Goal: Transaction & Acquisition: Purchase product/service

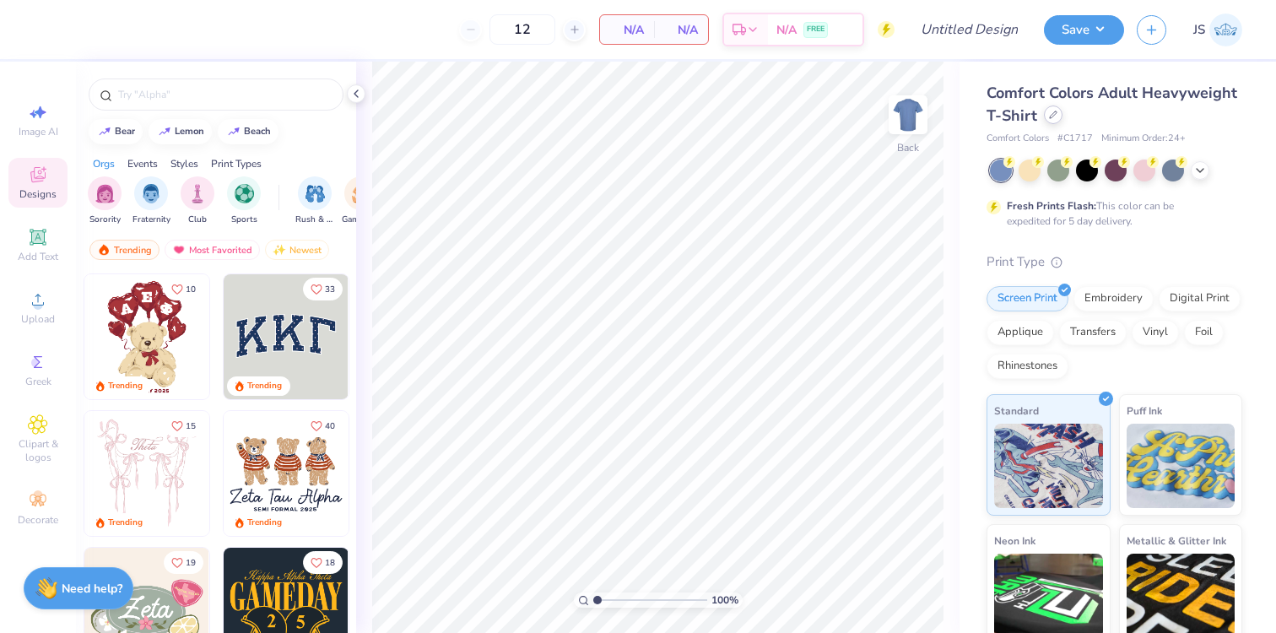
click at [1050, 116] on icon at bounding box center [1053, 114] width 7 height 7
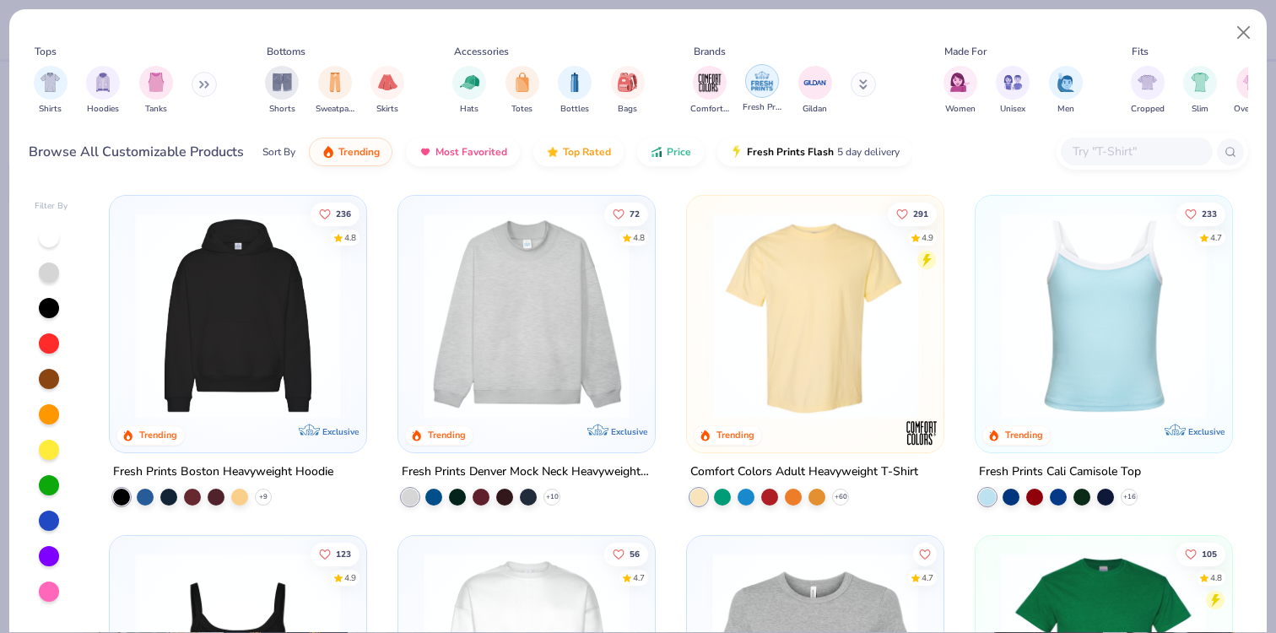
click at [755, 85] on img "filter for Fresh Prints" at bounding box center [762, 80] width 25 height 25
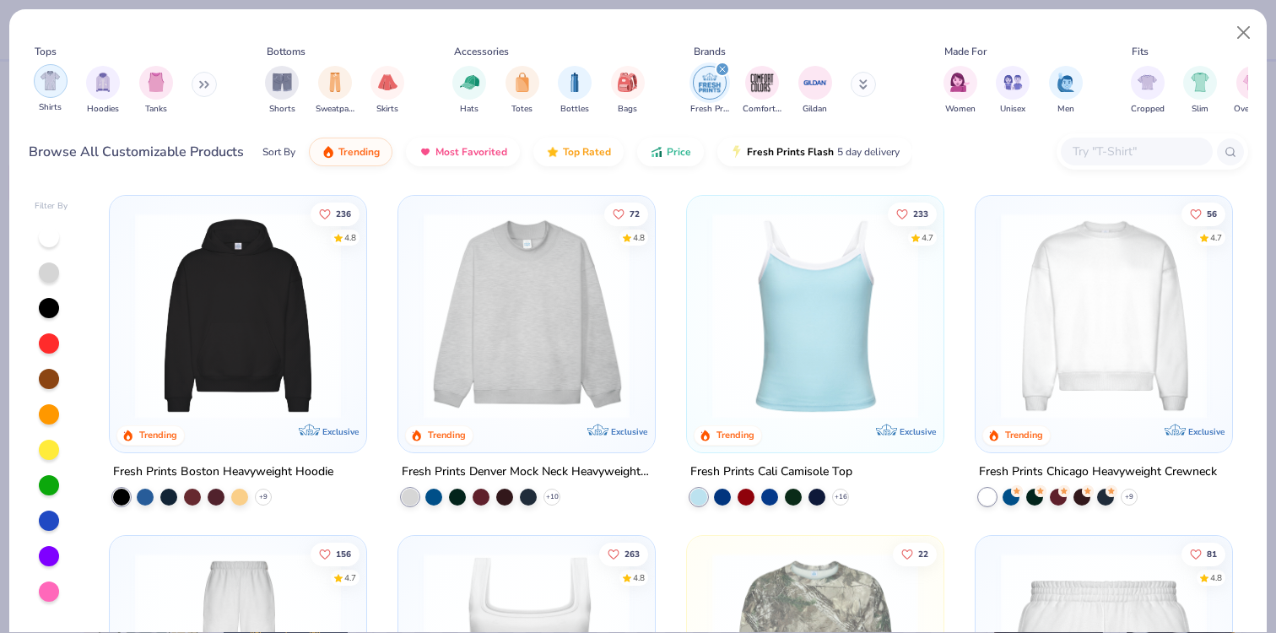
click at [49, 85] on img "filter for Shirts" at bounding box center [50, 80] width 19 height 19
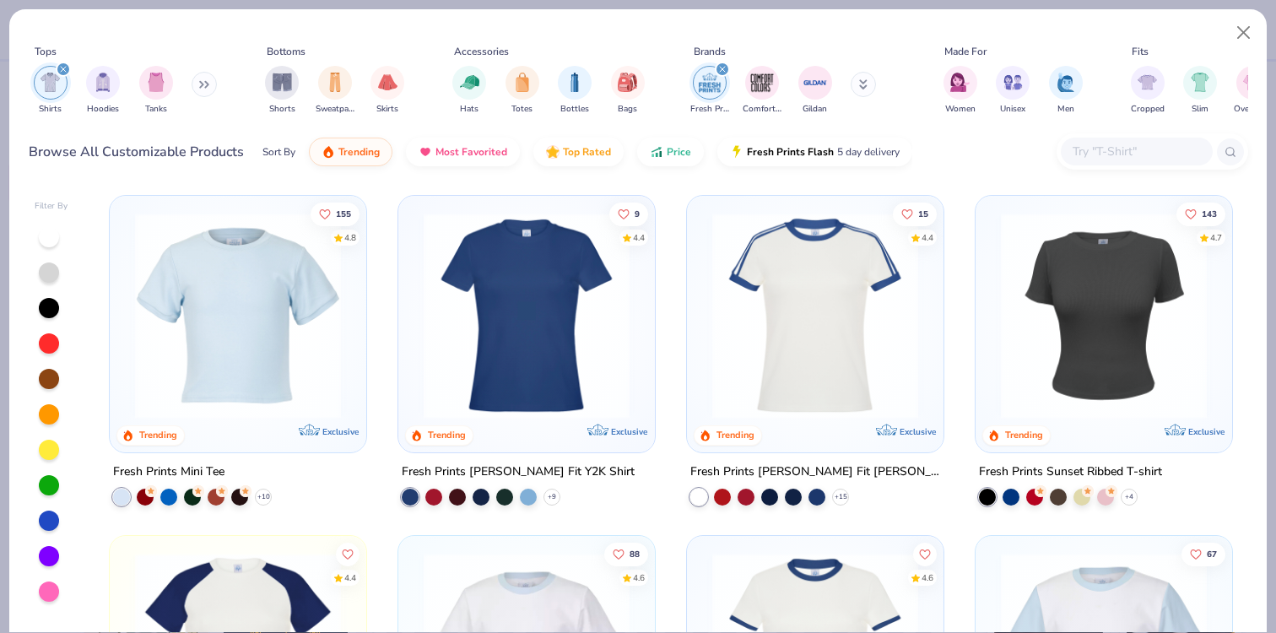
click at [725, 68] on icon "filter for Fresh Prints" at bounding box center [722, 69] width 7 height 7
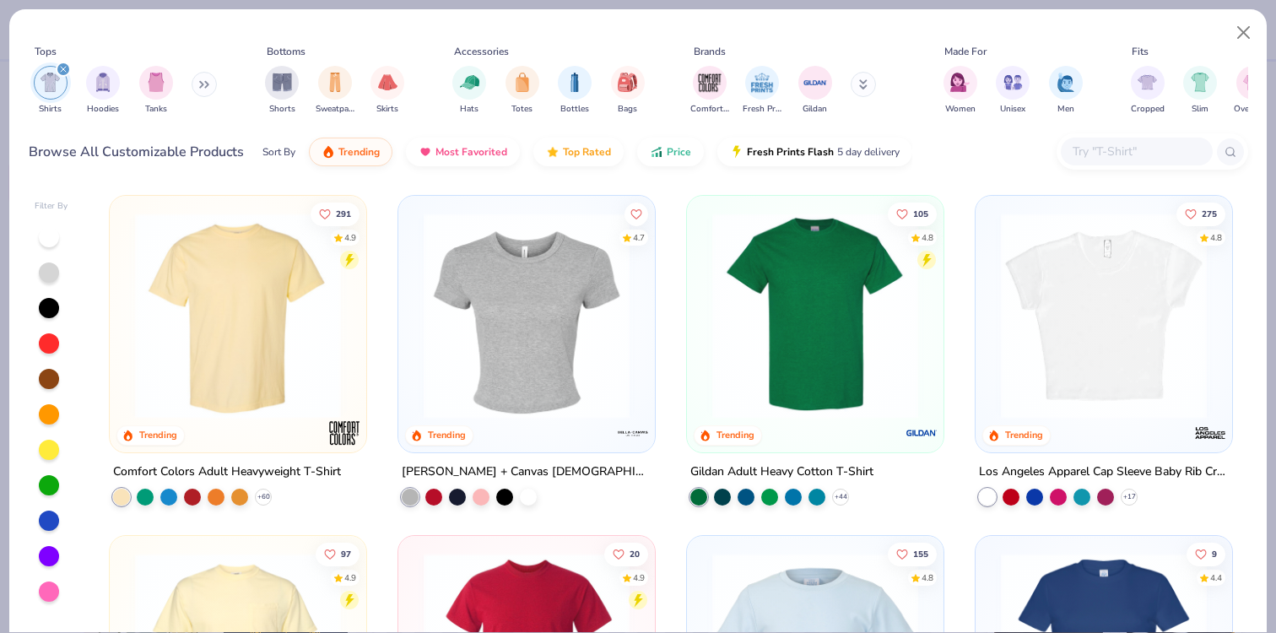
click at [246, 360] on img at bounding box center [238, 316] width 223 height 206
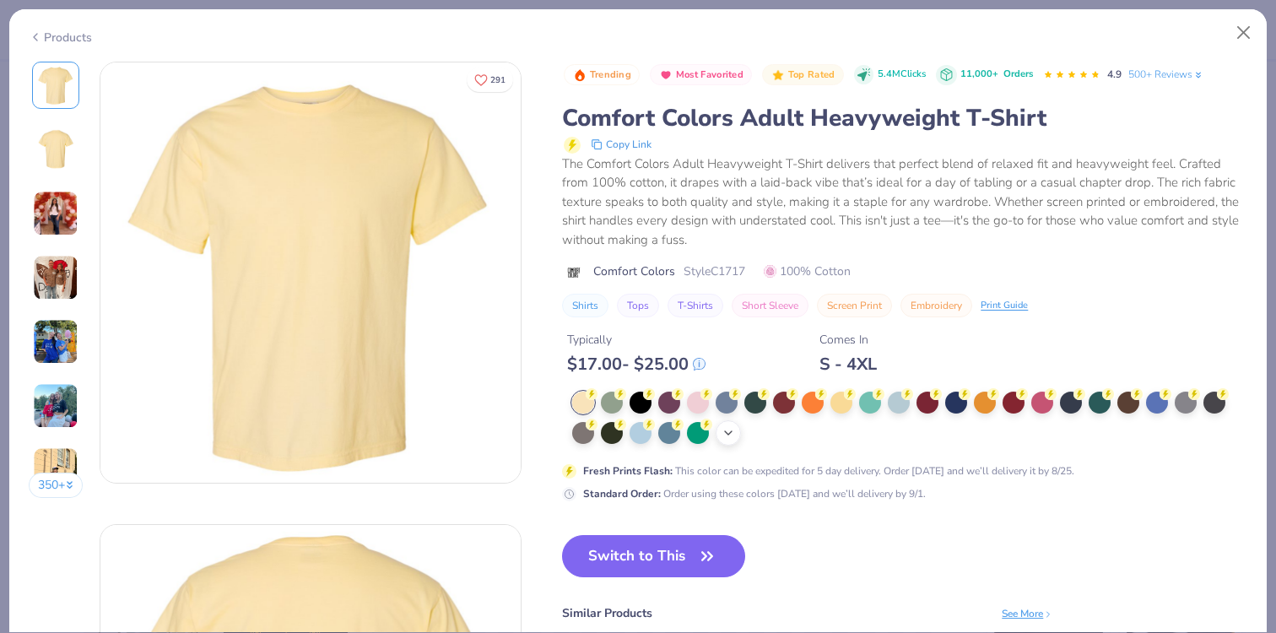
click at [725, 430] on icon at bounding box center [729, 433] width 14 height 14
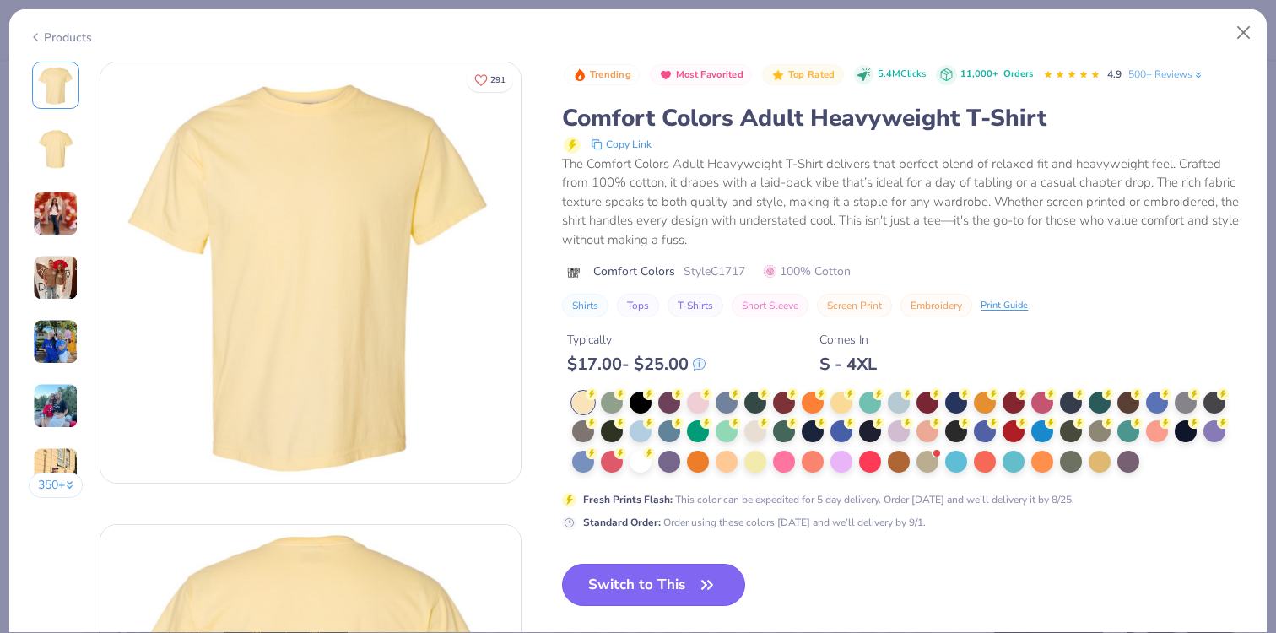
click at [668, 590] on button "Switch to This" at bounding box center [653, 585] width 183 height 42
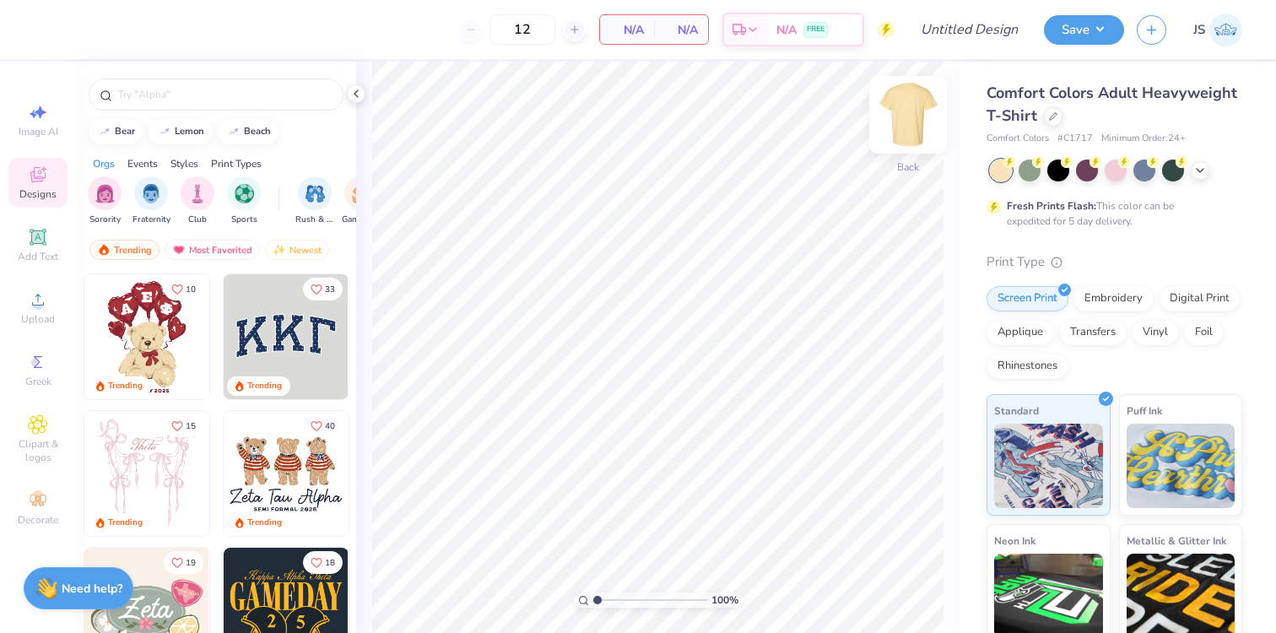
click at [909, 114] on img at bounding box center [909, 115] width 68 height 68
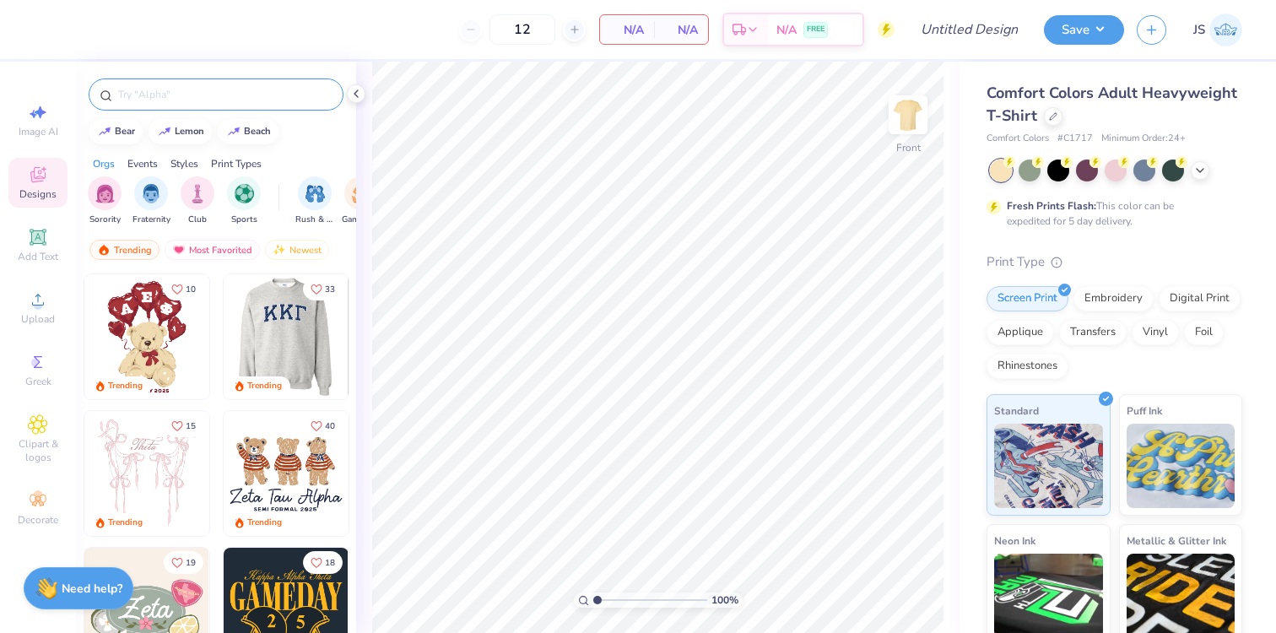
click at [178, 104] on div at bounding box center [216, 95] width 255 height 32
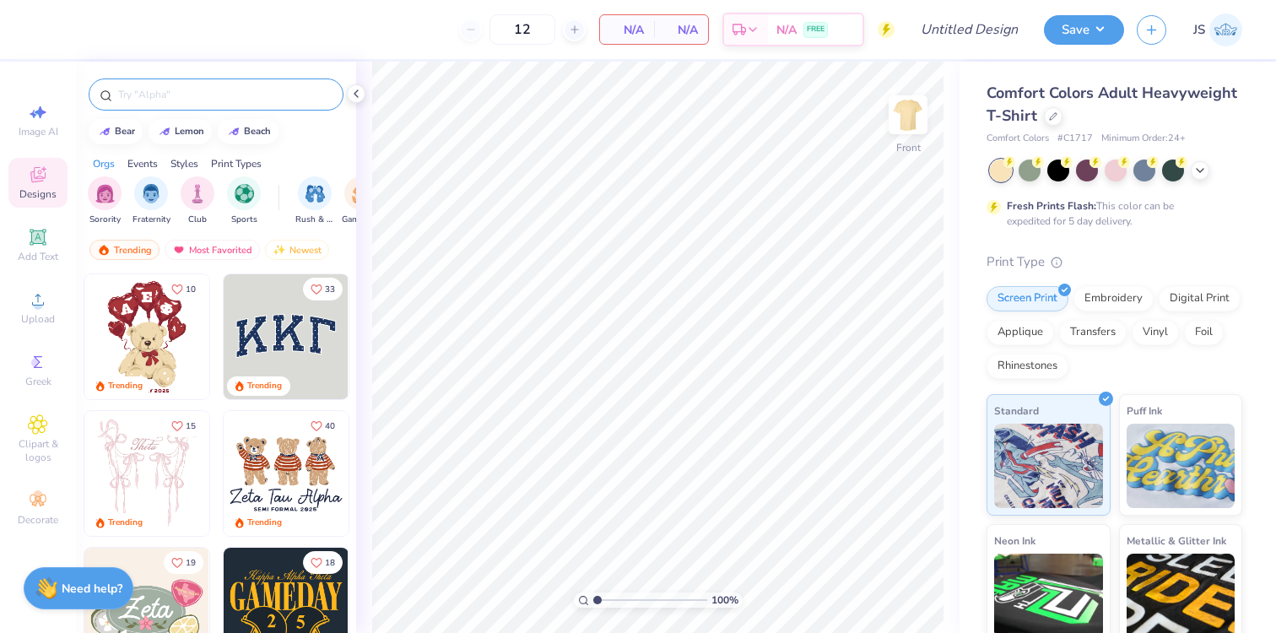
click at [178, 91] on input "text" at bounding box center [224, 94] width 216 height 17
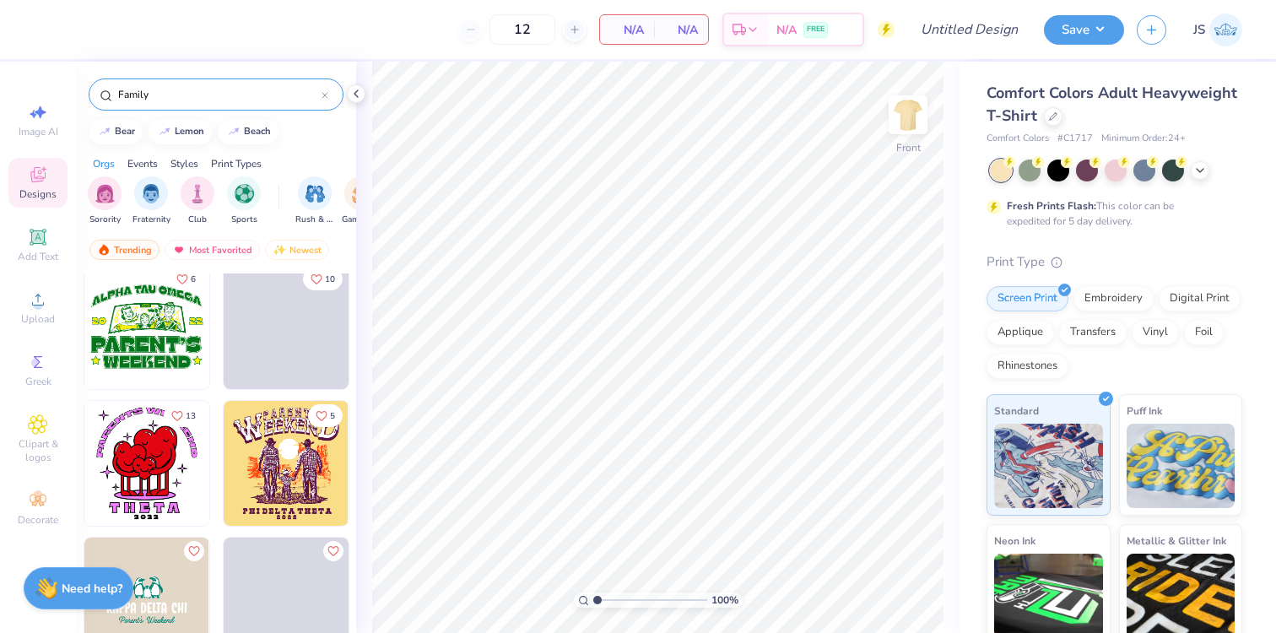
scroll to position [1793, 0]
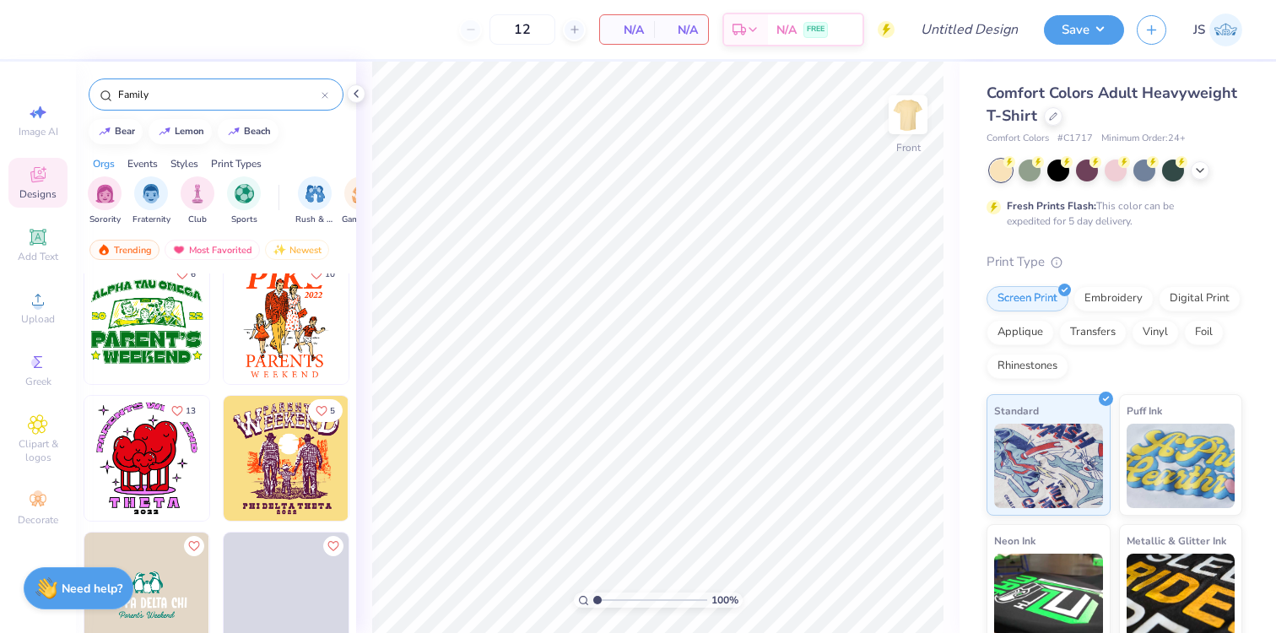
type input "Family"
click at [277, 439] on img at bounding box center [286, 458] width 125 height 125
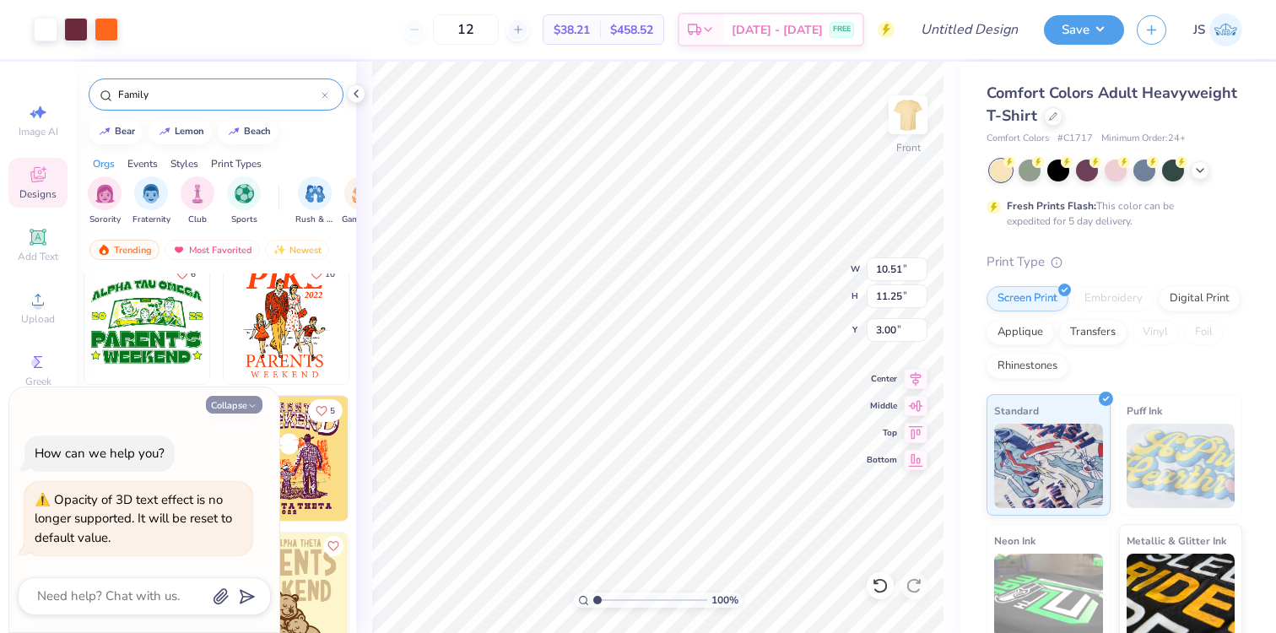
click at [245, 408] on button "Collapse" at bounding box center [234, 405] width 57 height 18
type textarea "x"
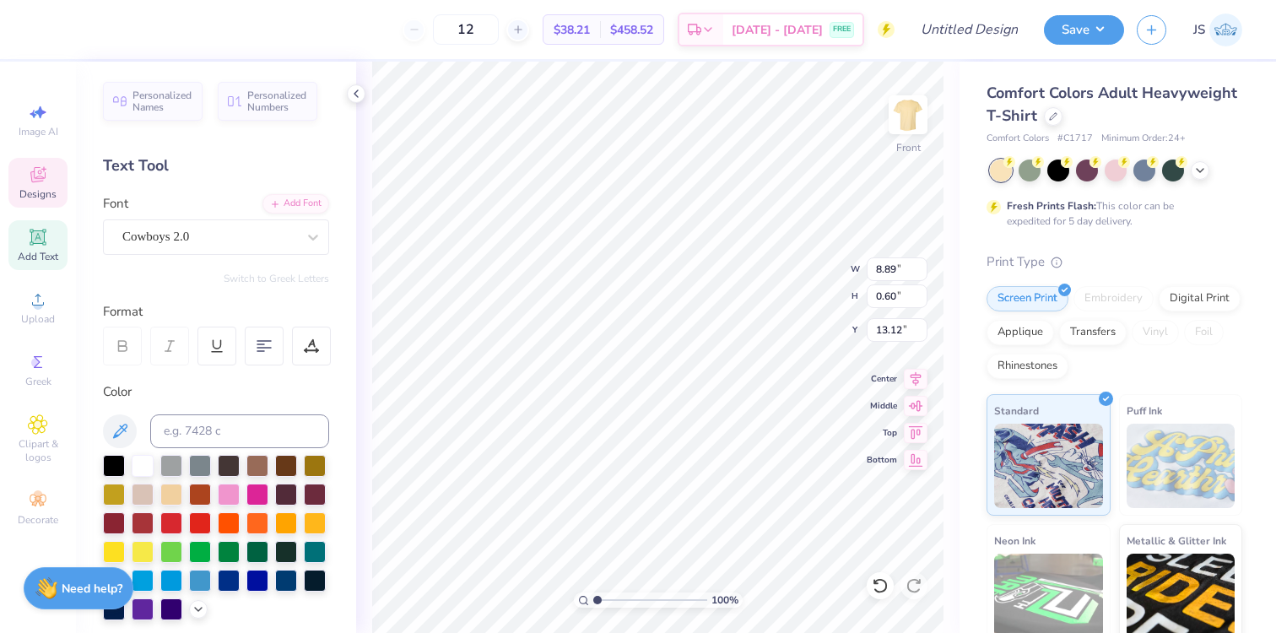
scroll to position [0, 0]
type textarea "P"
type textarea "Tau Kappa epsilon"
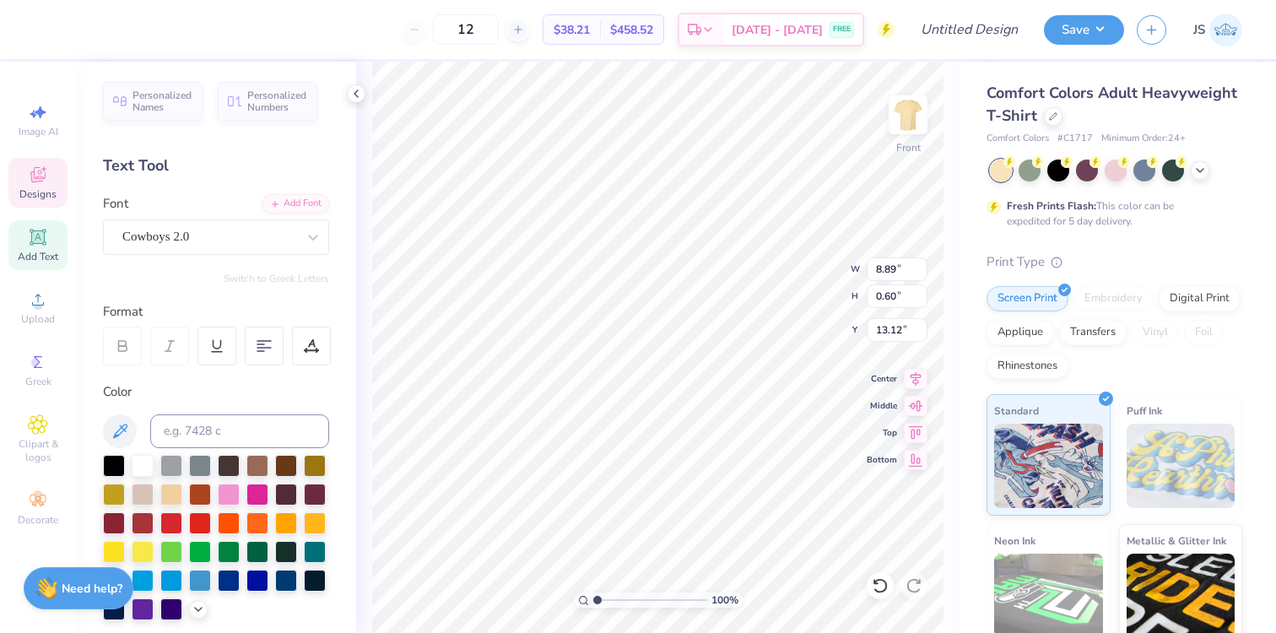
click at [333, 473] on div "Personalized Names Personalized Numbers Text Tool Add Font Font Cowboys 2.0 Swi…" at bounding box center [216, 347] width 280 height 571
click at [361, 95] on icon at bounding box center [356, 94] width 14 height 14
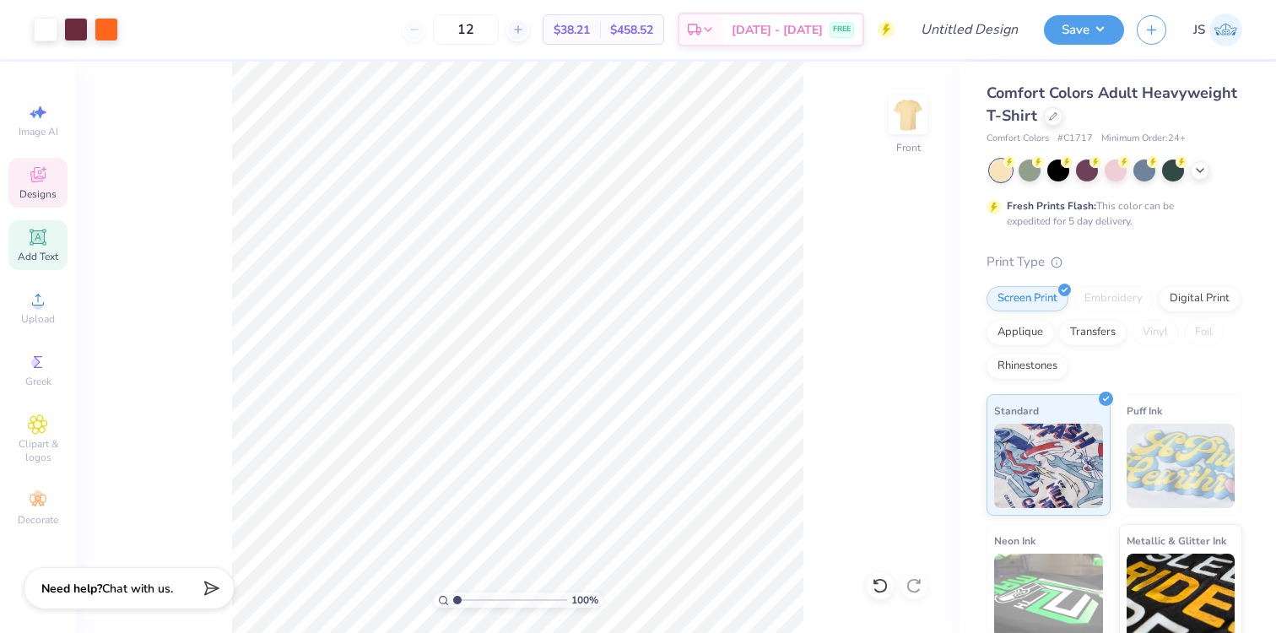
click at [41, 184] on icon at bounding box center [38, 175] width 20 height 20
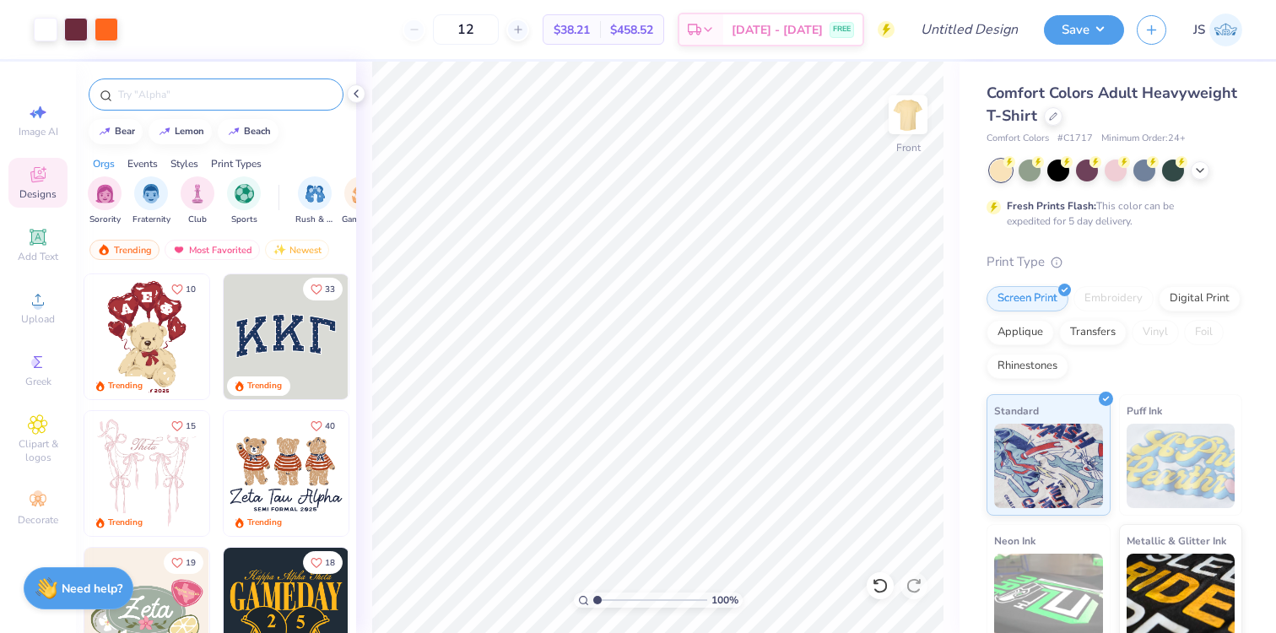
click at [184, 88] on input "text" at bounding box center [224, 94] width 216 height 17
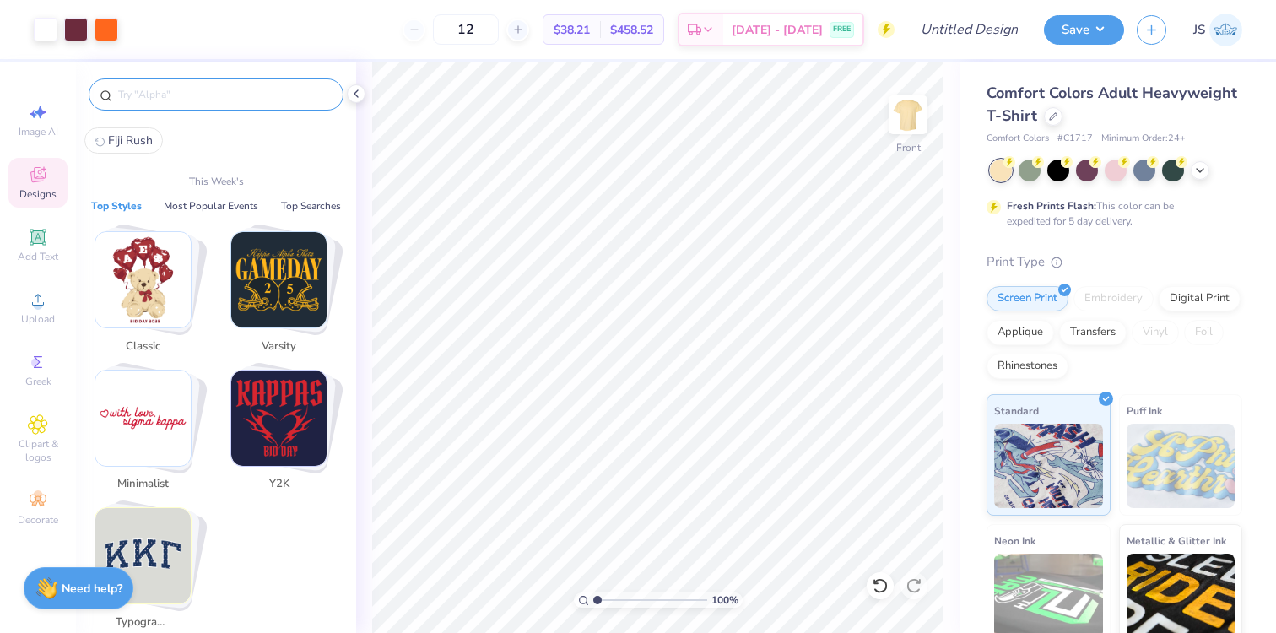
type input "f"
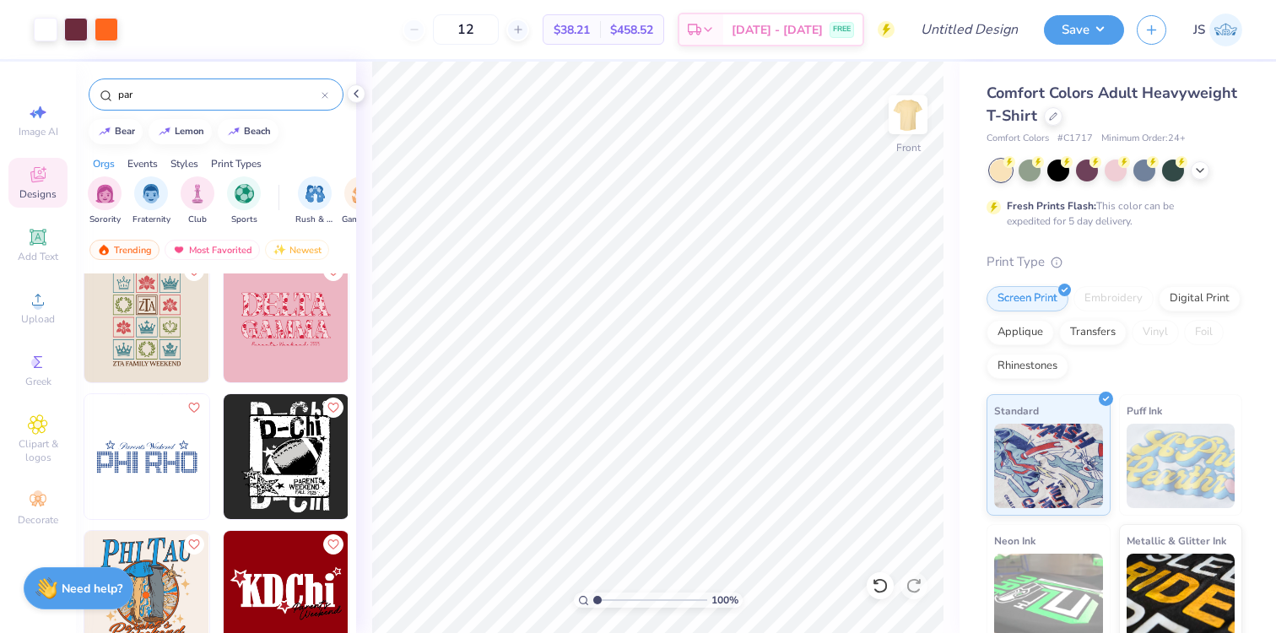
scroll to position [950, 0]
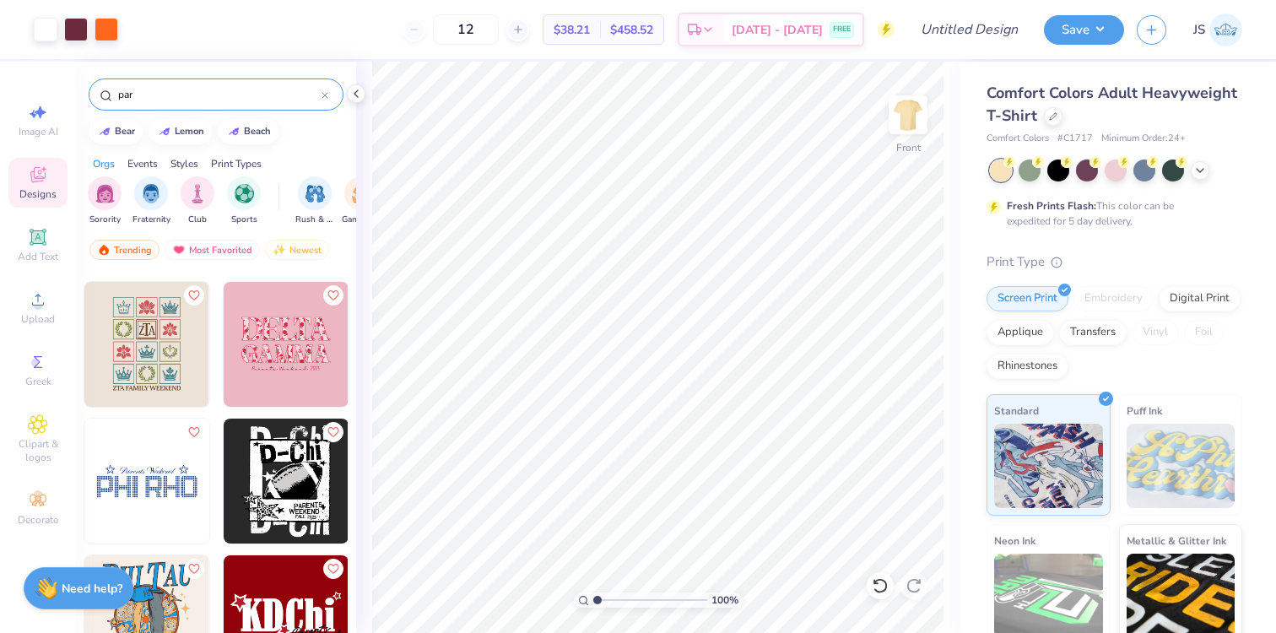
click at [155, 95] on input "par" at bounding box center [218, 94] width 205 height 17
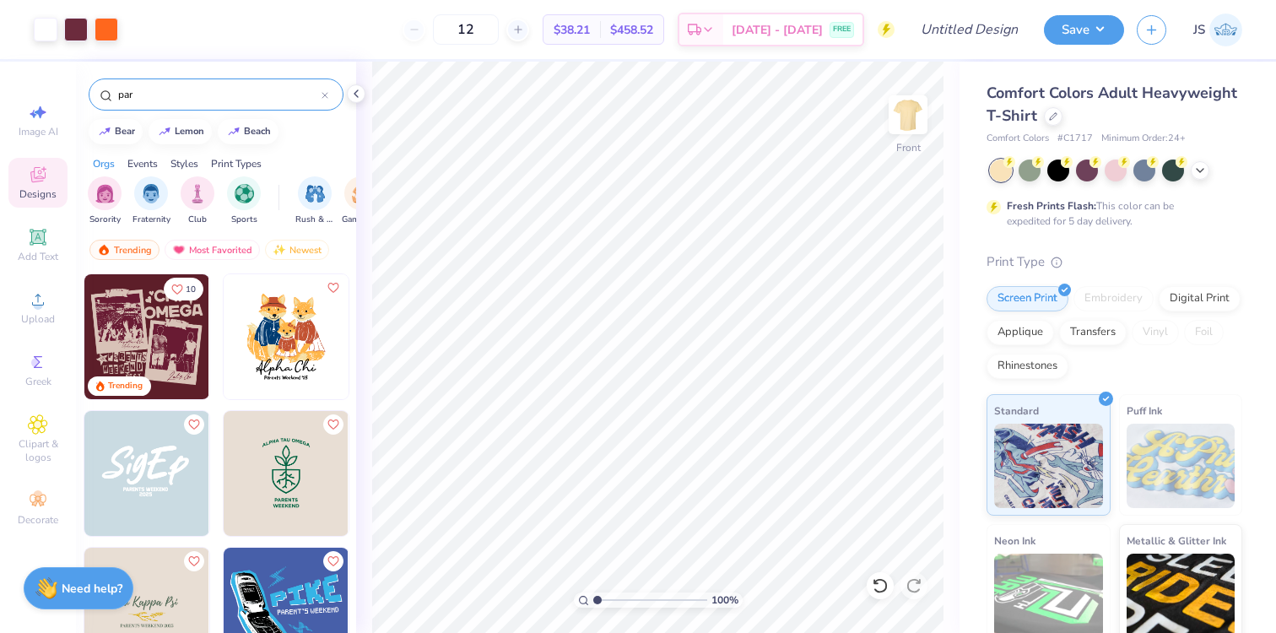
click at [155, 95] on input "par" at bounding box center [218, 94] width 205 height 17
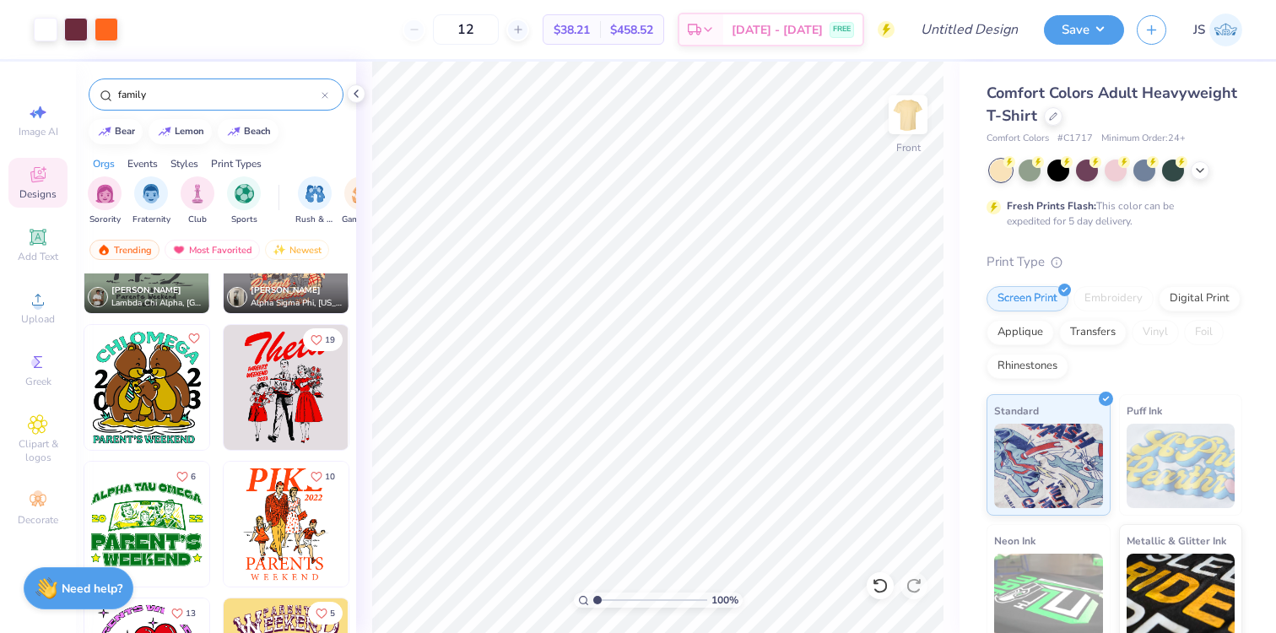
scroll to position [1594, 0]
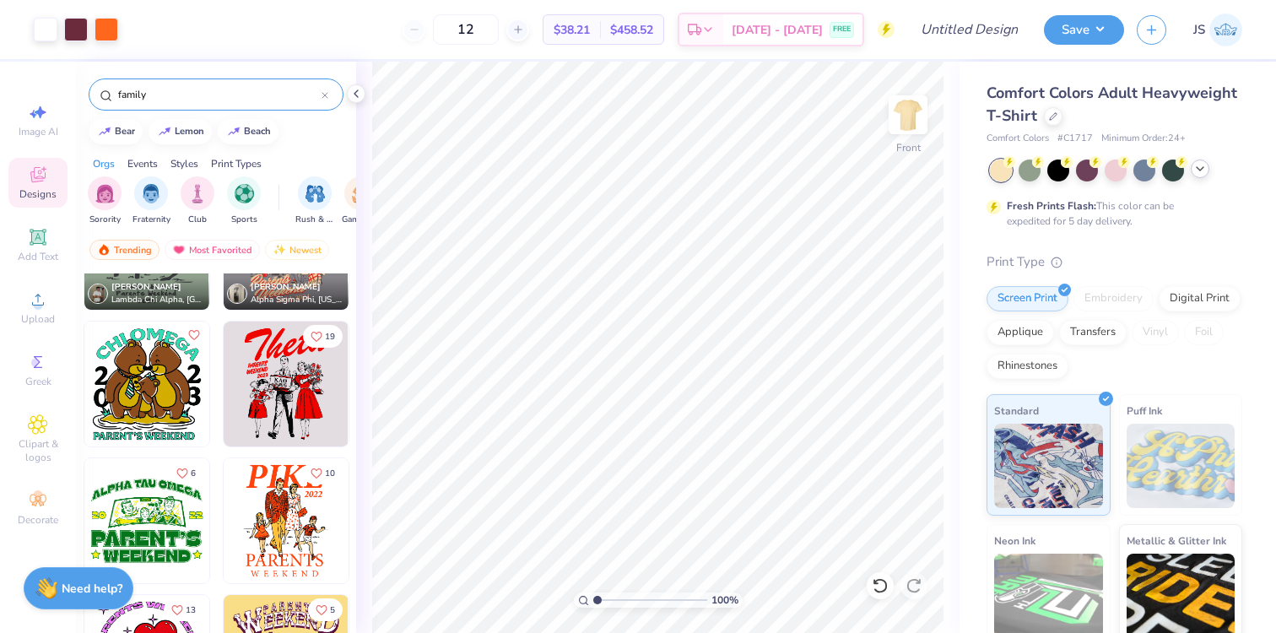
type input "family"
click at [1205, 171] on icon at bounding box center [1201, 169] width 14 height 14
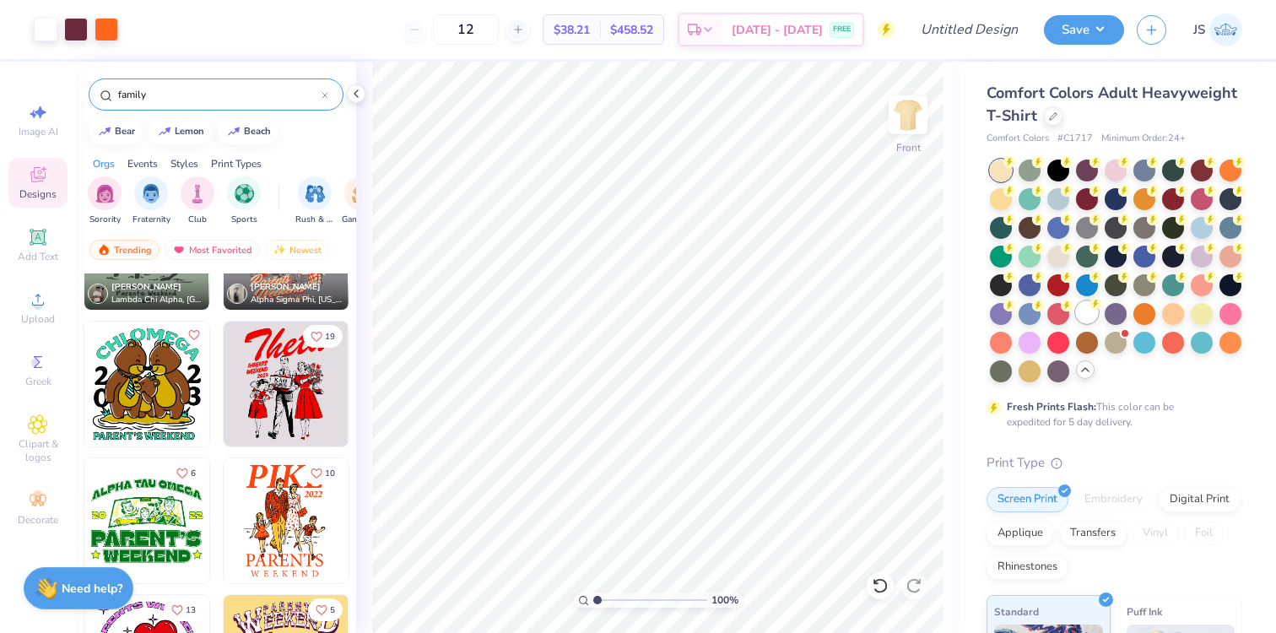
click at [1085, 308] on div at bounding box center [1087, 312] width 22 height 22
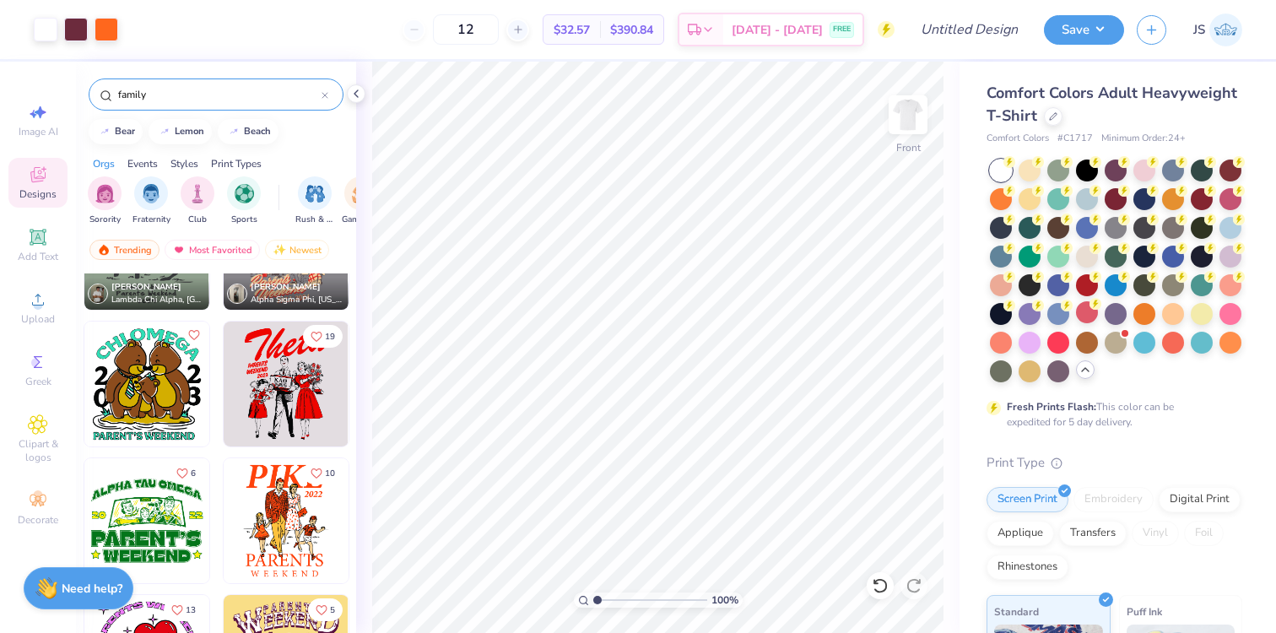
click at [270, 535] on img at bounding box center [286, 520] width 125 height 125
type input "5.31"
type input "2.02"
type input "4.01"
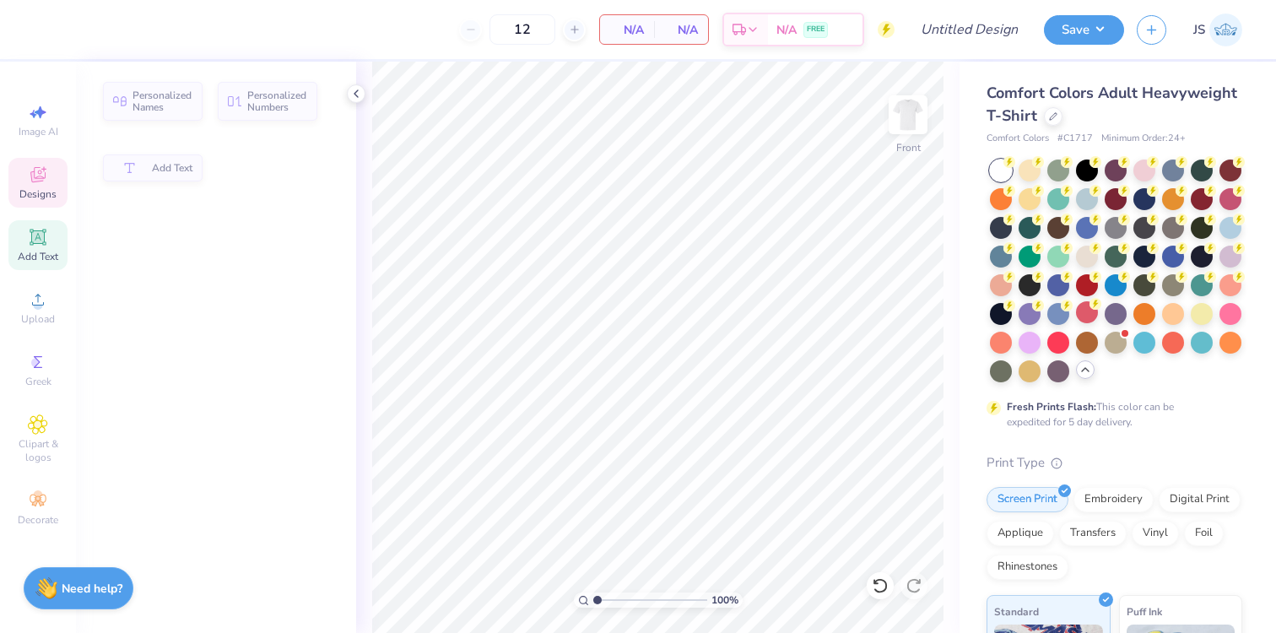
click at [38, 187] on span "Designs" at bounding box center [37, 194] width 37 height 14
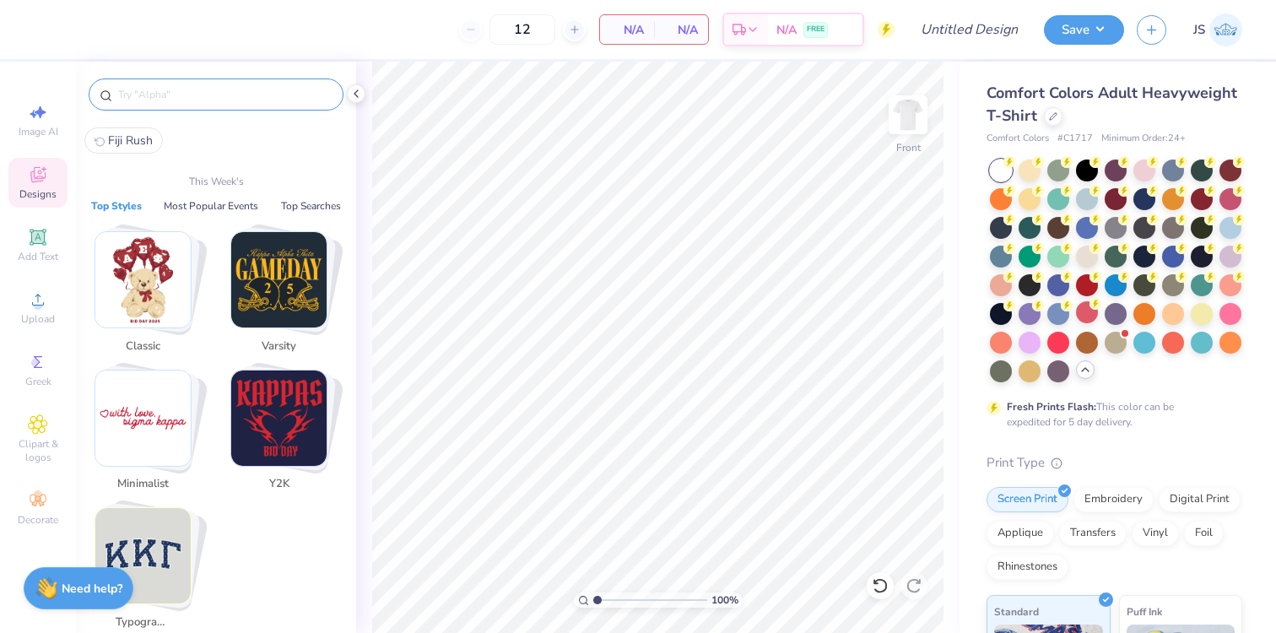
click at [190, 100] on input "text" at bounding box center [224, 94] width 216 height 17
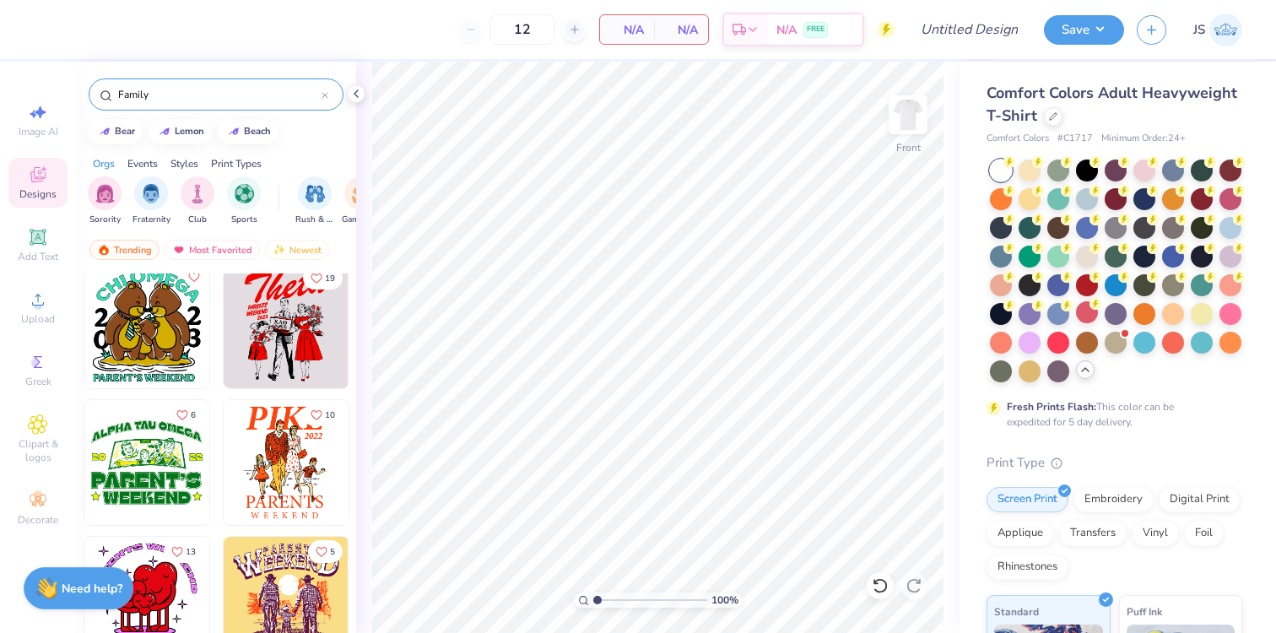
scroll to position [1671, 0]
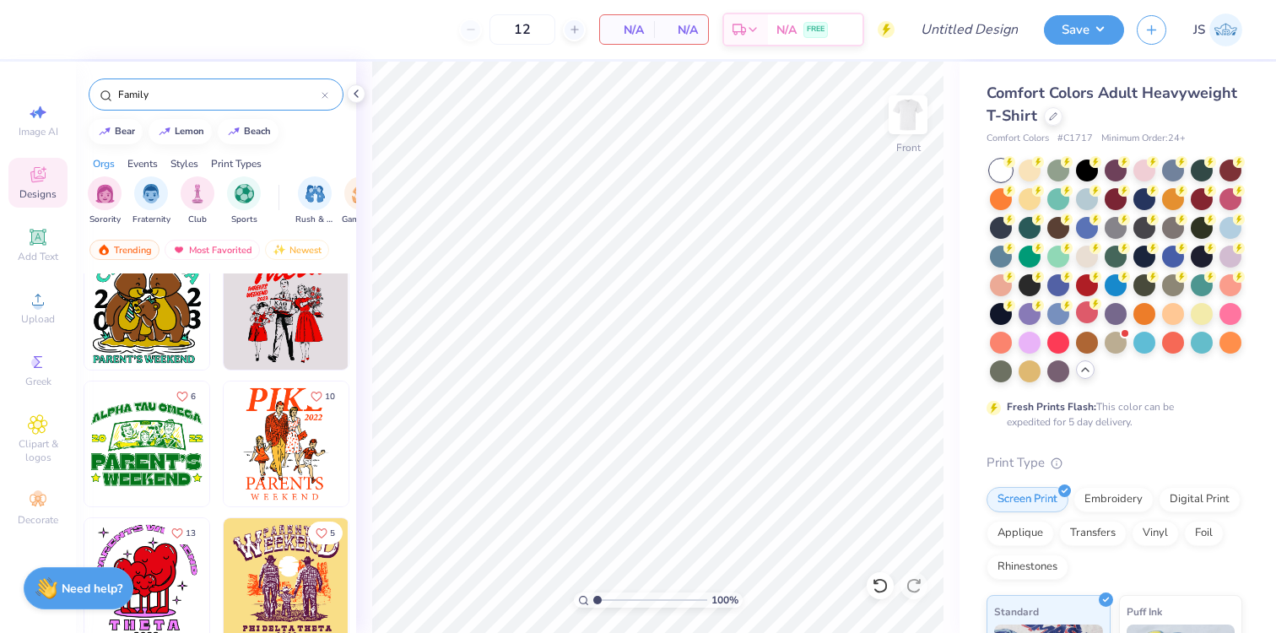
type input "Family"
click at [272, 446] on img at bounding box center [286, 444] width 125 height 125
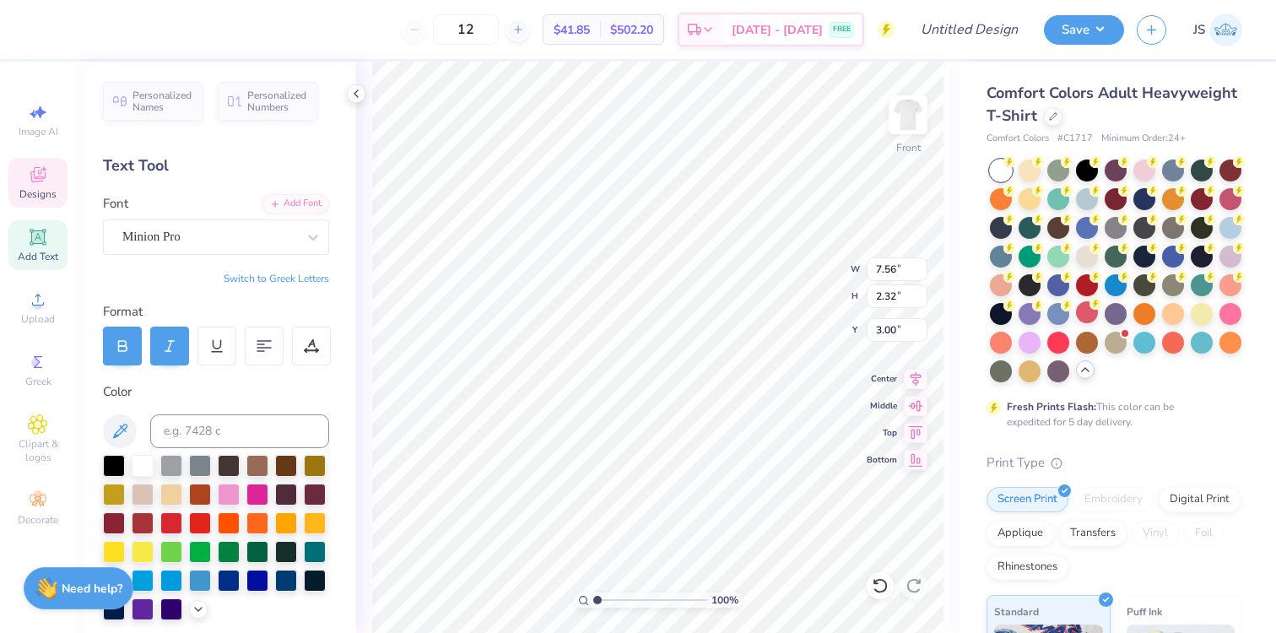
type textarea "TKE"
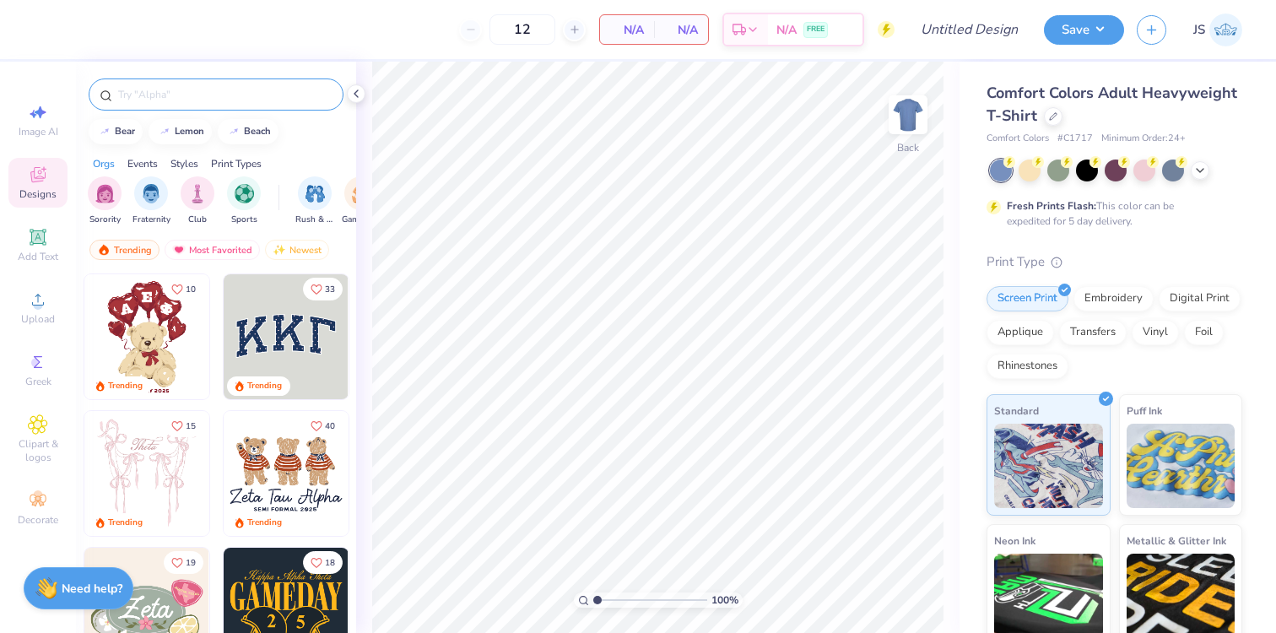
click at [229, 83] on div at bounding box center [216, 95] width 255 height 32
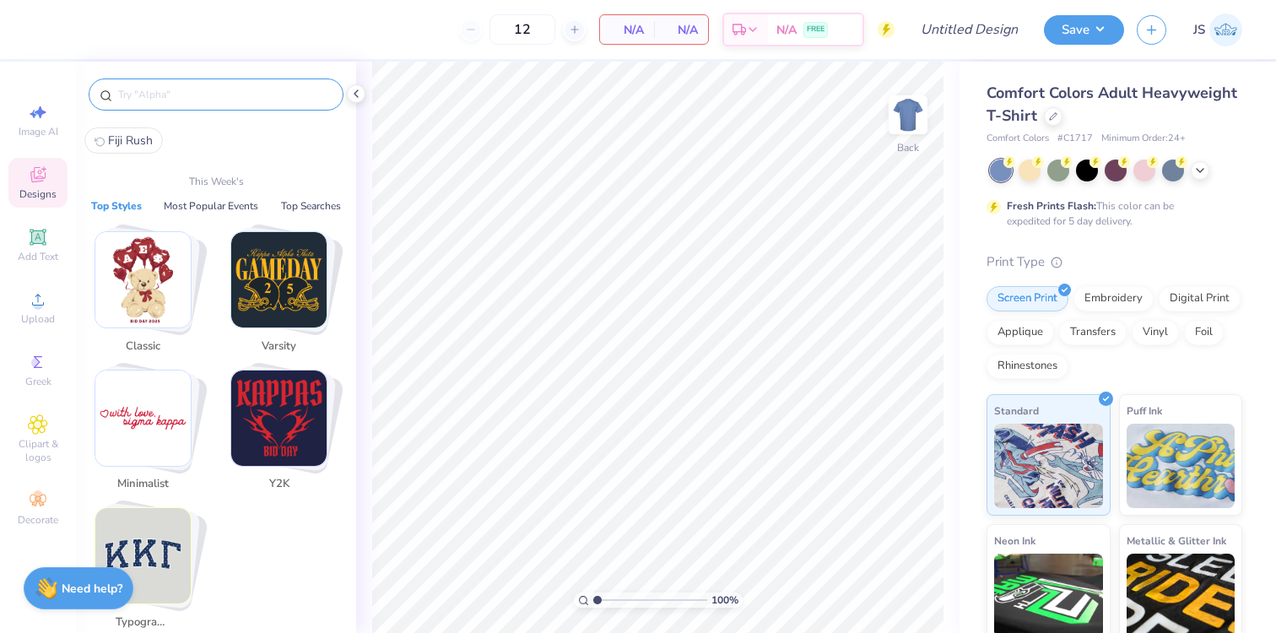
click at [222, 86] on input "text" at bounding box center [224, 94] width 216 height 17
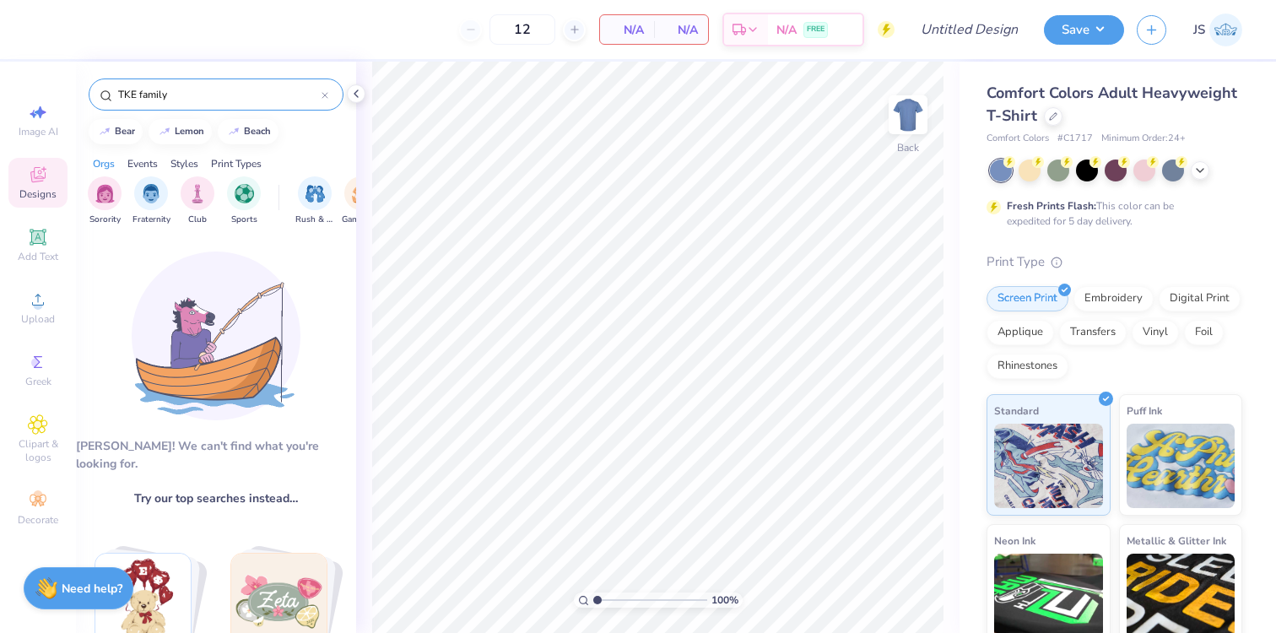
click at [154, 93] on input "TKE family" at bounding box center [218, 94] width 205 height 17
click at [215, 95] on input "Tau Kappa Epsilon mom" at bounding box center [218, 94] width 205 height 17
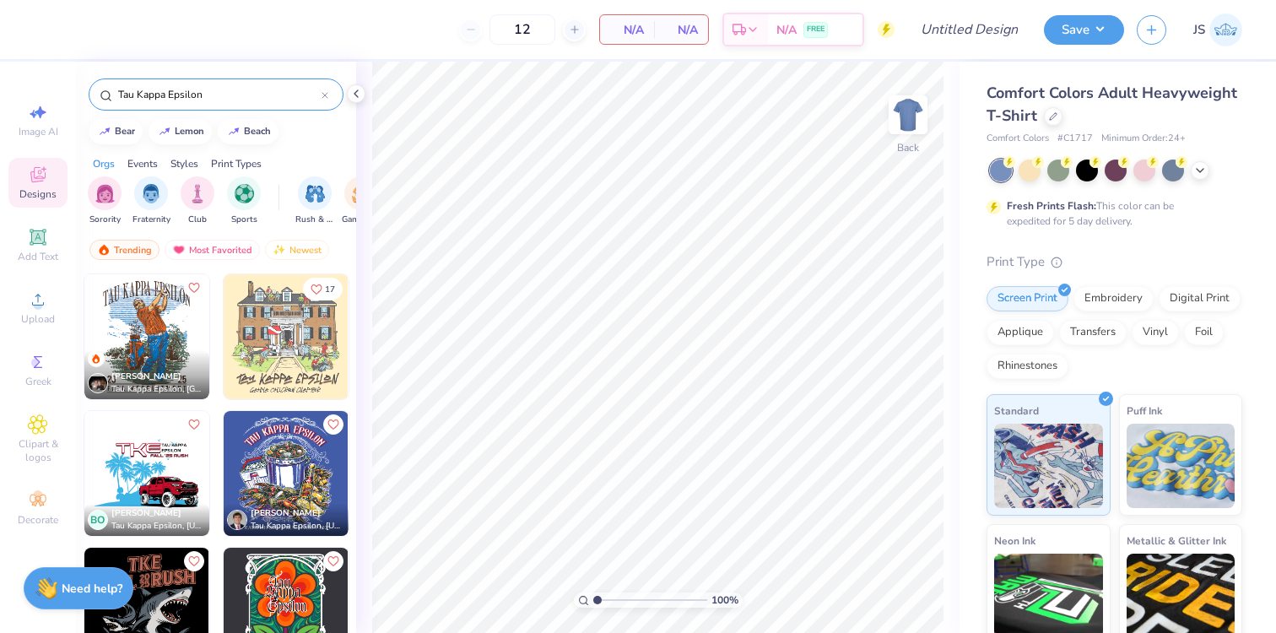
type input "Tau Kappa Epsilon"
click at [138, 328] on img at bounding box center [146, 336] width 125 height 125
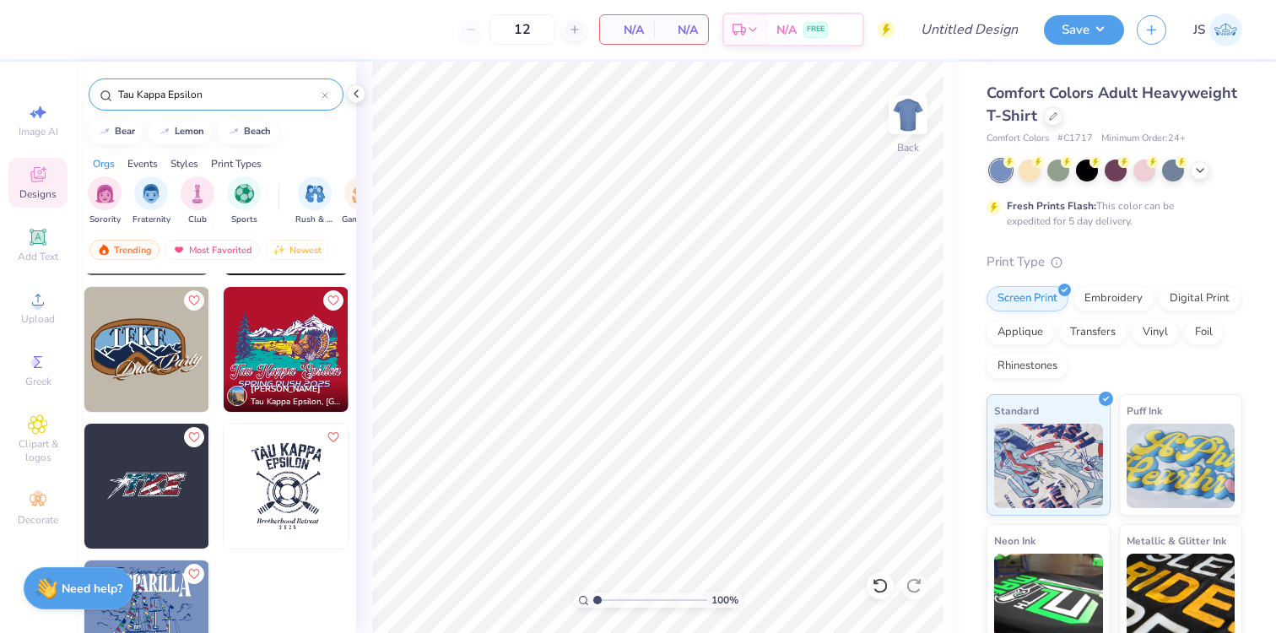
scroll to position [515, 0]
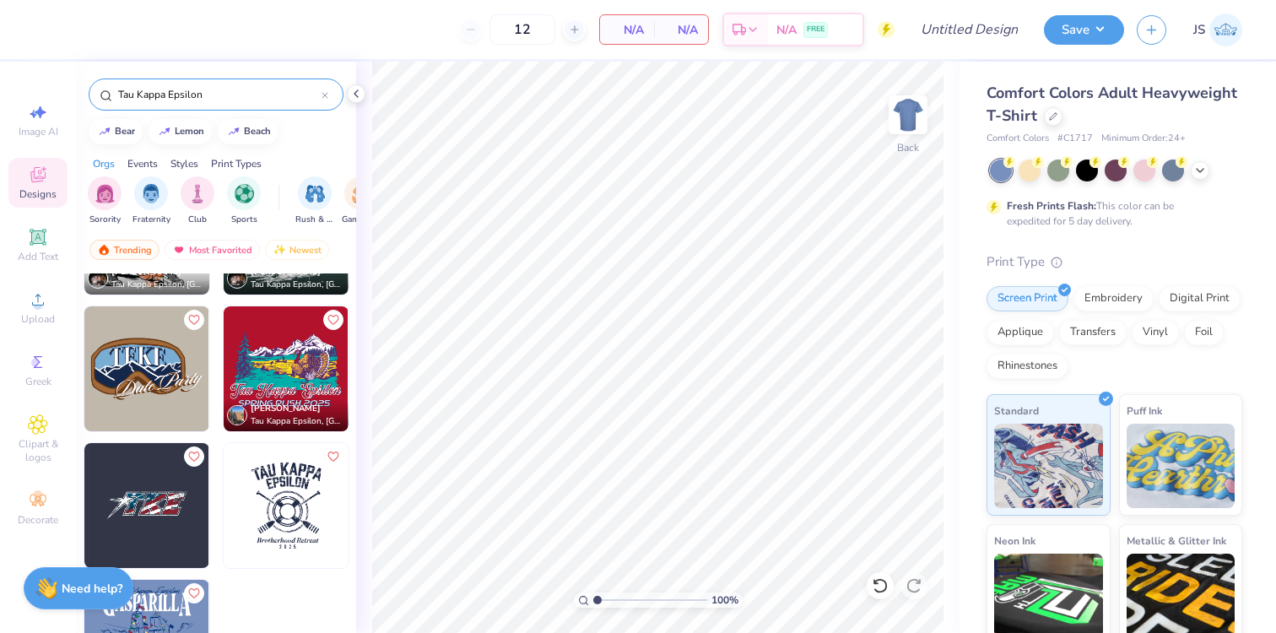
click at [320, 102] on input "Tau Kappa Epsilon" at bounding box center [218, 94] width 205 height 17
click at [326, 100] on div at bounding box center [325, 94] width 7 height 15
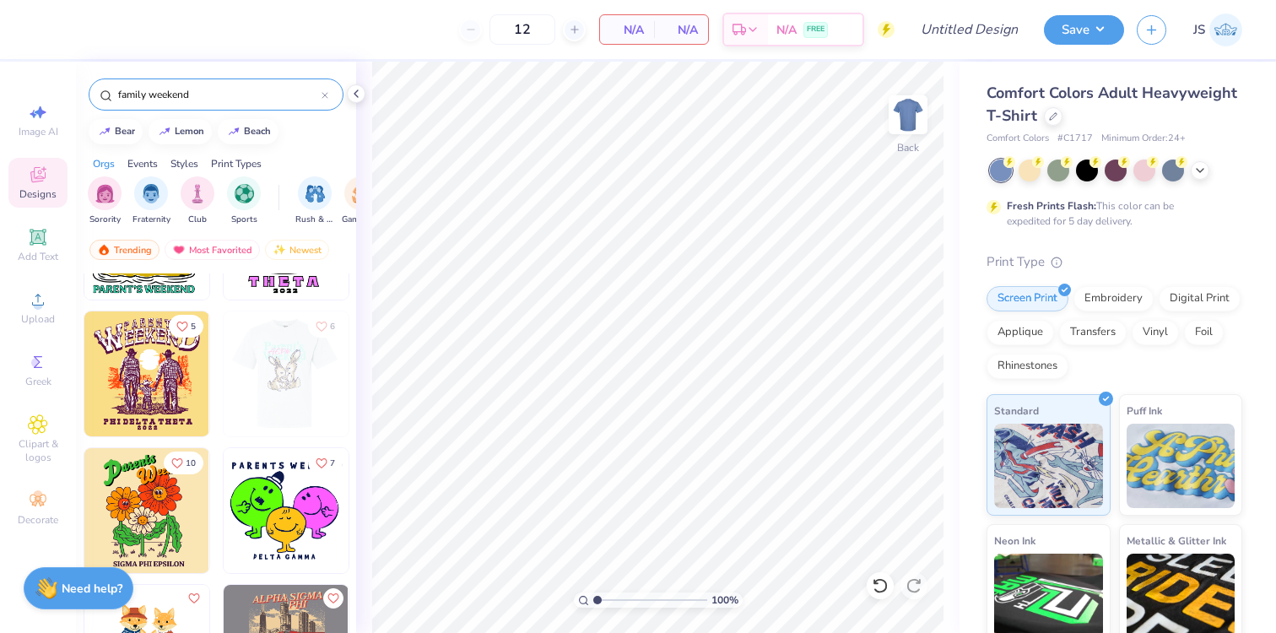
scroll to position [372, 0]
type input "family weekend"
click at [1036, 171] on div at bounding box center [1030, 169] width 22 height 22
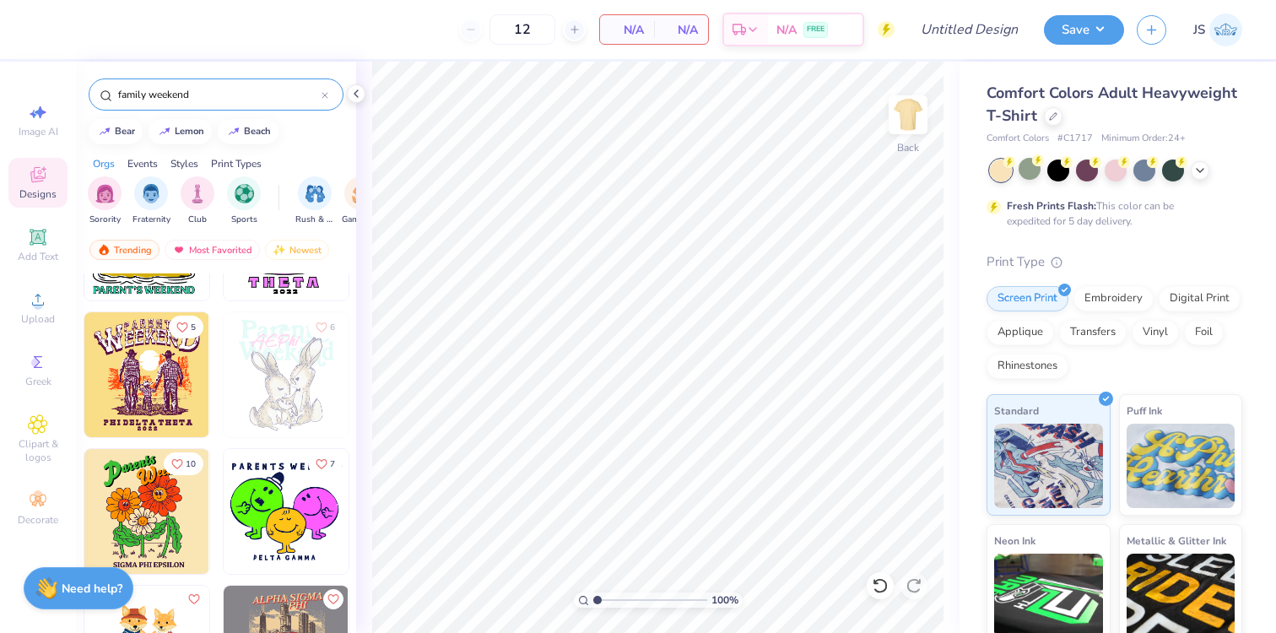
click at [90, 395] on img at bounding box center [146, 374] width 125 height 125
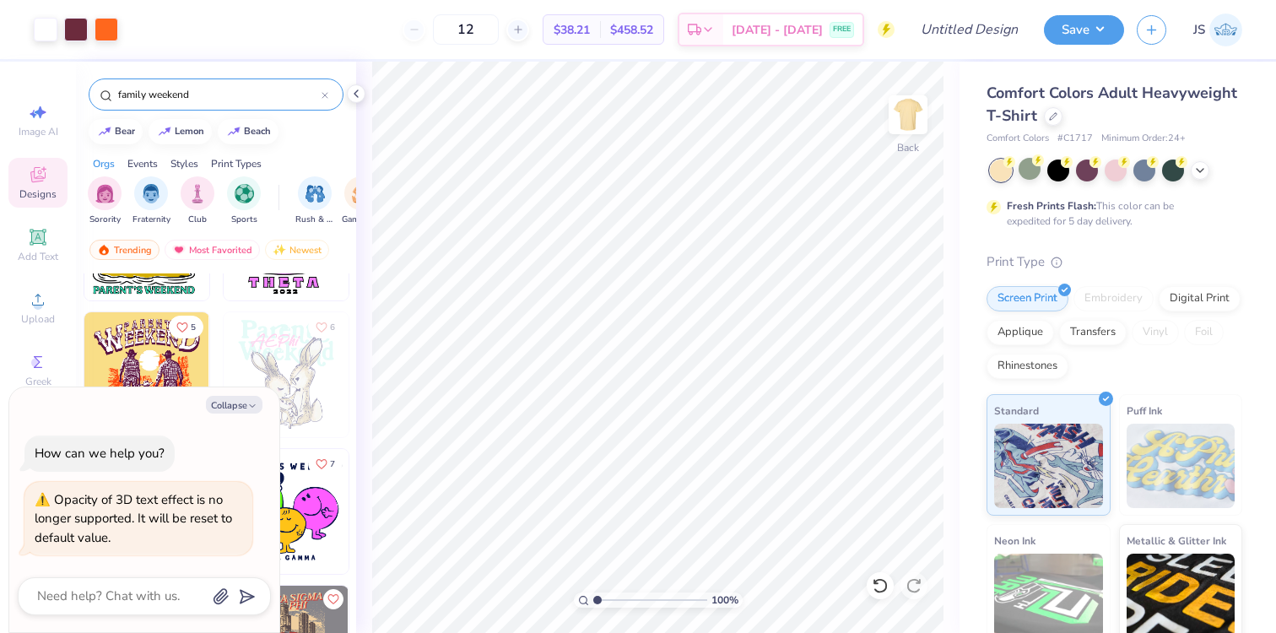
click at [620, 387] on body "Art colors 12 $38.21 Per Item $458.52 Total Est. Delivery Aug 28 - 31 FREE Desi…" at bounding box center [638, 316] width 1276 height 633
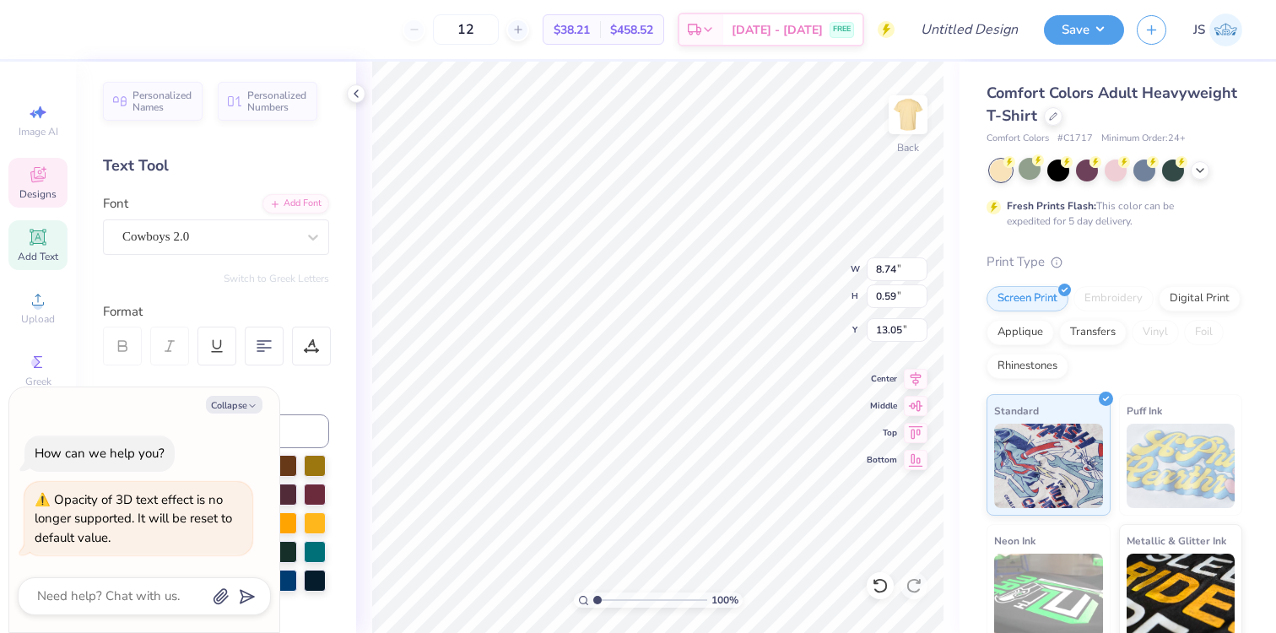
scroll to position [0, 3]
type textarea "x"
type textarea "T"
type textarea "x"
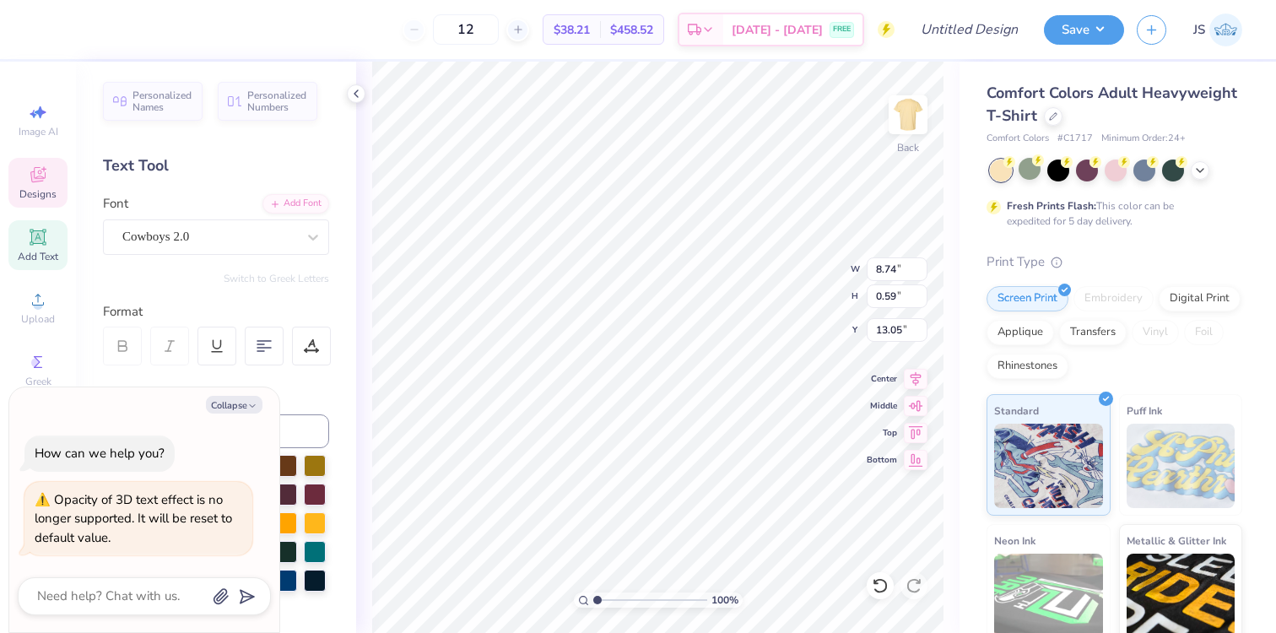
type textarea "Ta"
type textarea "x"
type textarea "Tau"
type textarea "x"
type textarea "Tau"
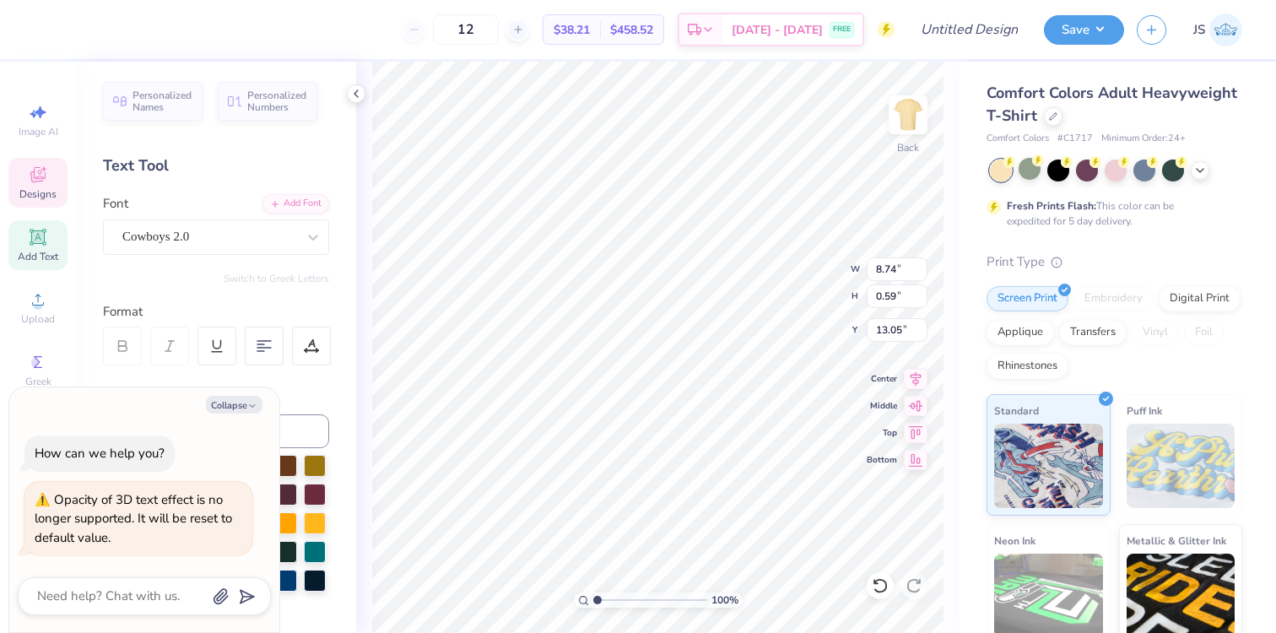
type textarea "x"
type textarea "Tau K"
type textarea "x"
type textarea "Tau [PERSON_NAME]"
type textarea "x"
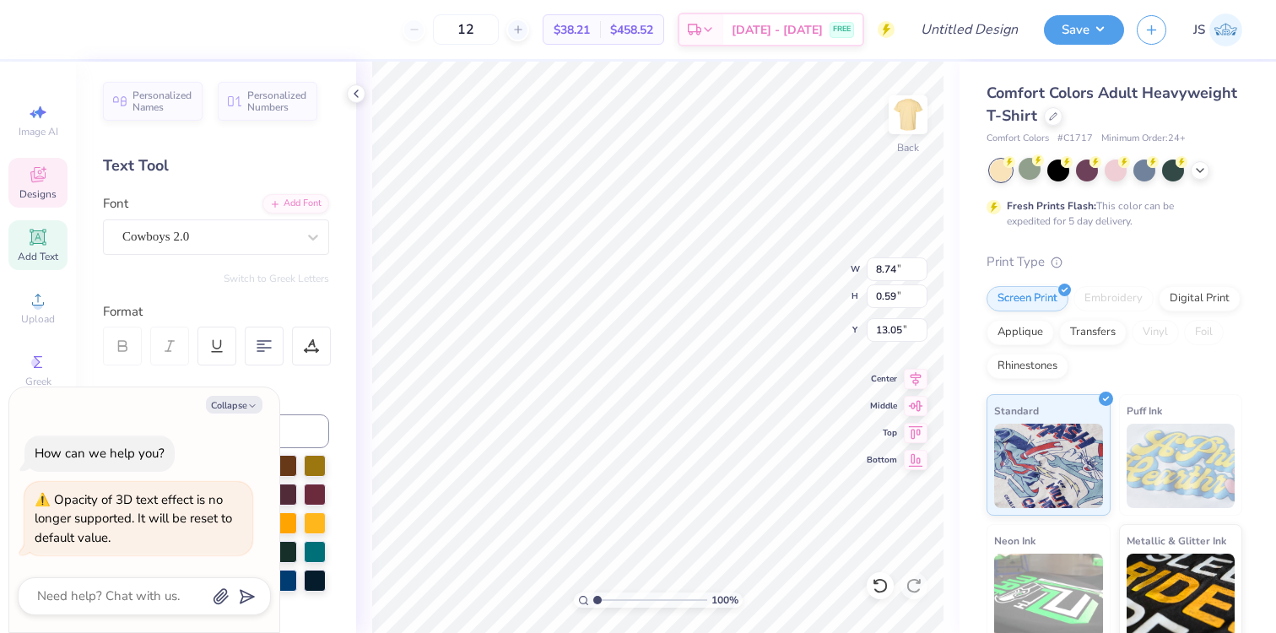
type textarea "Tau Kappa"
type textarea "x"
type textarea "Tau Kappa"
type textarea "x"
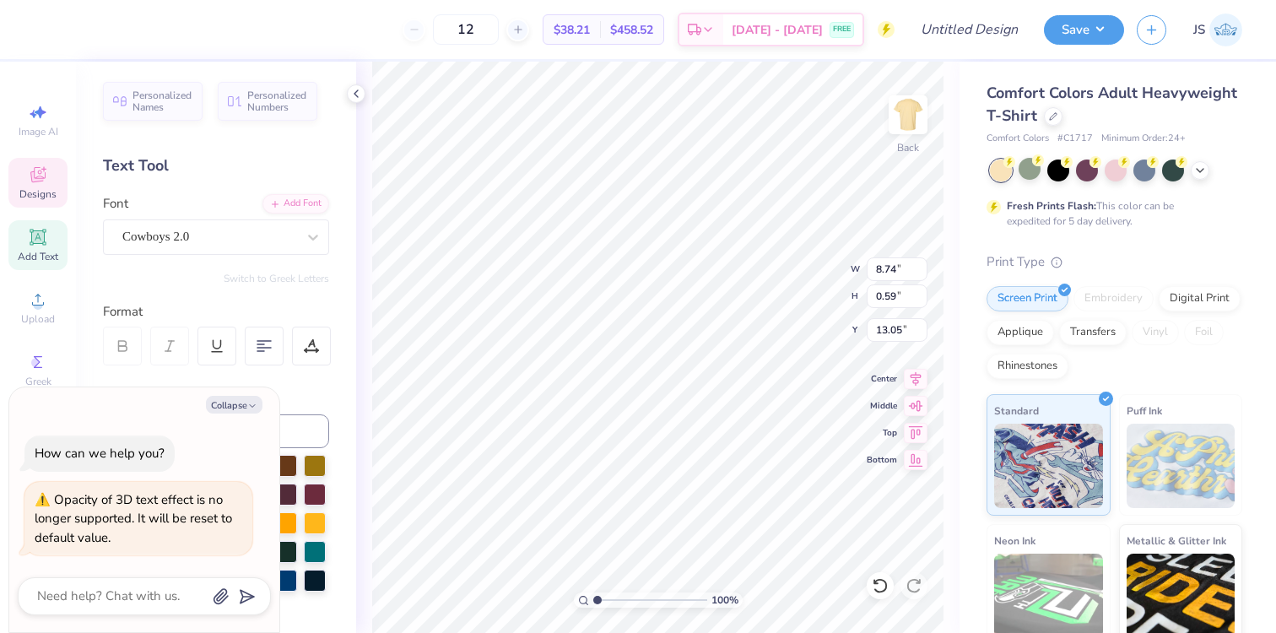
type textarea "Tau Kappa E"
type textarea "x"
type textarea "Tau Kappa Ep"
type textarea "x"
type textarea "Tau Kappa Eps"
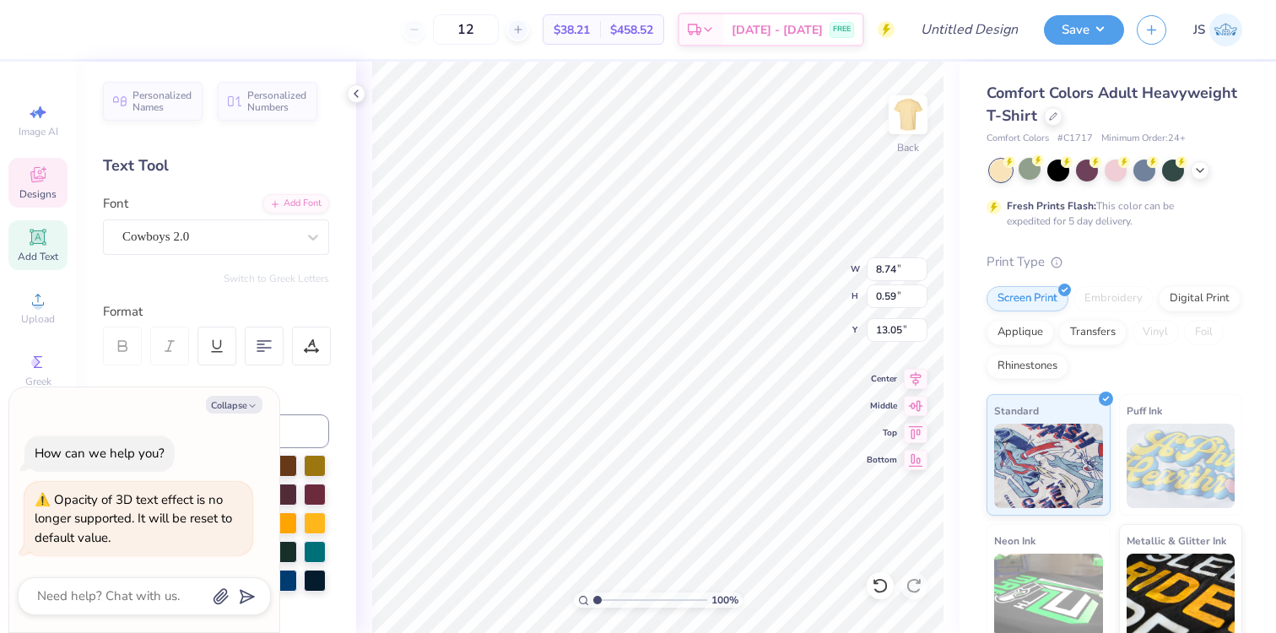
type textarea "x"
type textarea "Tau Kappa Epsi"
type textarea "x"
type textarea "Tau Kappa Epsilon"
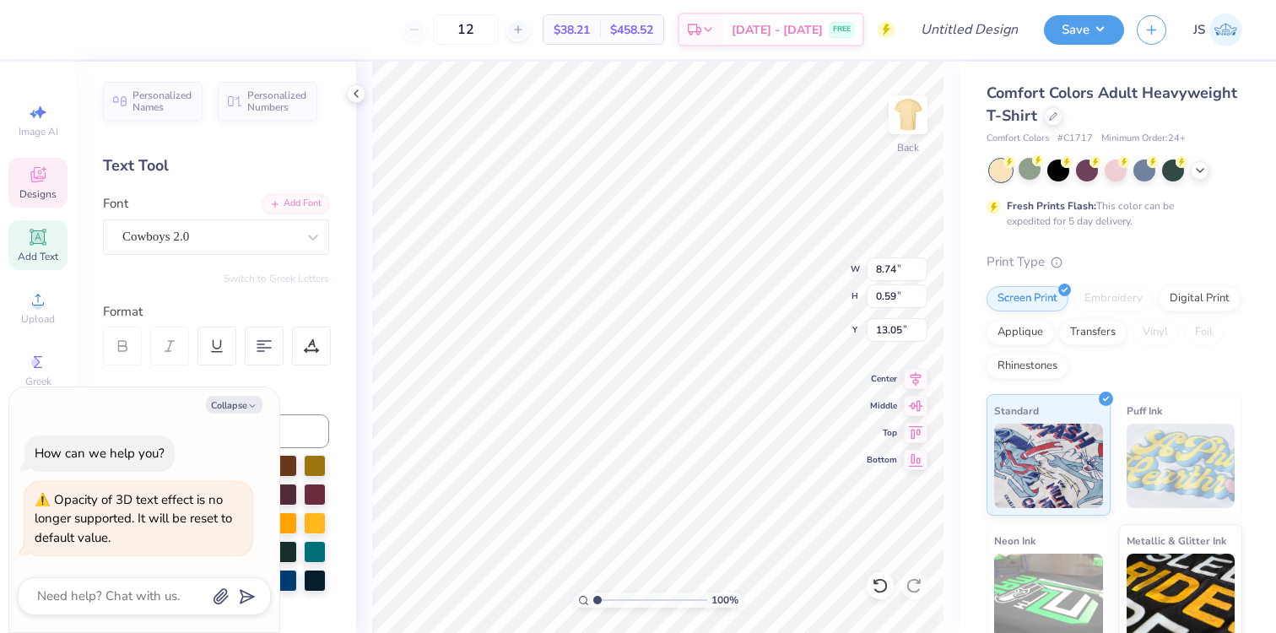
scroll to position [0, 5]
type textarea "x"
type textarea "2"
type textarea "x"
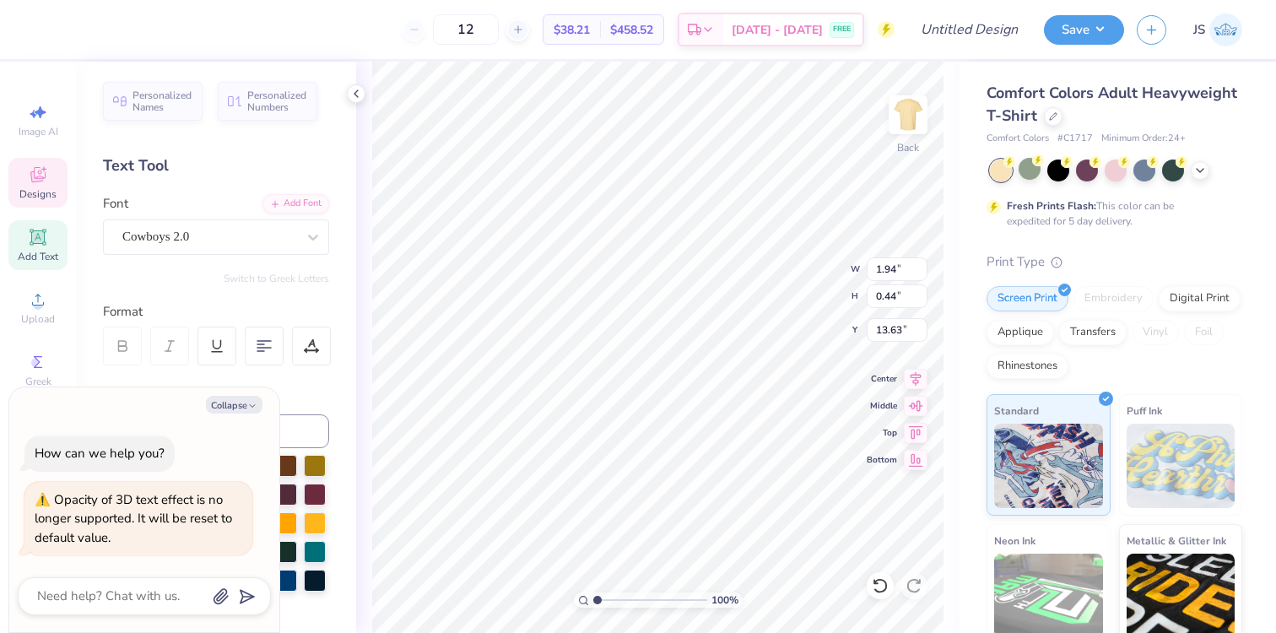
type textarea "202"
type textarea "x"
type textarea "2025"
type textarea "x"
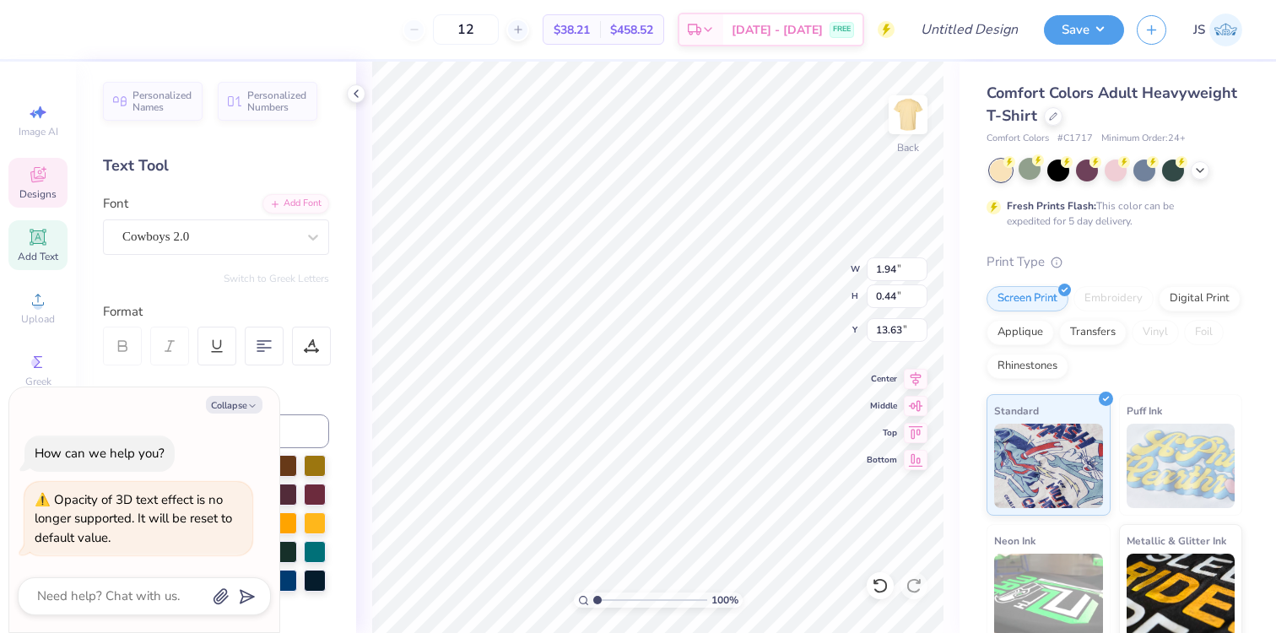
type textarea "202"
type textarea "x"
type textarea "2025"
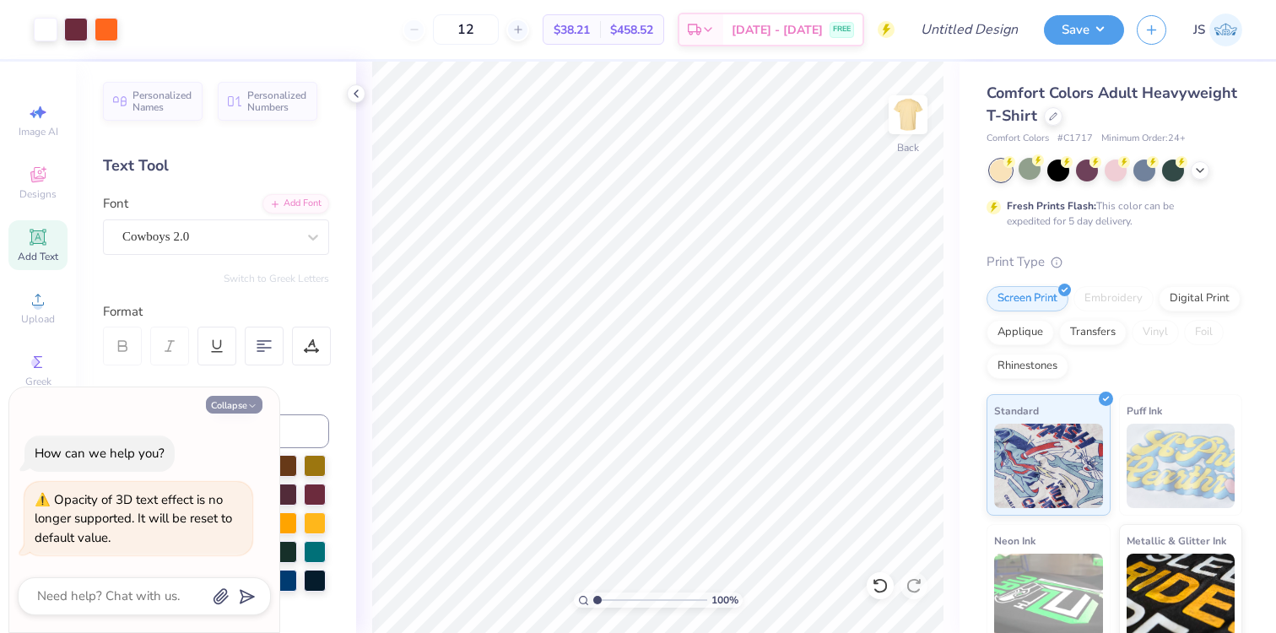
click at [237, 403] on button "Collapse" at bounding box center [234, 405] width 57 height 18
type textarea "x"
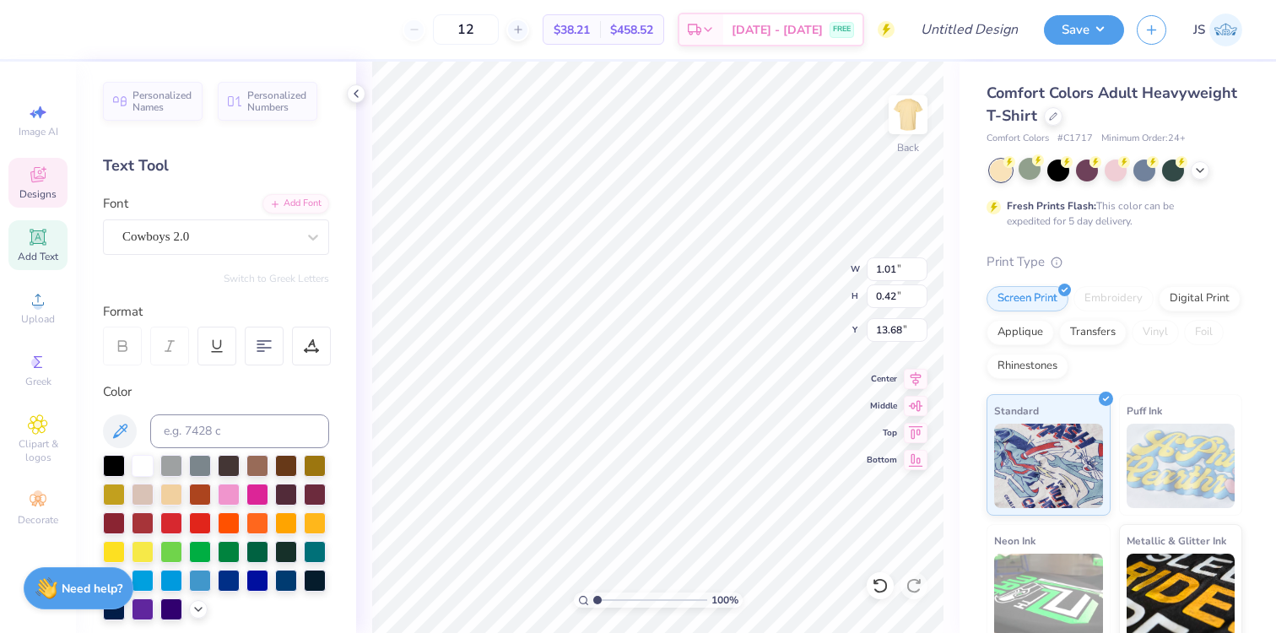
type textarea "25"
type textarea "2"
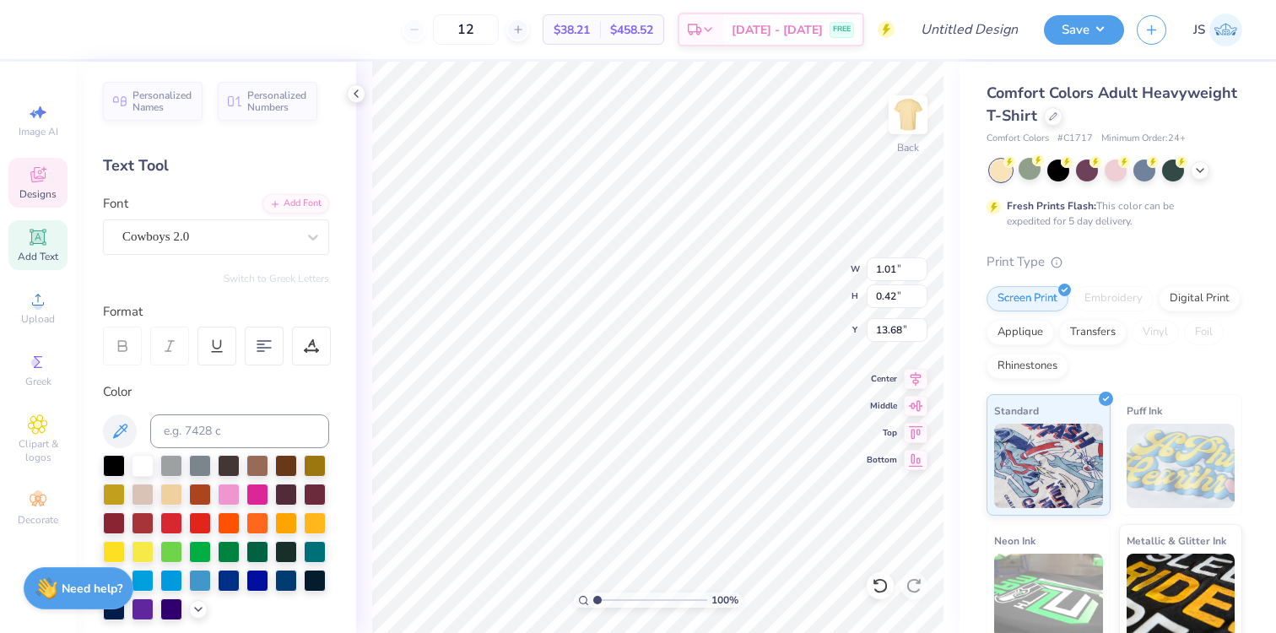
type textarea "0"
type textarea "5555"
type textarea "000000000"
type textarea "255555555555"
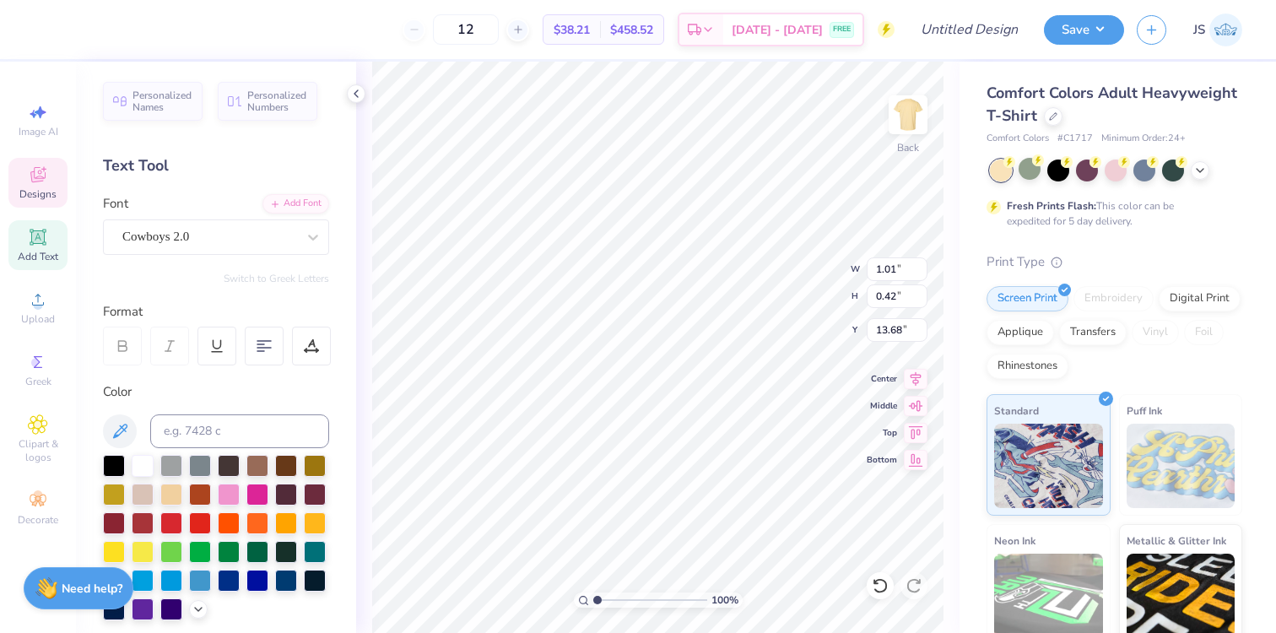
type textarea "2025"
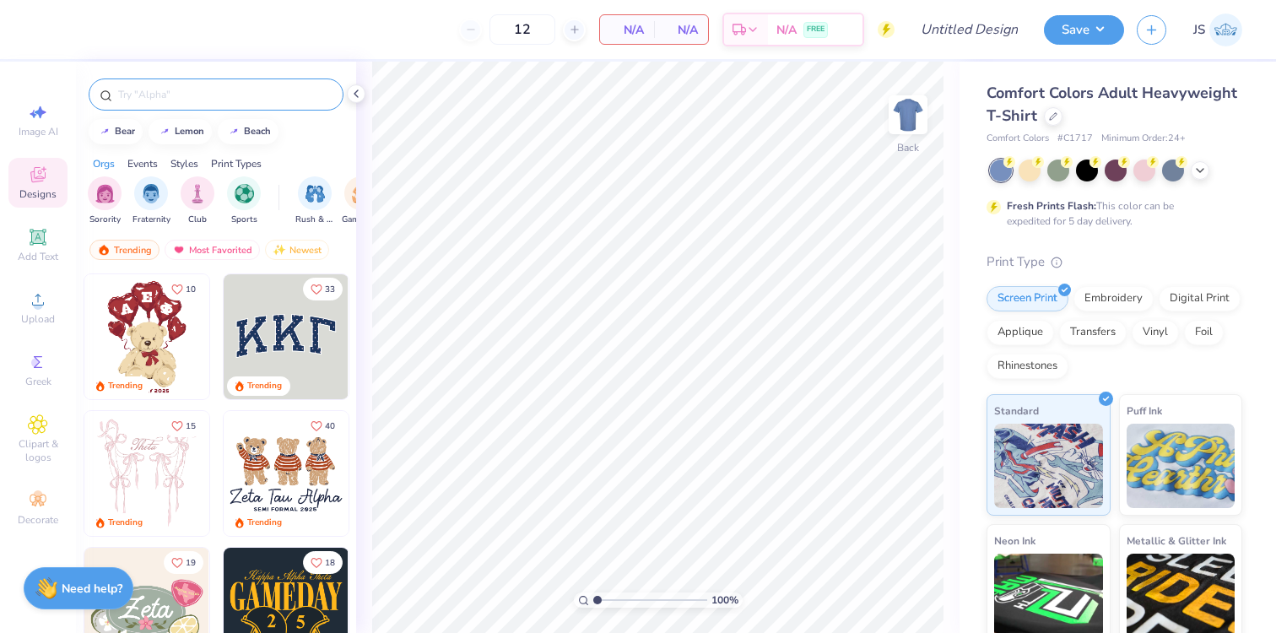
click at [210, 93] on input "text" at bounding box center [224, 94] width 216 height 17
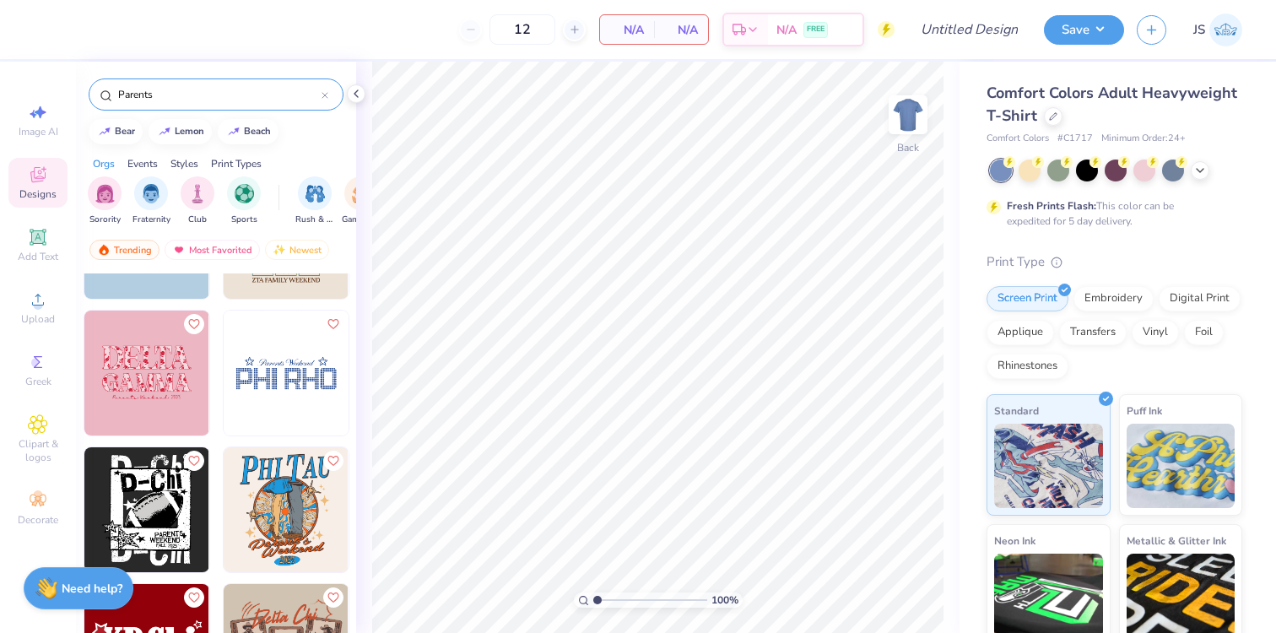
scroll to position [923, 0]
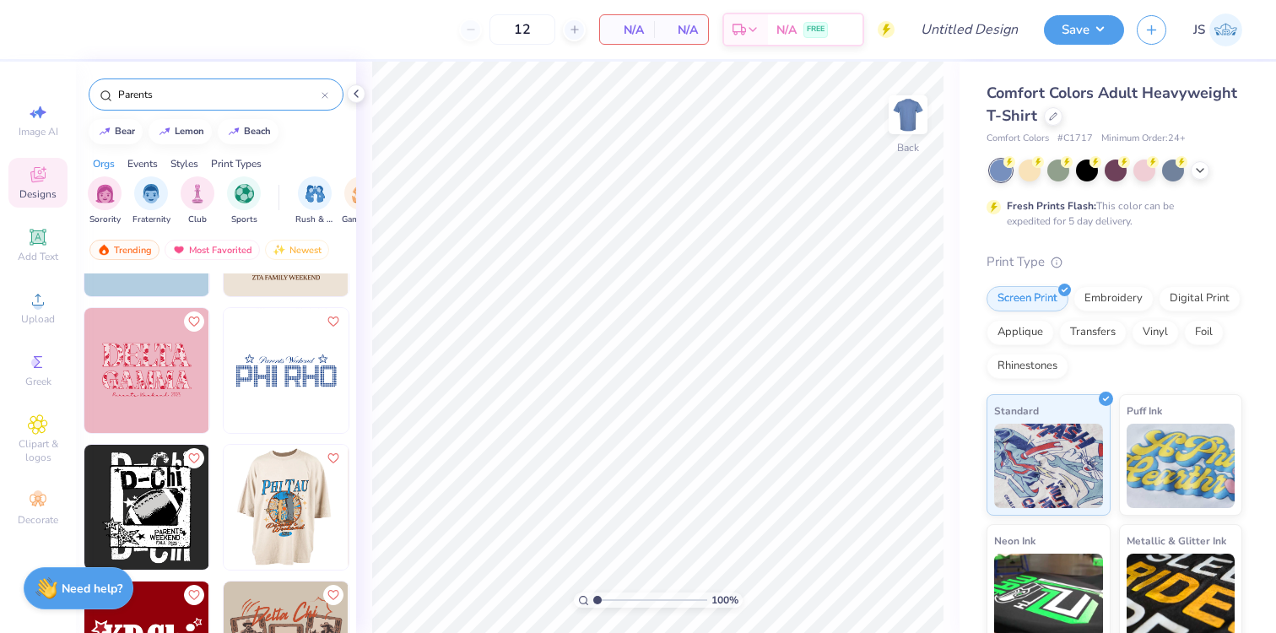
type input "Parents"
click at [276, 513] on img at bounding box center [285, 507] width 125 height 125
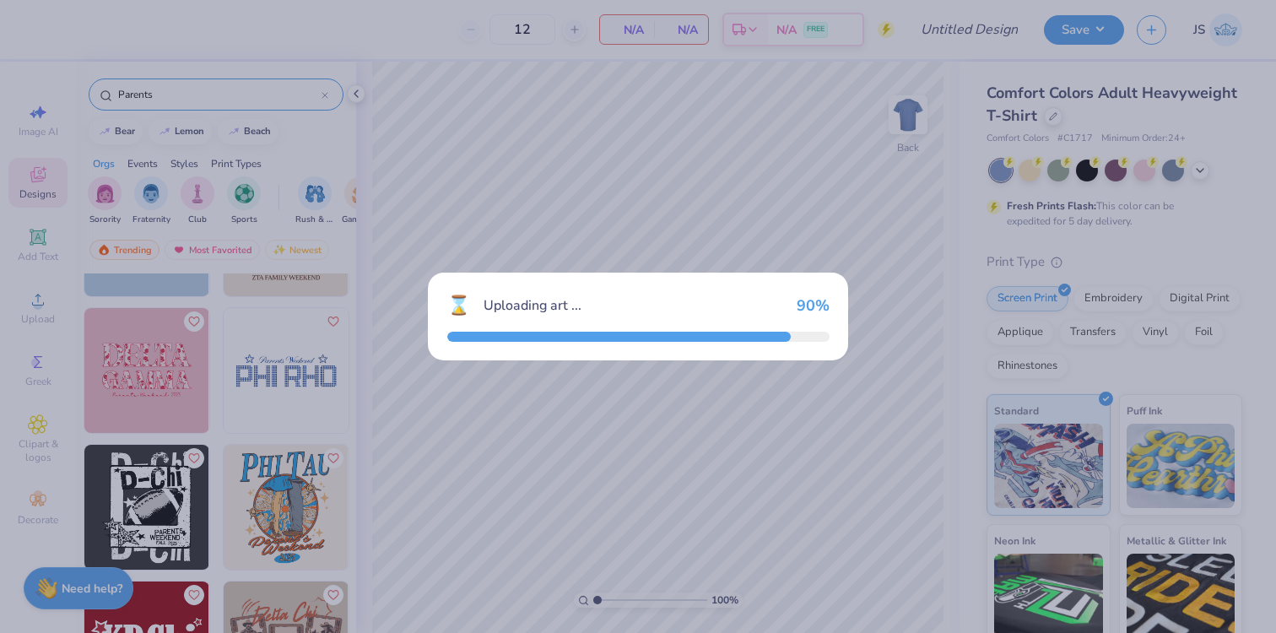
click at [509, 206] on div "⌛ Uploading art ... 90 %" at bounding box center [638, 316] width 1276 height 633
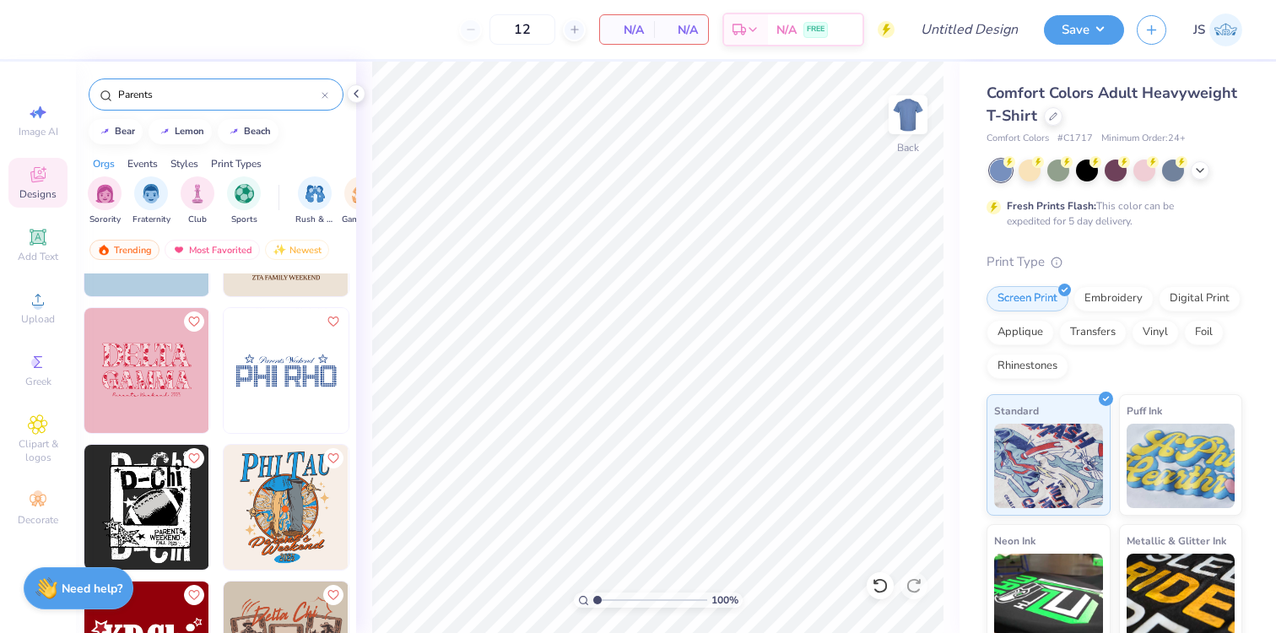
click at [910, 111] on img at bounding box center [908, 115] width 34 height 34
click at [1034, 171] on div at bounding box center [1030, 169] width 22 height 22
click at [1196, 166] on icon at bounding box center [1201, 169] width 14 height 14
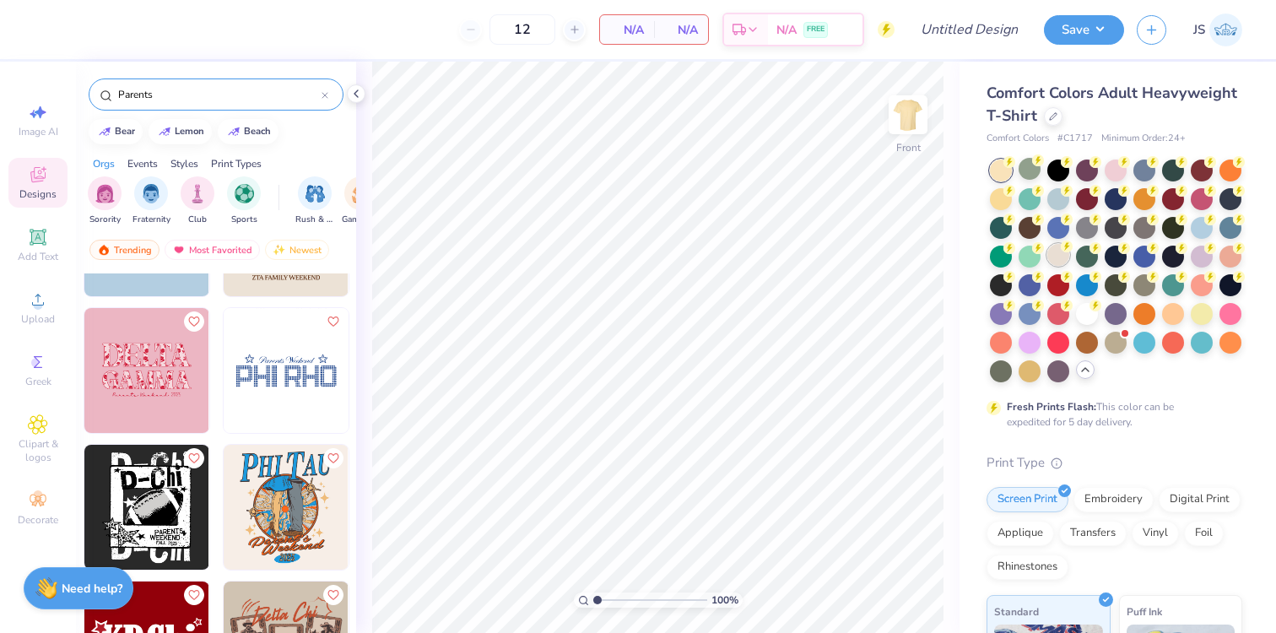
click at [1062, 254] on div at bounding box center [1059, 255] width 22 height 22
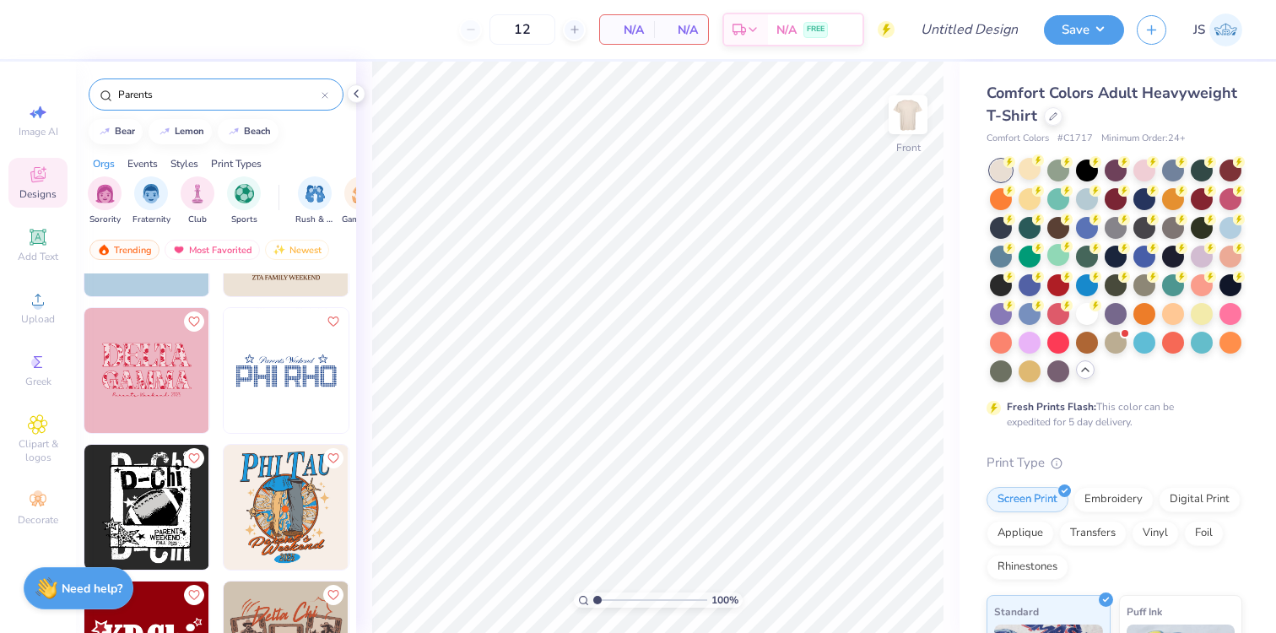
click at [301, 507] on img at bounding box center [286, 507] width 125 height 125
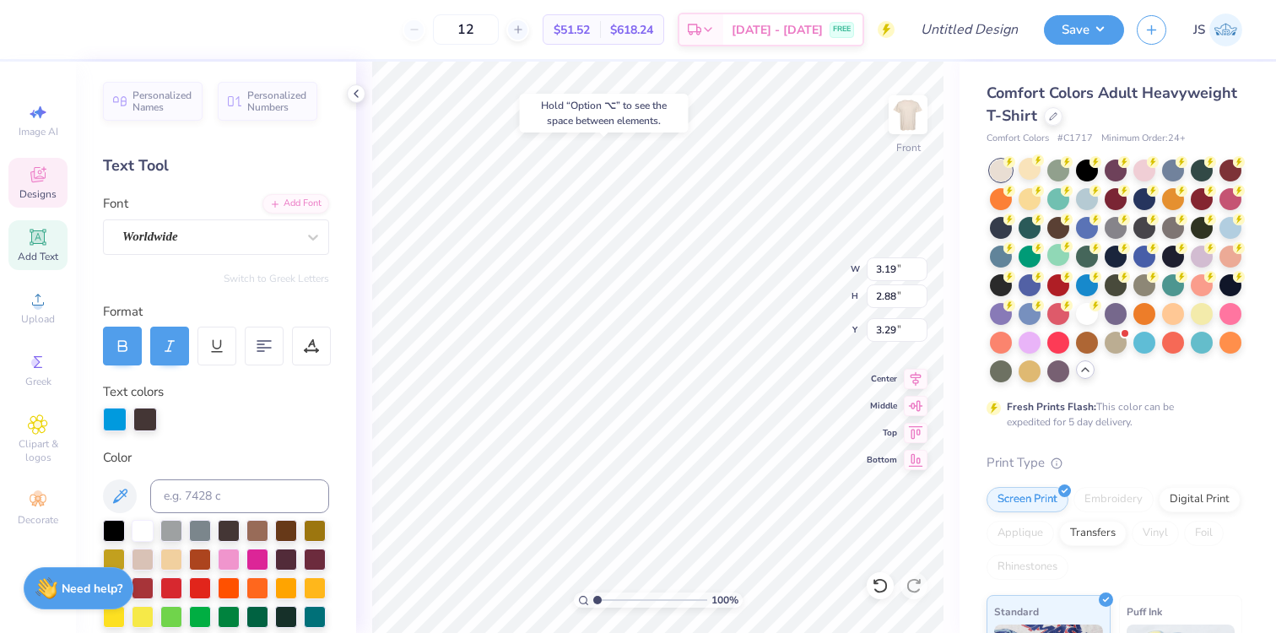
type input "3.19"
type input "2.88"
type input "3.29"
type textarea "A"
type textarea "t"
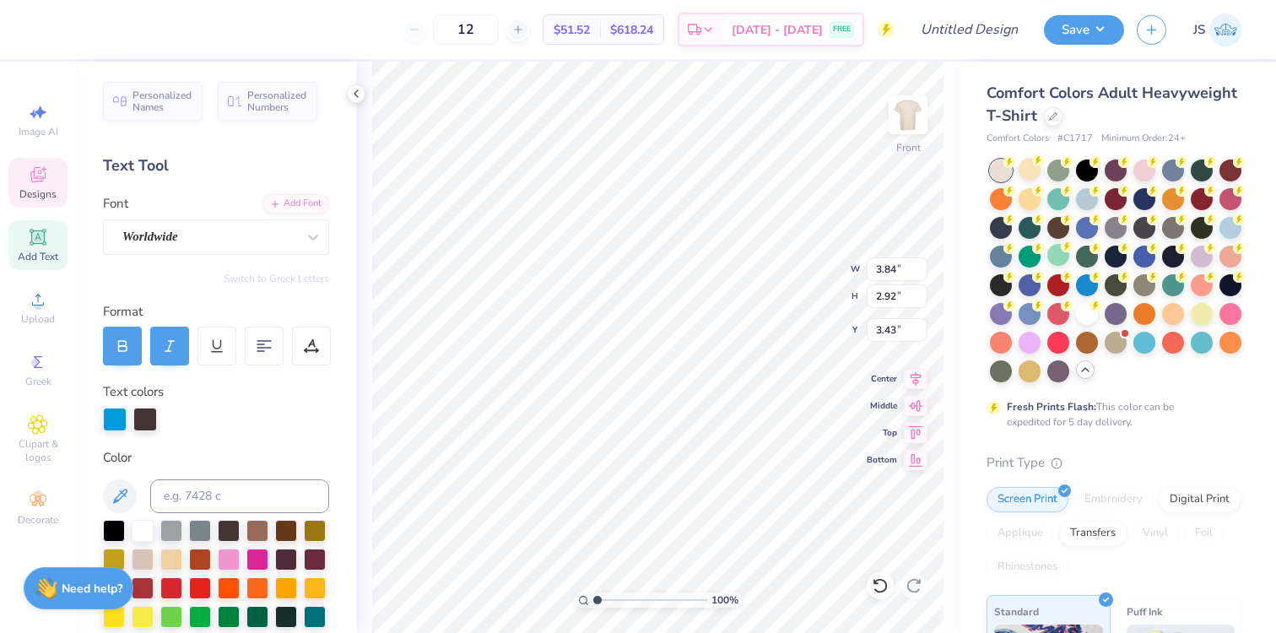
type textarea "X"
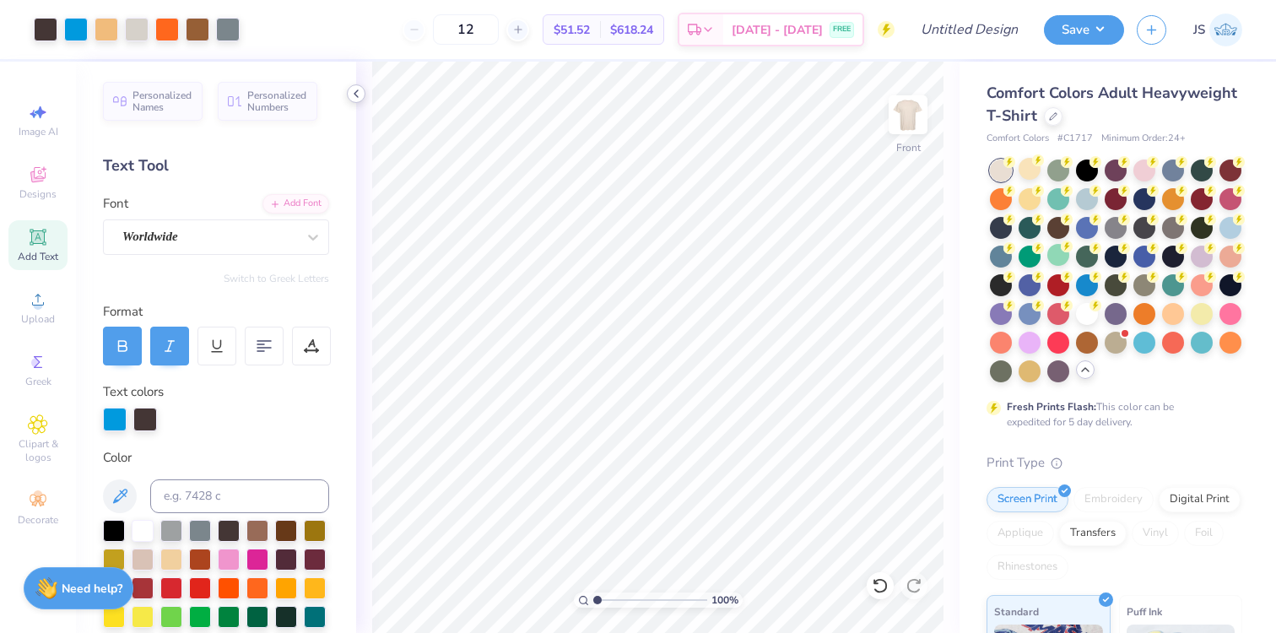
click at [354, 89] on icon at bounding box center [356, 94] width 14 height 14
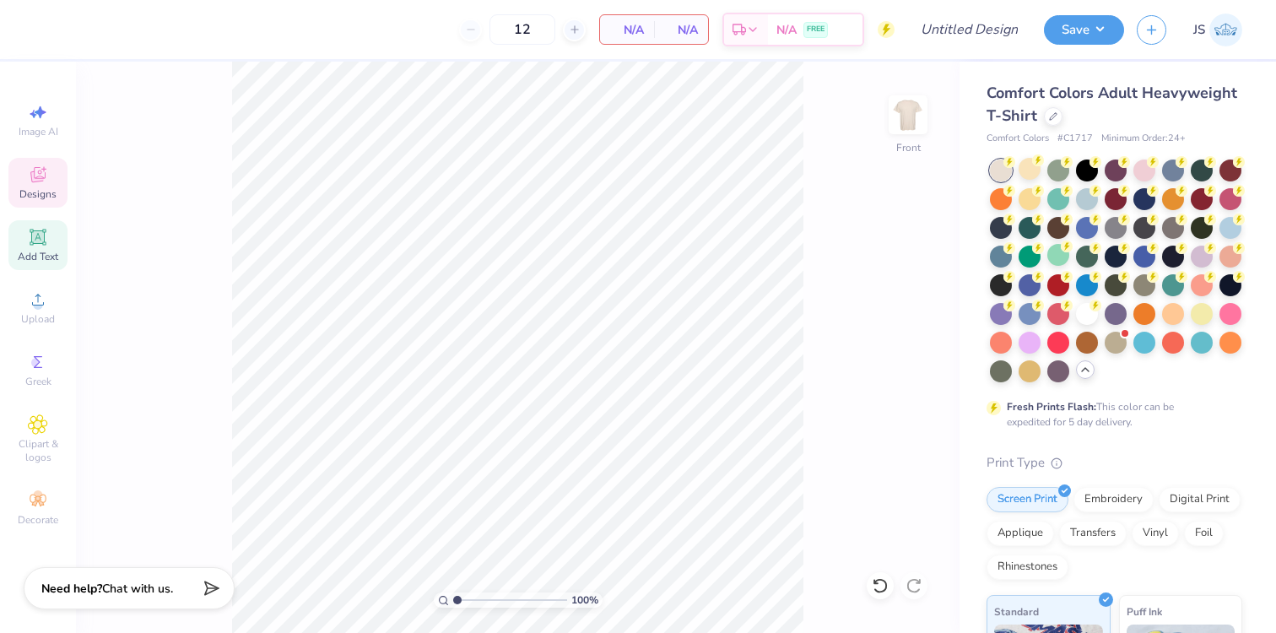
click at [19, 180] on div "Designs" at bounding box center [37, 183] width 59 height 50
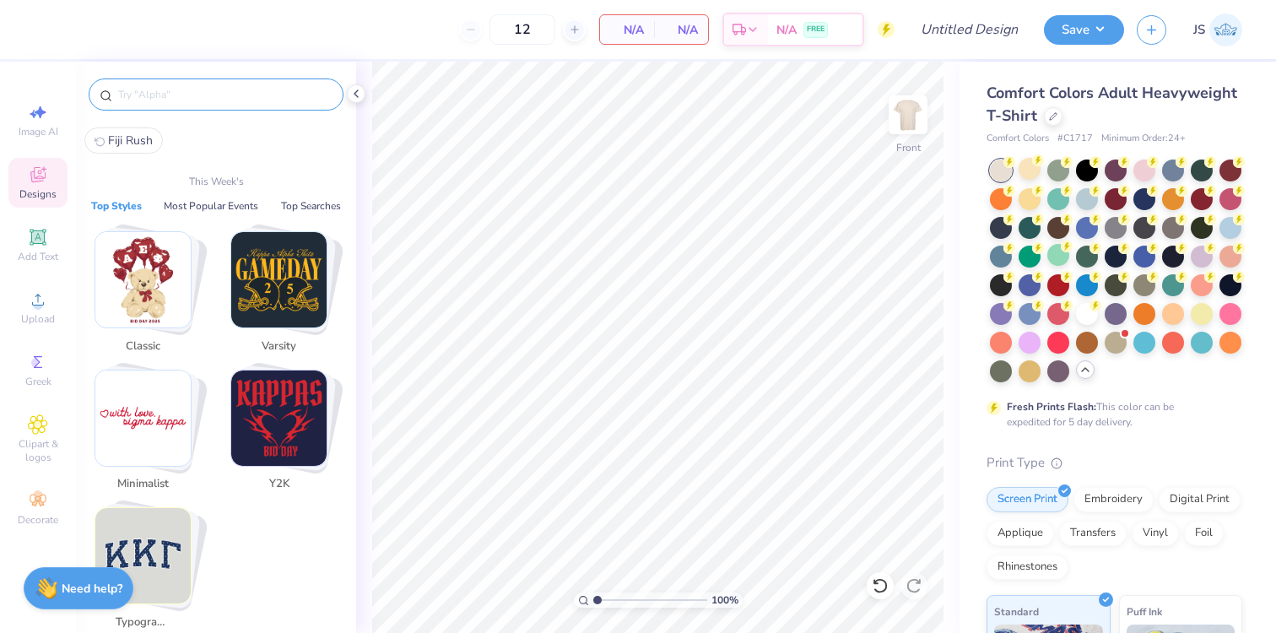
click at [181, 89] on input "text" at bounding box center [224, 94] width 216 height 17
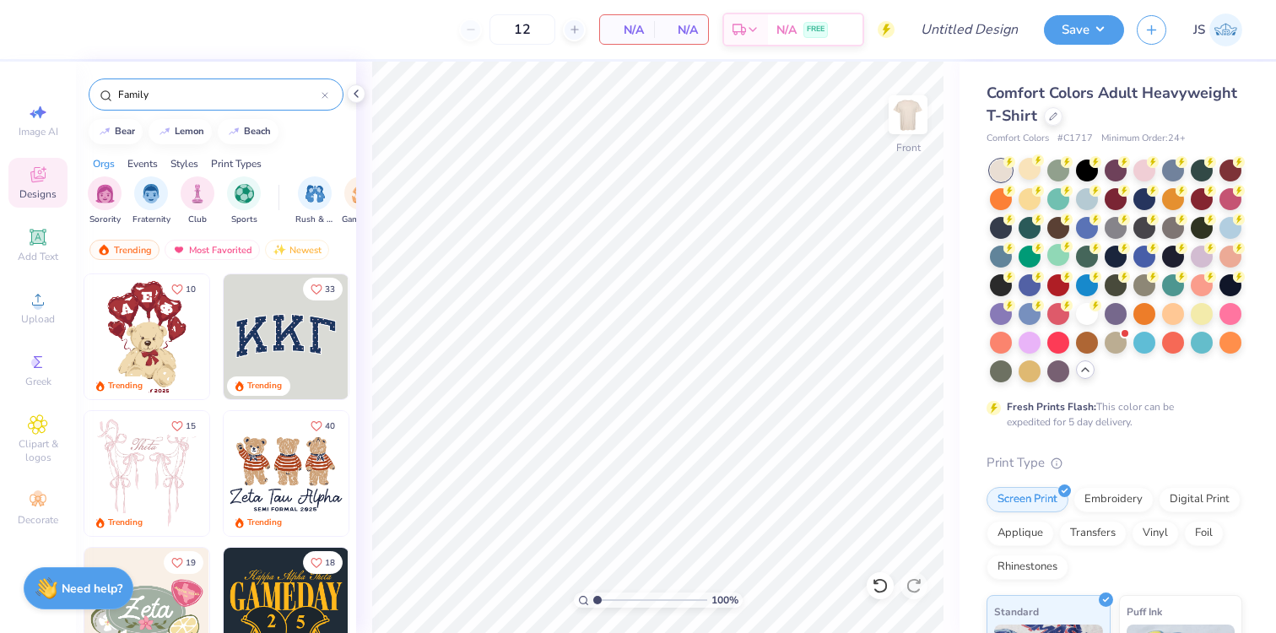
type input "Family"
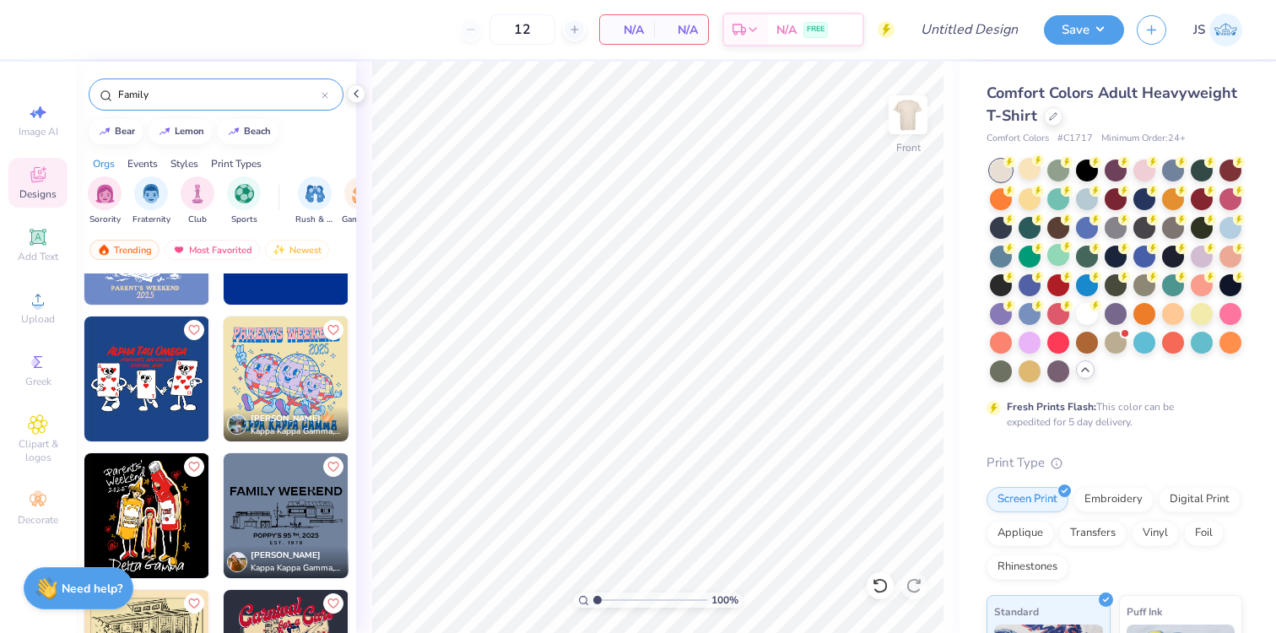
scroll to position [780, 0]
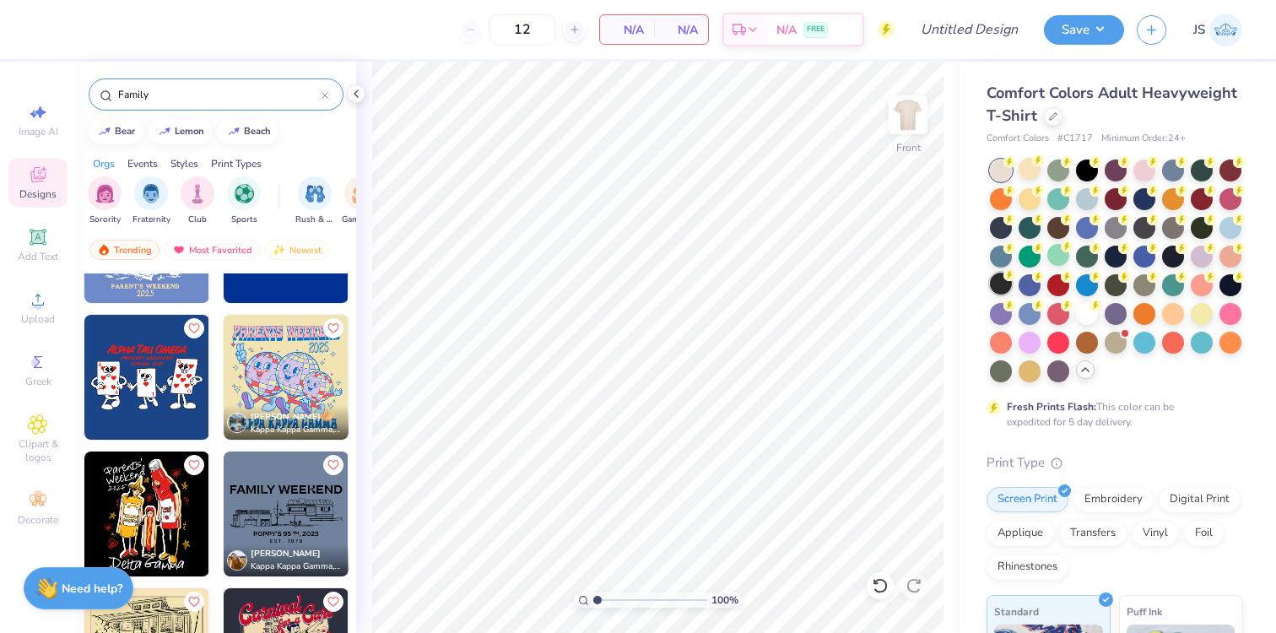
click at [995, 279] on div at bounding box center [1001, 284] width 22 height 22
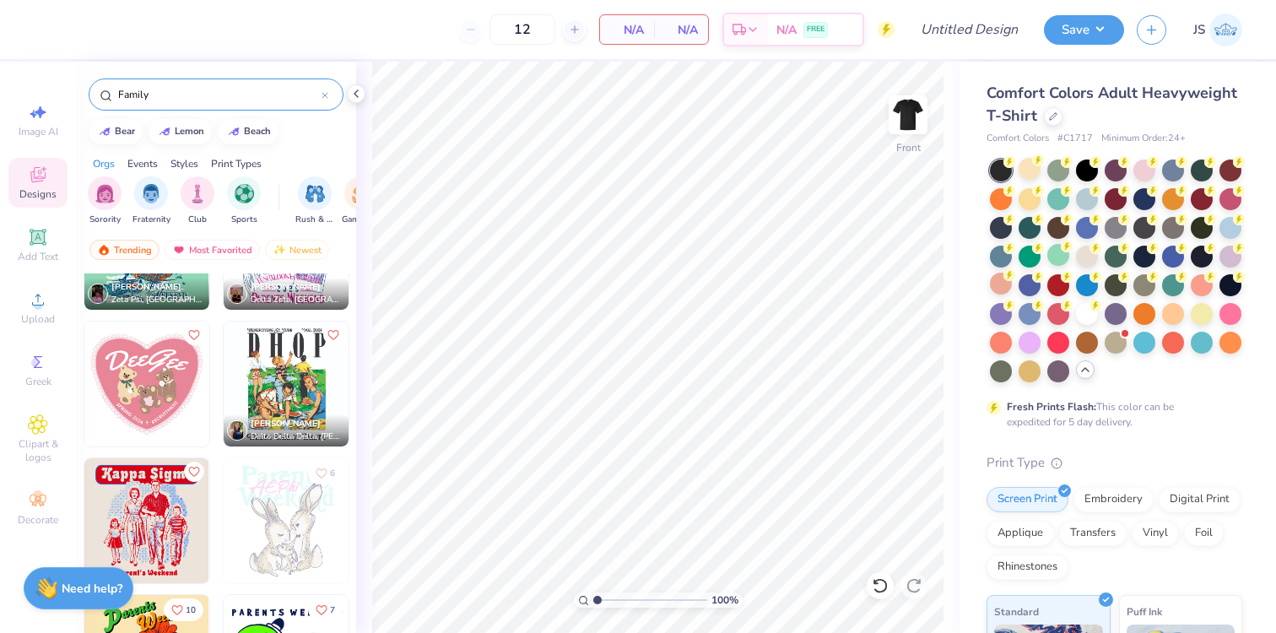
scroll to position [2294, 0]
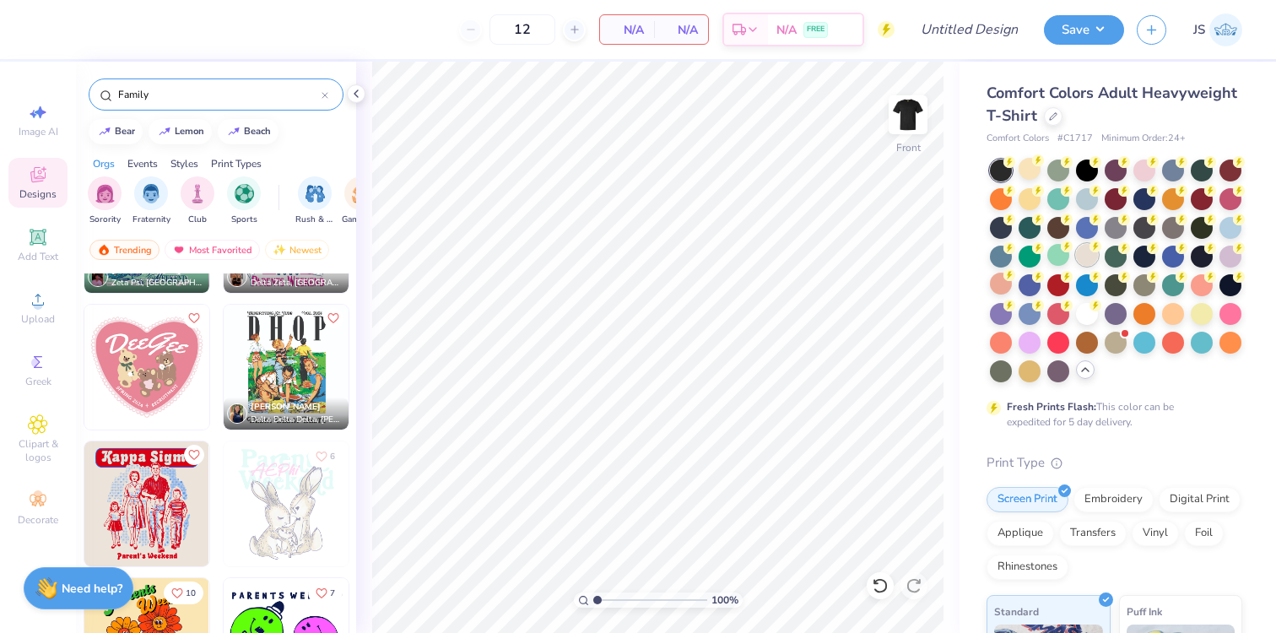
click at [1082, 258] on div at bounding box center [1087, 255] width 22 height 22
click at [143, 501] on img at bounding box center [146, 503] width 125 height 125
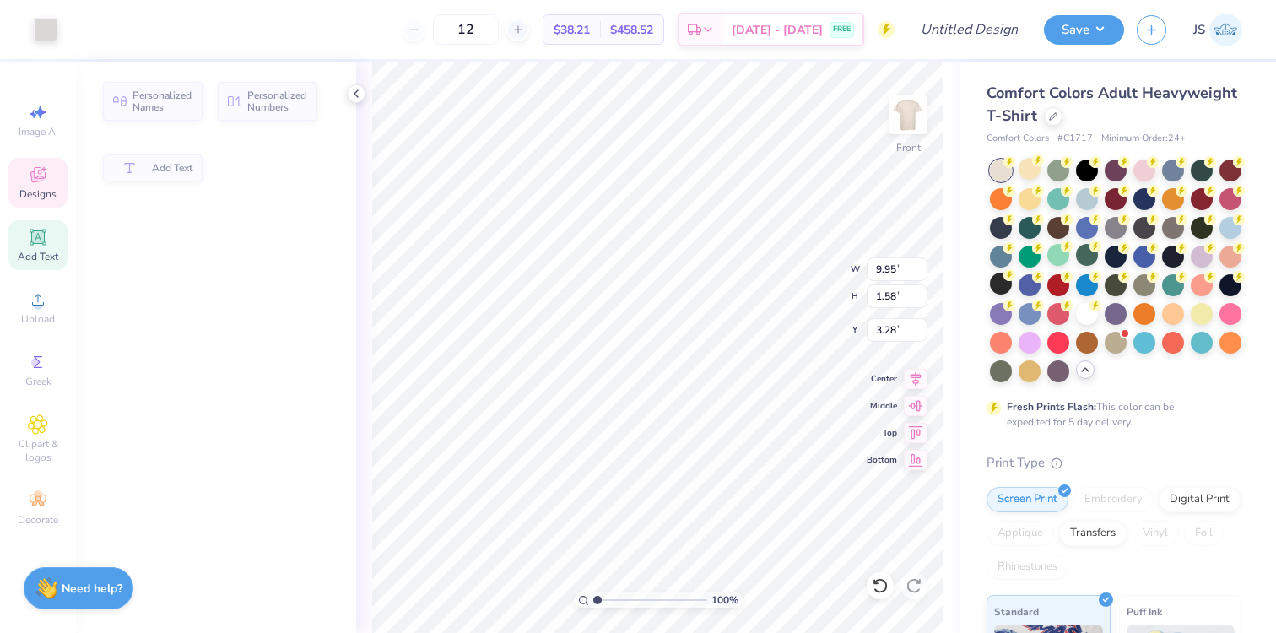
type input "9.95"
type input "1.58"
type input "3.28"
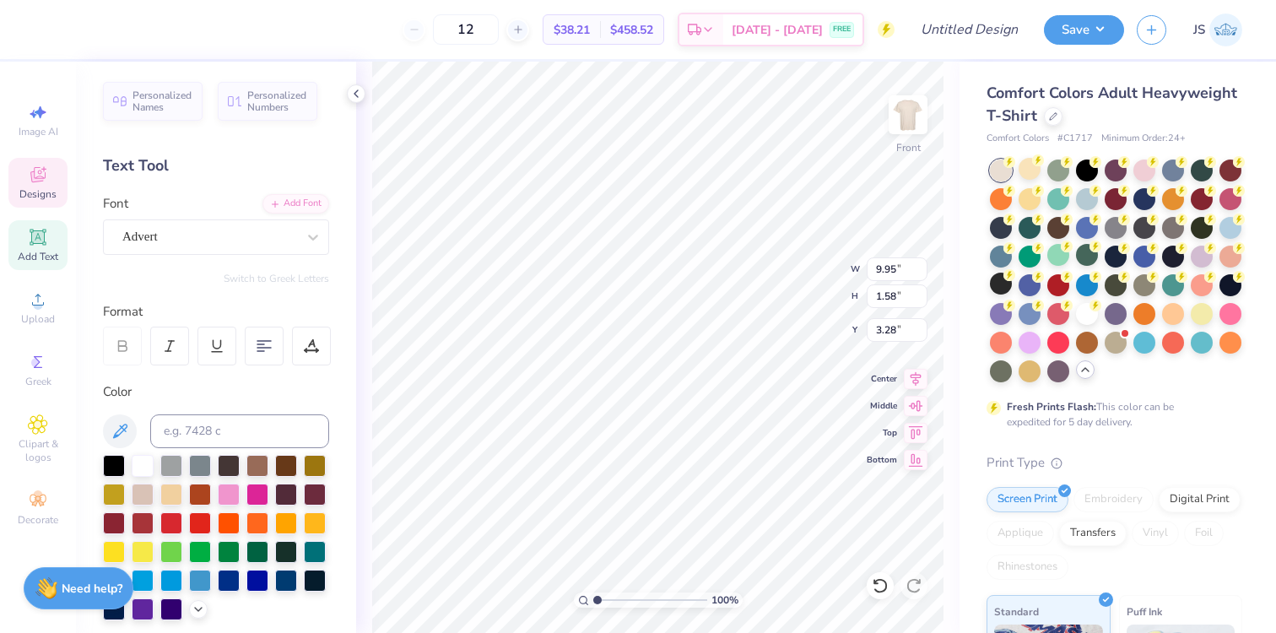
scroll to position [0, 1]
type textarea "Theta Xi"
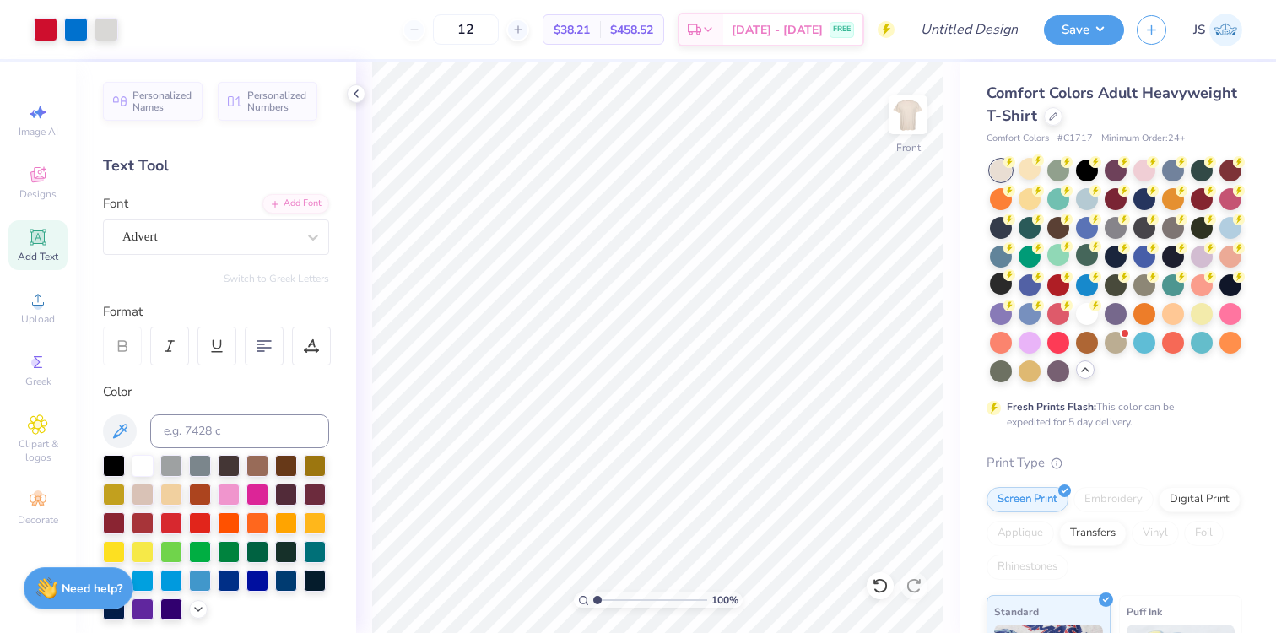
click at [48, 254] on span "Add Text" at bounding box center [38, 257] width 41 height 14
click at [44, 192] on span "Designs" at bounding box center [37, 194] width 37 height 14
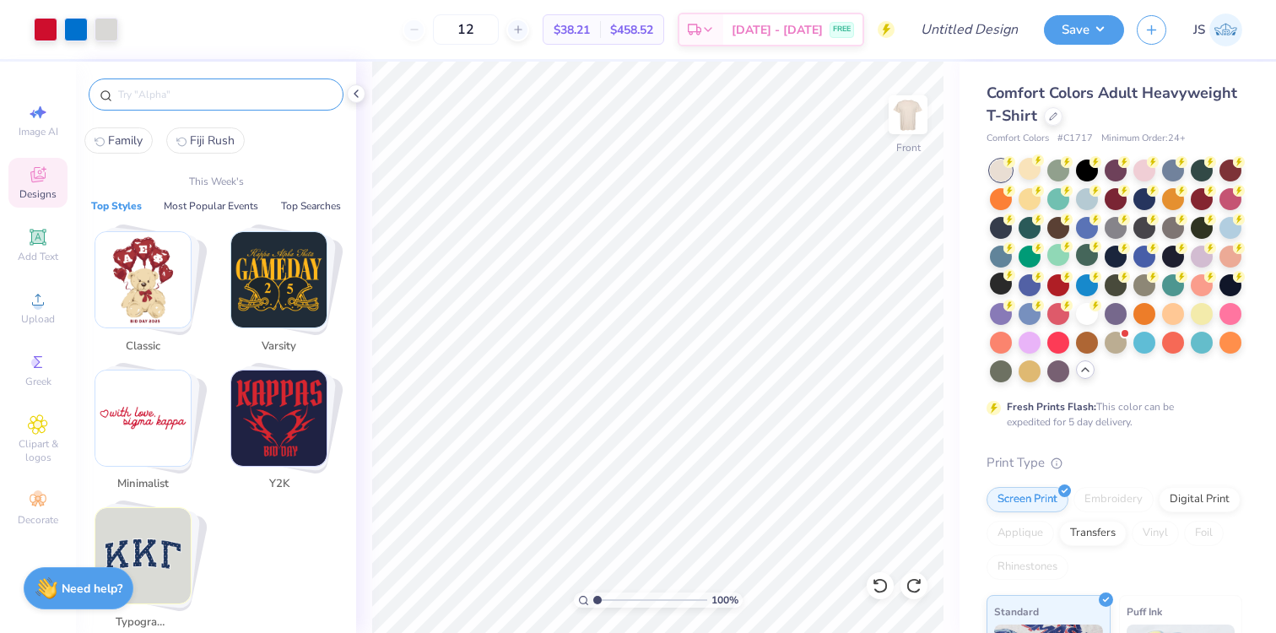
click at [188, 94] on input "text" at bounding box center [224, 94] width 216 height 17
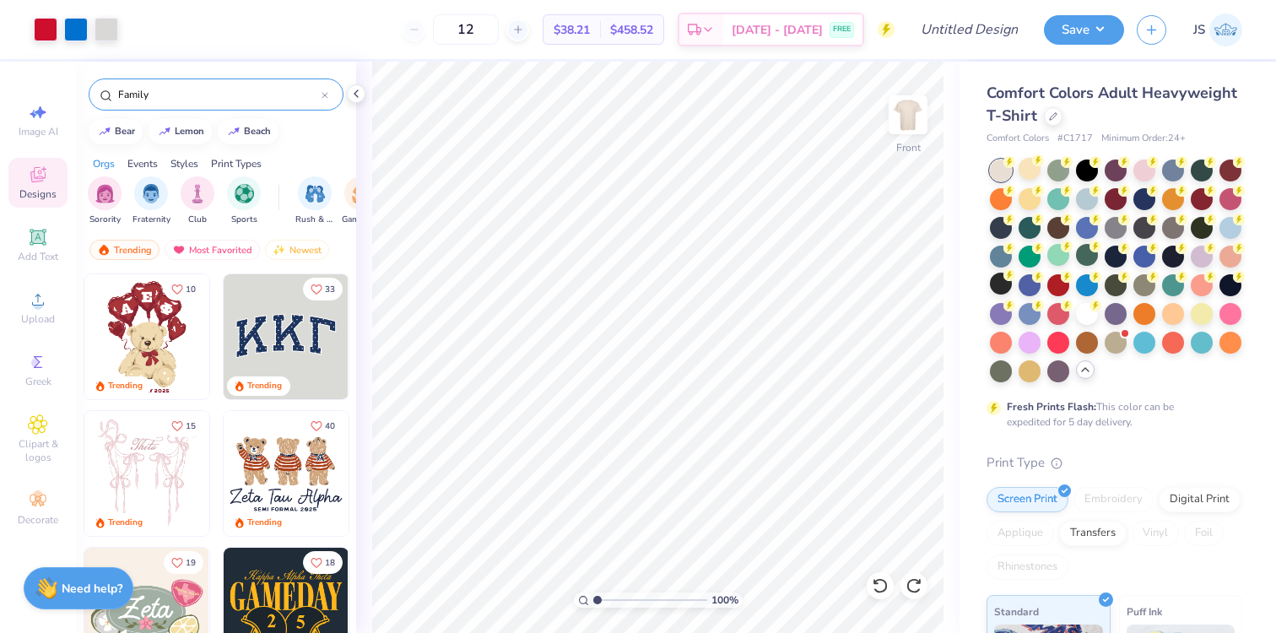
type input "Family"
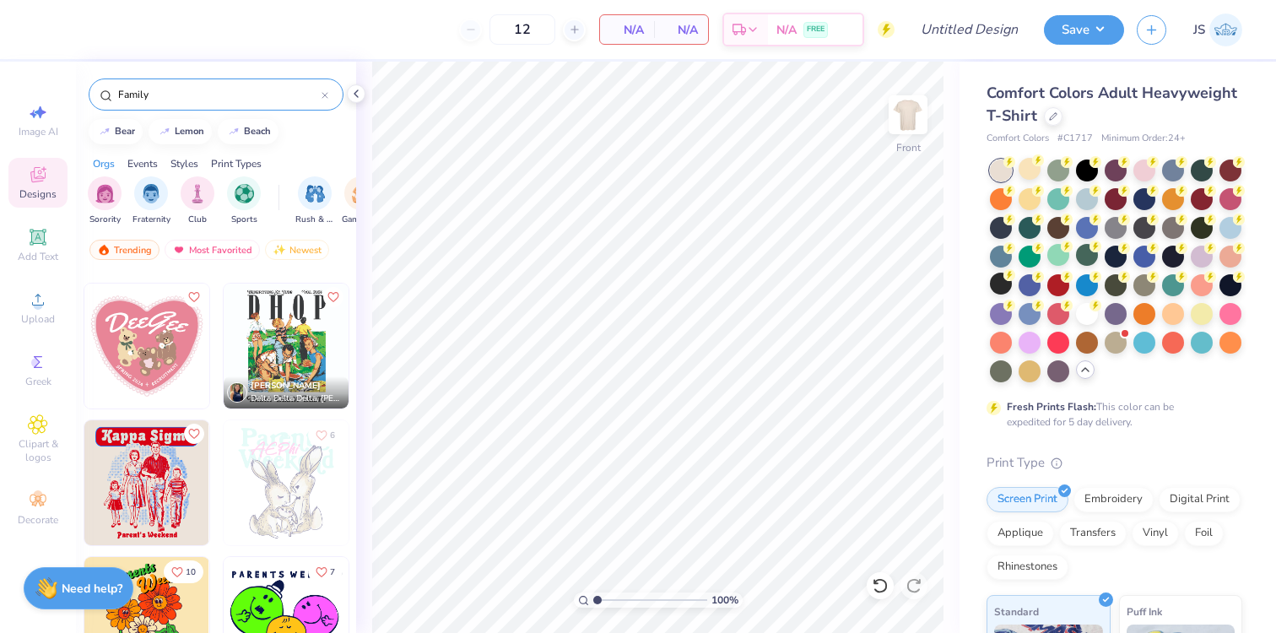
scroll to position [2449, 0]
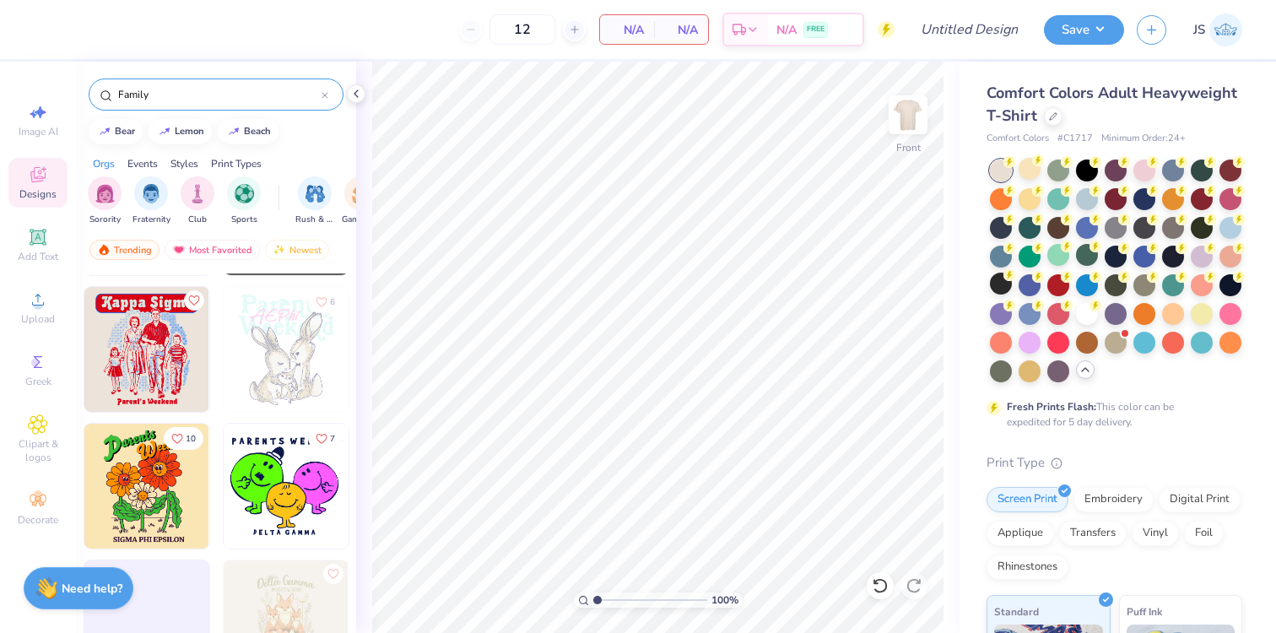
click at [145, 485] on img at bounding box center [146, 486] width 125 height 125
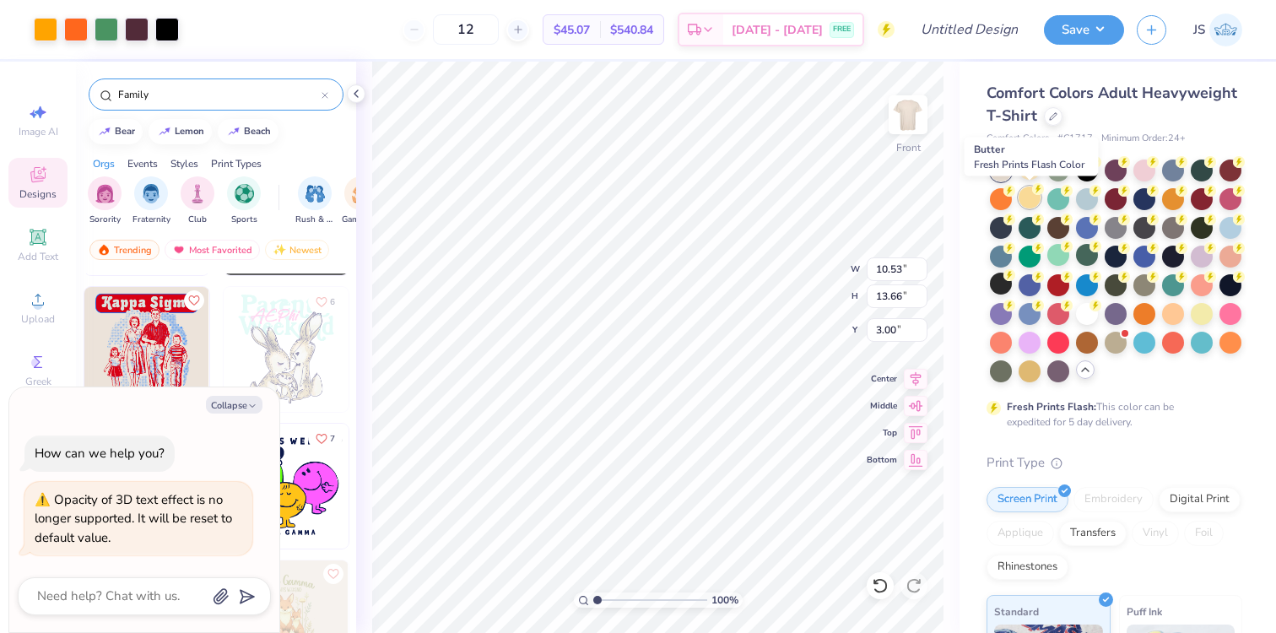
click at [1021, 199] on div at bounding box center [1030, 198] width 22 height 22
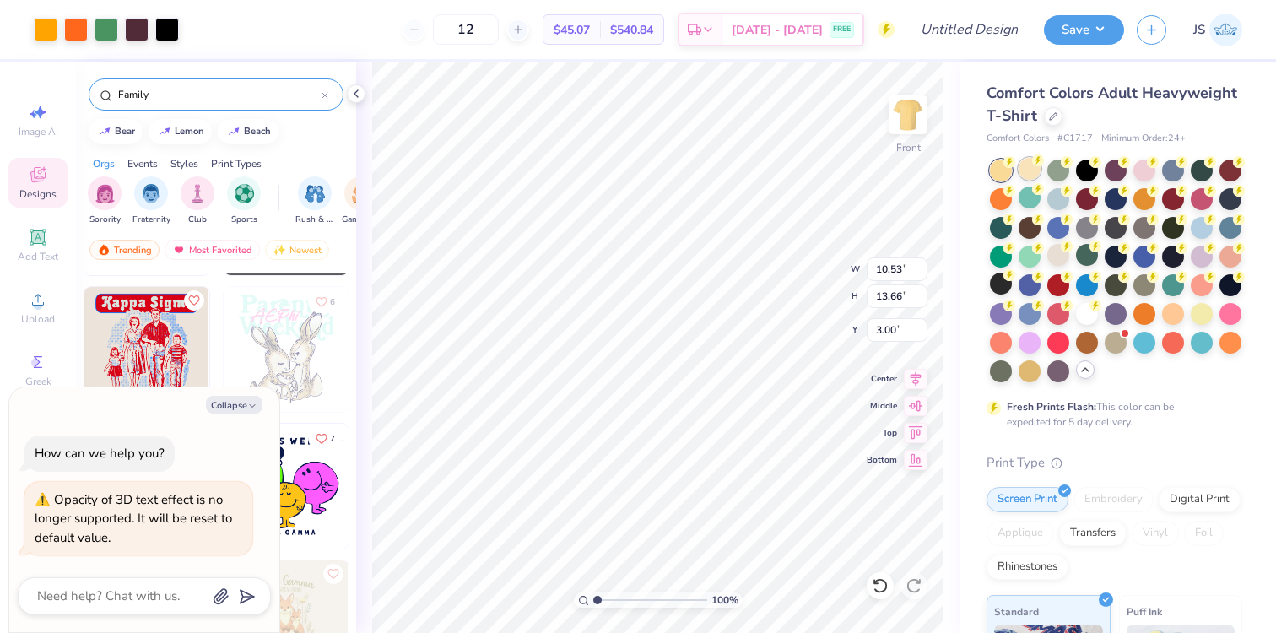
click at [1036, 170] on div at bounding box center [1030, 169] width 22 height 22
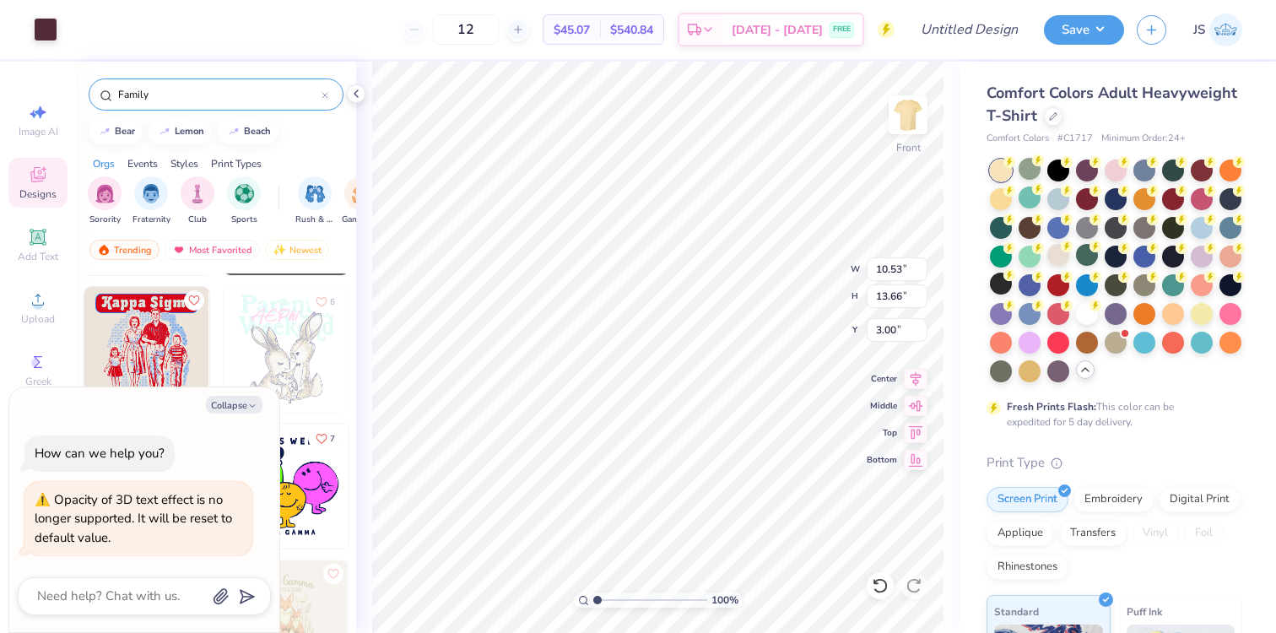
type textarea "x"
type input "8.64"
type input "0.65"
type input "16.01"
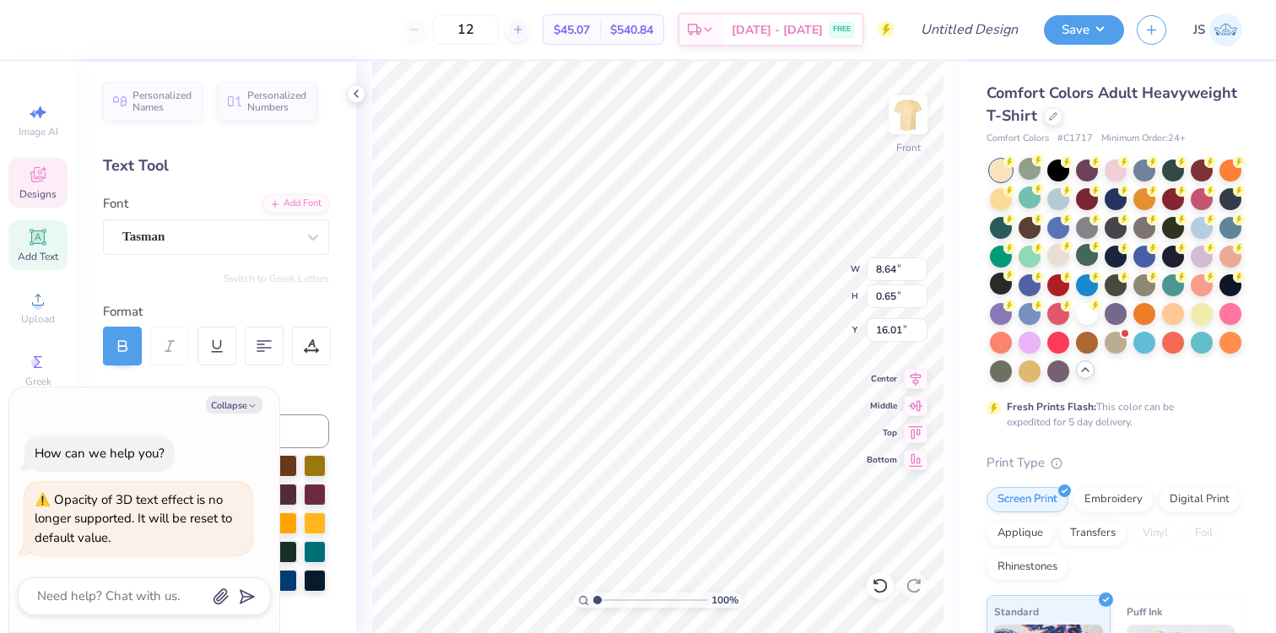
scroll to position [0, 2]
type textarea "x"
type textarea "T PHI EPSILON"
type textarea "x"
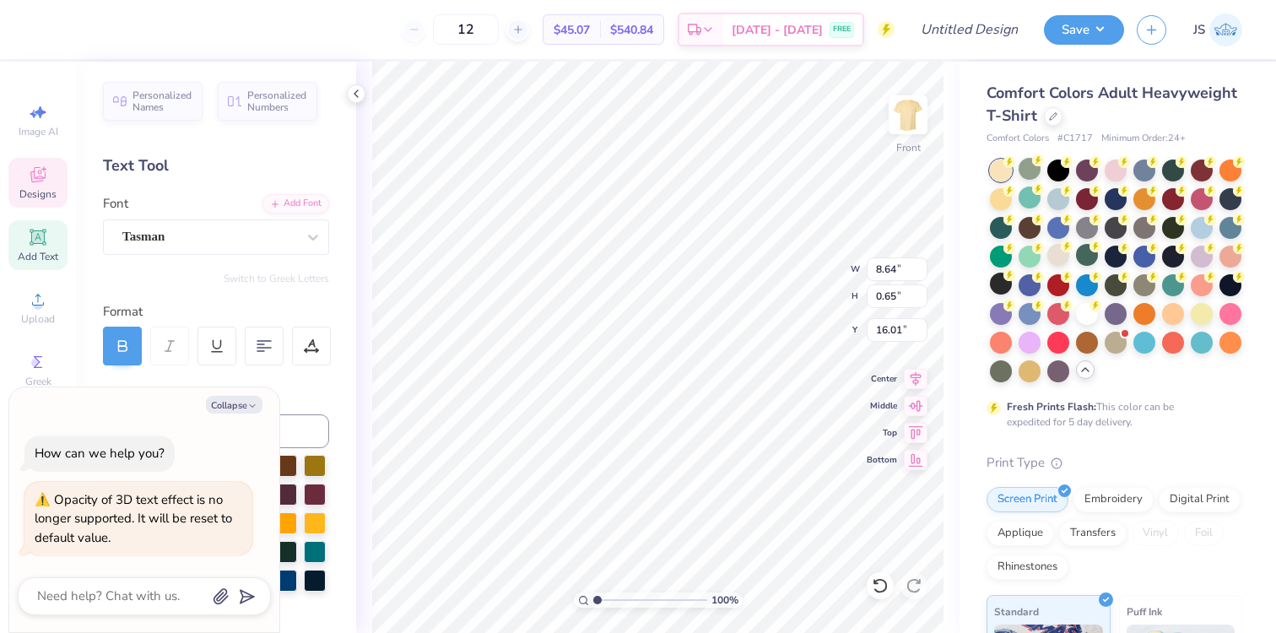
type textarea "Th PHI EPSILON"
type textarea "x"
type textarea "The PHI EPSILON"
type textarea "x"
type textarea "Thet PHI EPSILON"
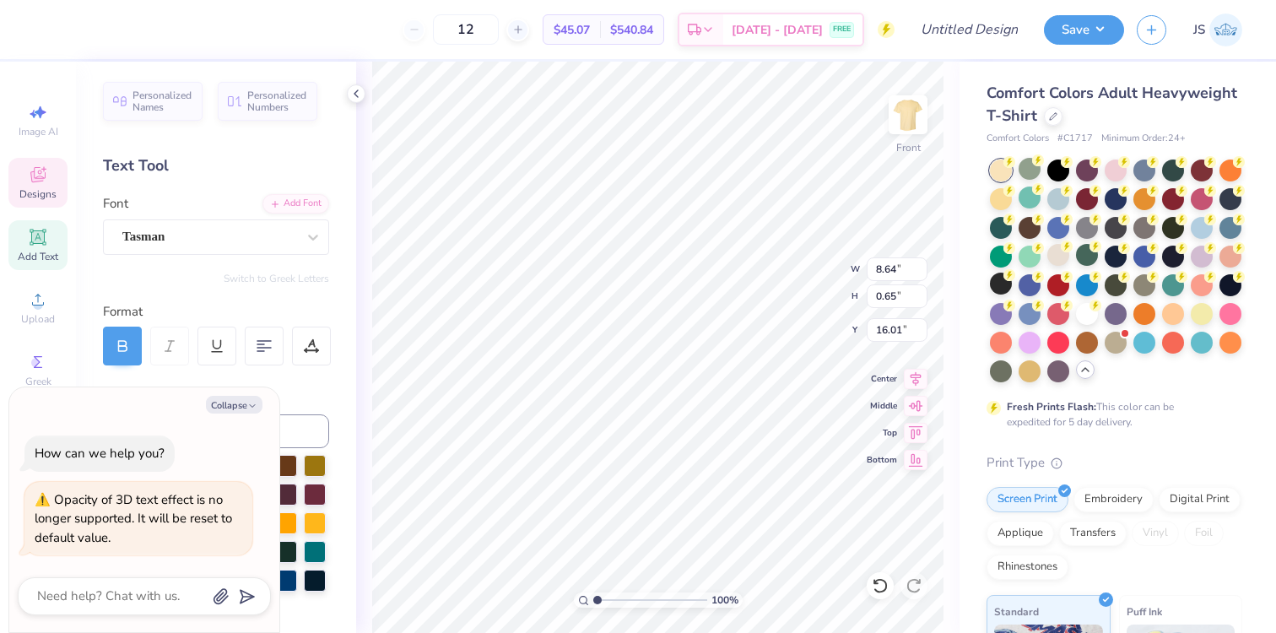
type textarea "x"
type textarea "Theta PHI EPSILON"
type textarea "x"
type textarea "T PHI EPSILON"
type textarea "x"
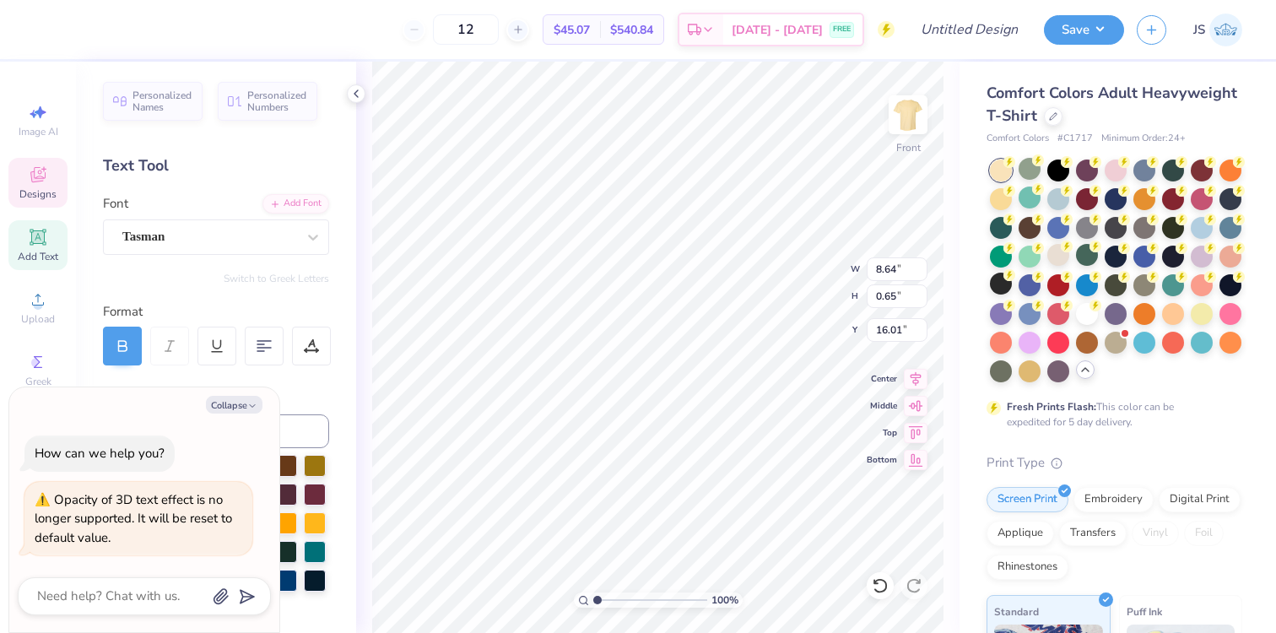
type textarea "TH PHI EPSILON"
type textarea "x"
type textarea "THE PHI EPSILON"
type textarea "x"
type textarea "THET PHI EPSILON"
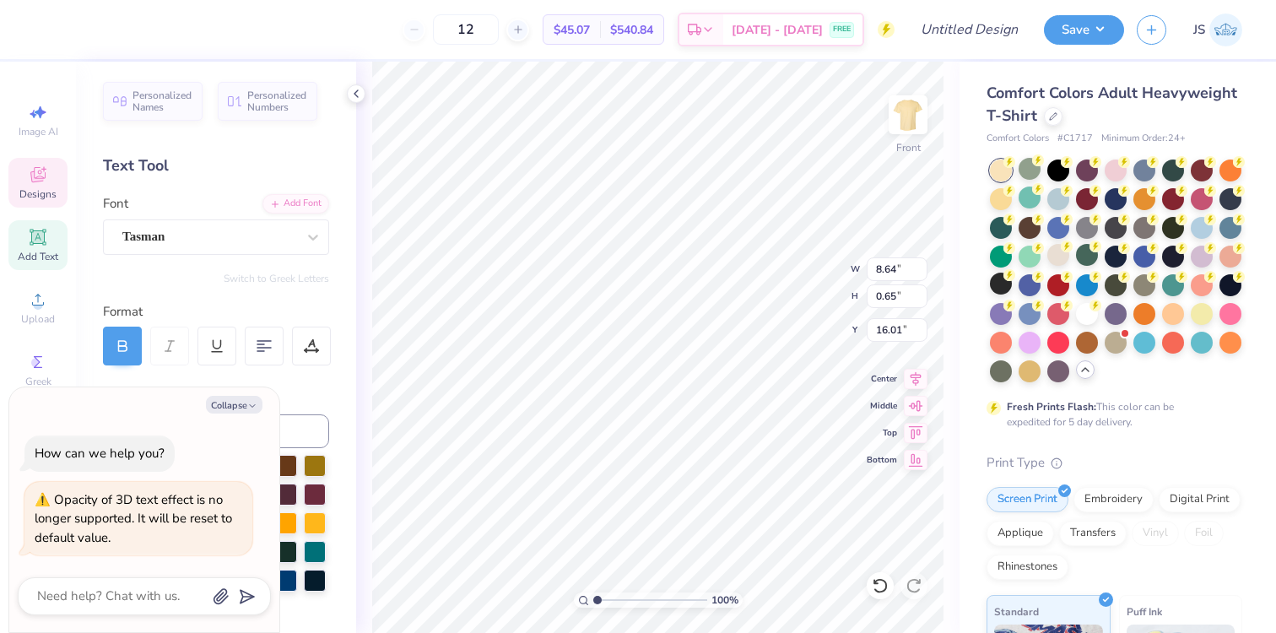
type textarea "x"
type textarea "THETA PHI EPSILON"
type textarea "x"
type textarea "THETA X"
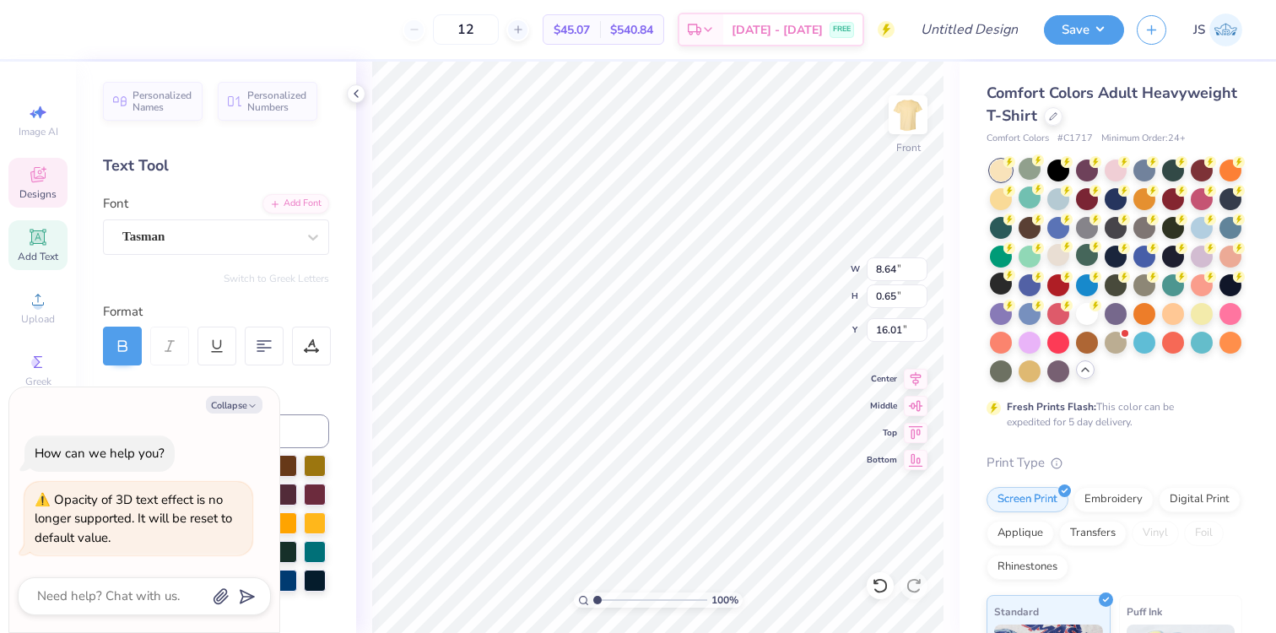
type textarea "x"
type textarea "THETA XI"
type textarea "x"
type textarea "THETA XI"
type textarea "x"
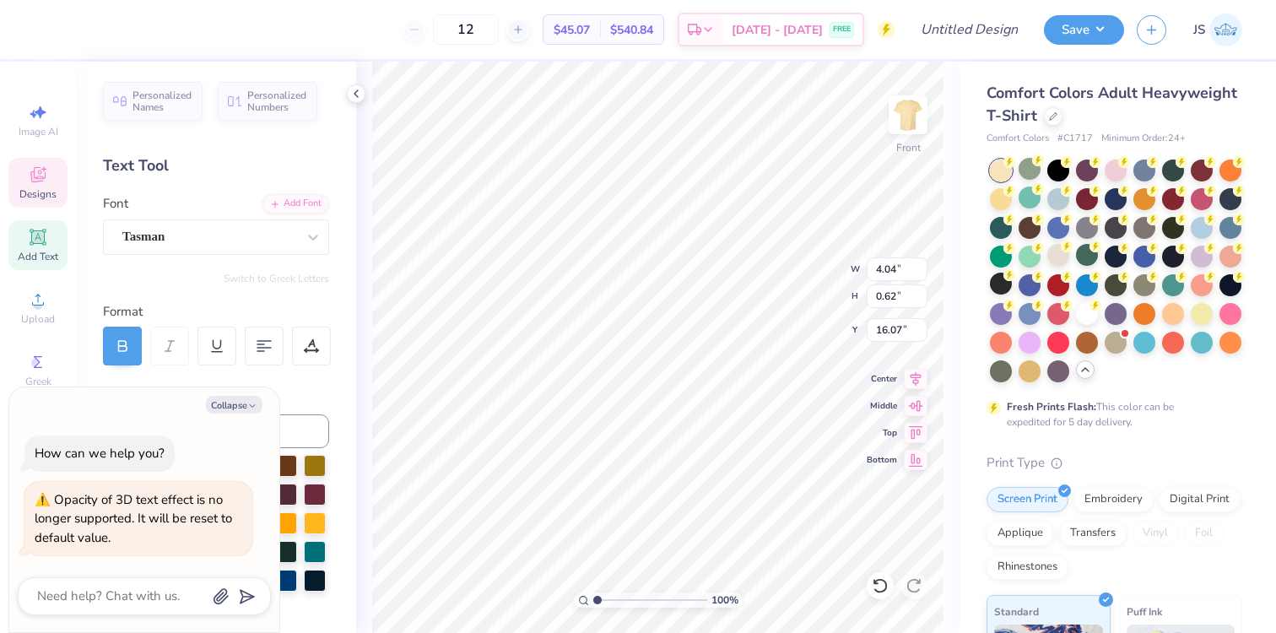
type textarea "THETA XI 2"
type textarea "x"
type textarea "THETA XI"
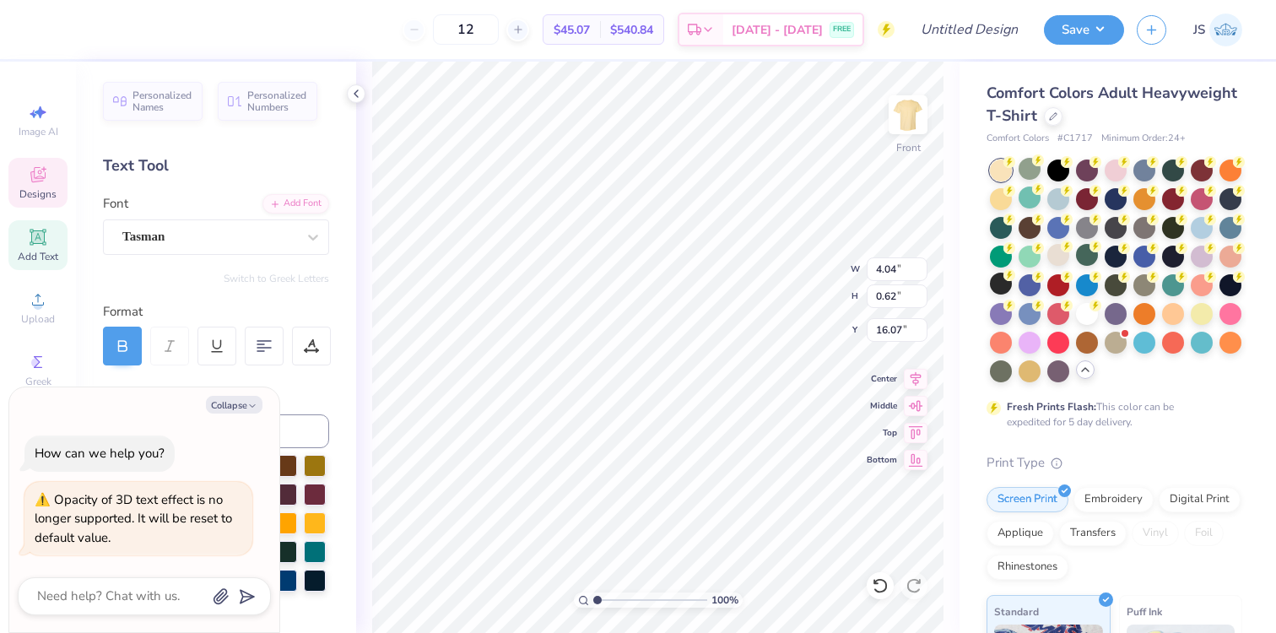
type textarea "x"
type textarea "THETA XI"
type textarea "x"
type input "18.58"
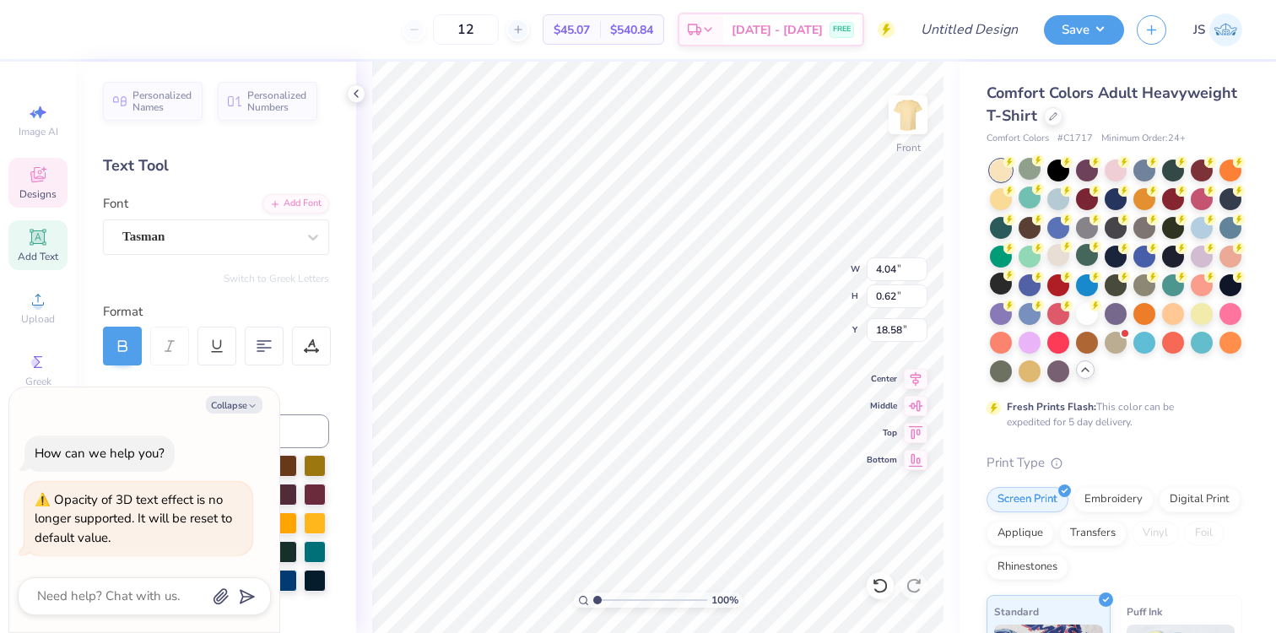
type textarea "x"
type textarea "2"
type textarea "x"
type textarea "20"
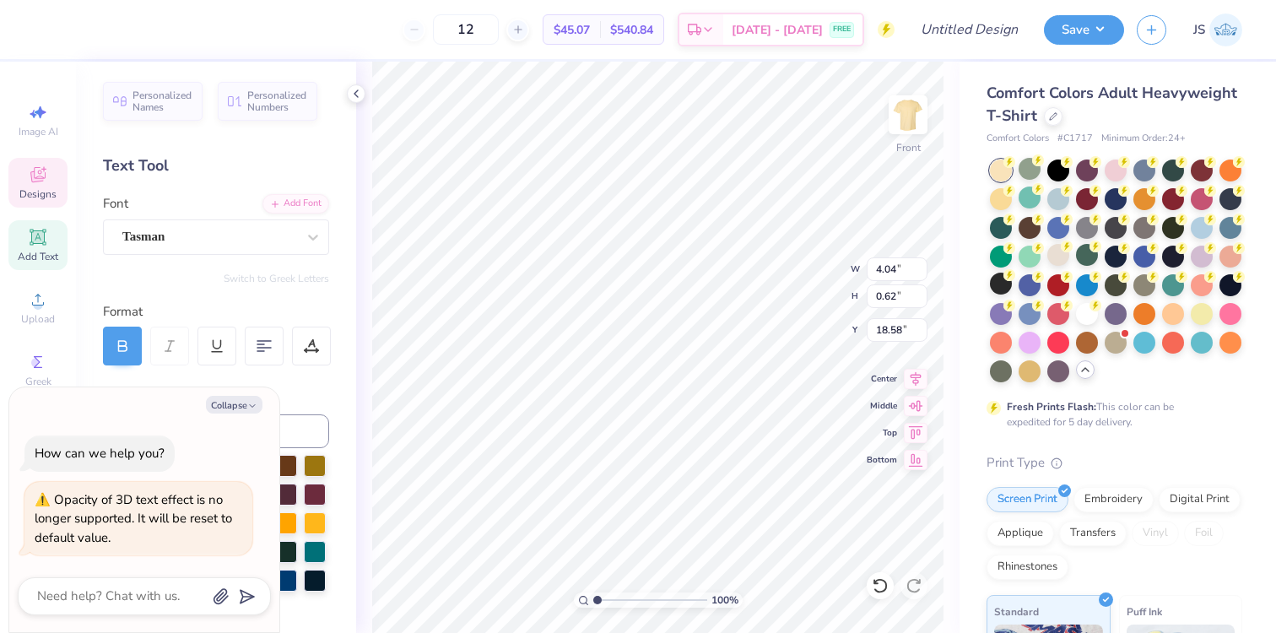
type textarea "x"
type textarea "202"
type textarea "x"
type textarea "2025"
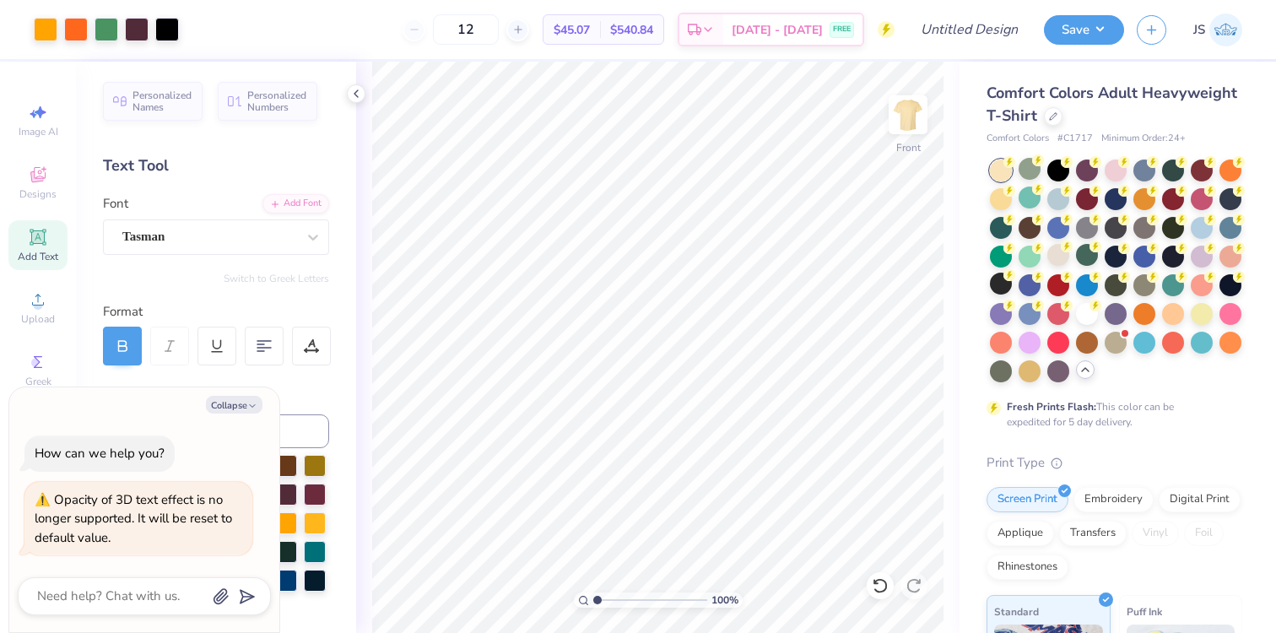
type textarea "x"
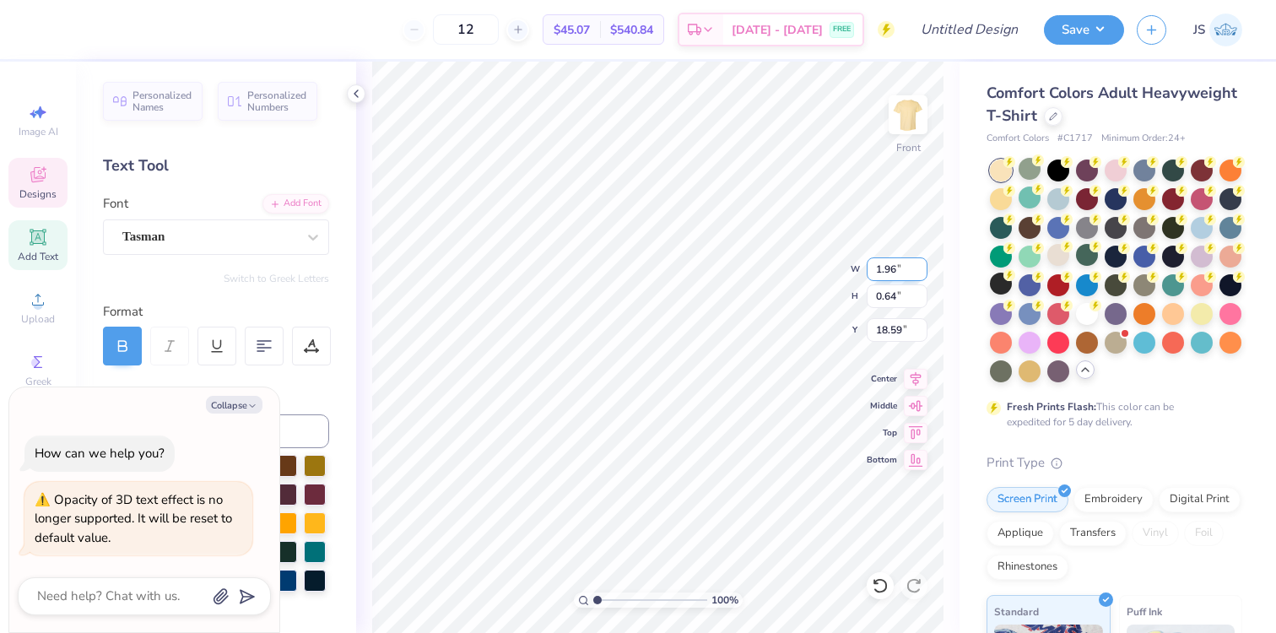
click at [902, 272] on input "1.96" at bounding box center [897, 269] width 61 height 24
type input "1.59"
click at [920, 273] on input "1.59" at bounding box center [897, 269] width 61 height 24
type textarea "x"
type input "17.39"
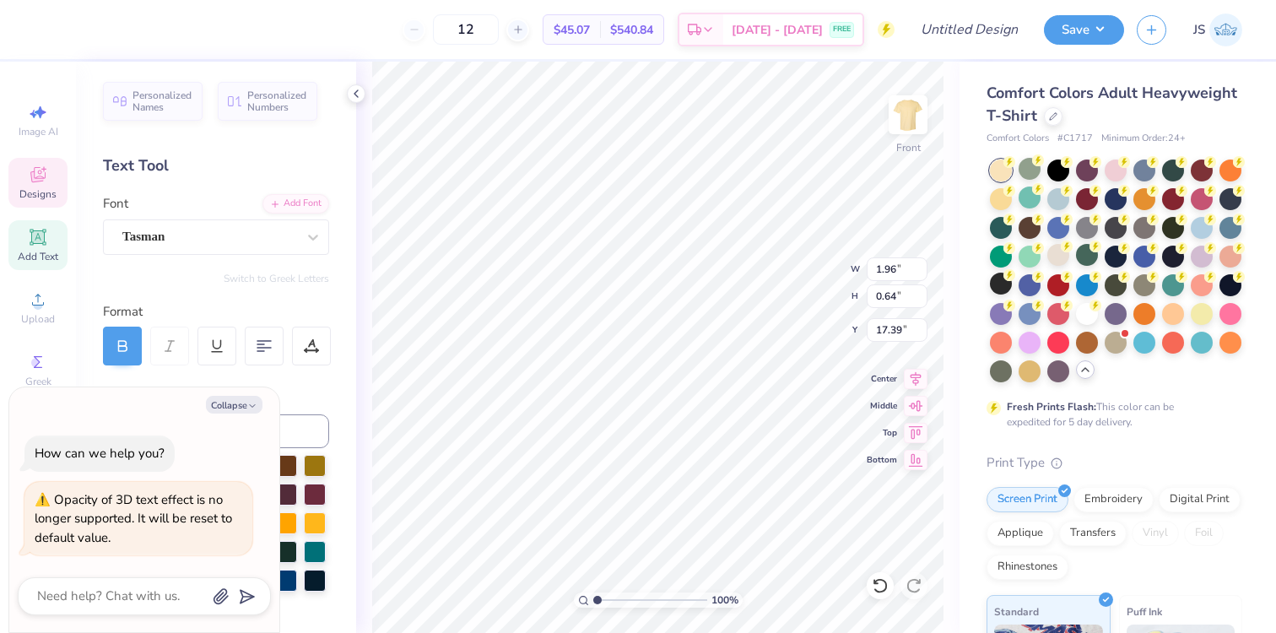
type textarea "x"
click at [364, 328] on div "100 % Front W 1.96 1.96 " H 0.64 0.64 " Y 17.39 17.39 " Center Middle Top Bottom" at bounding box center [658, 347] width 604 height 571
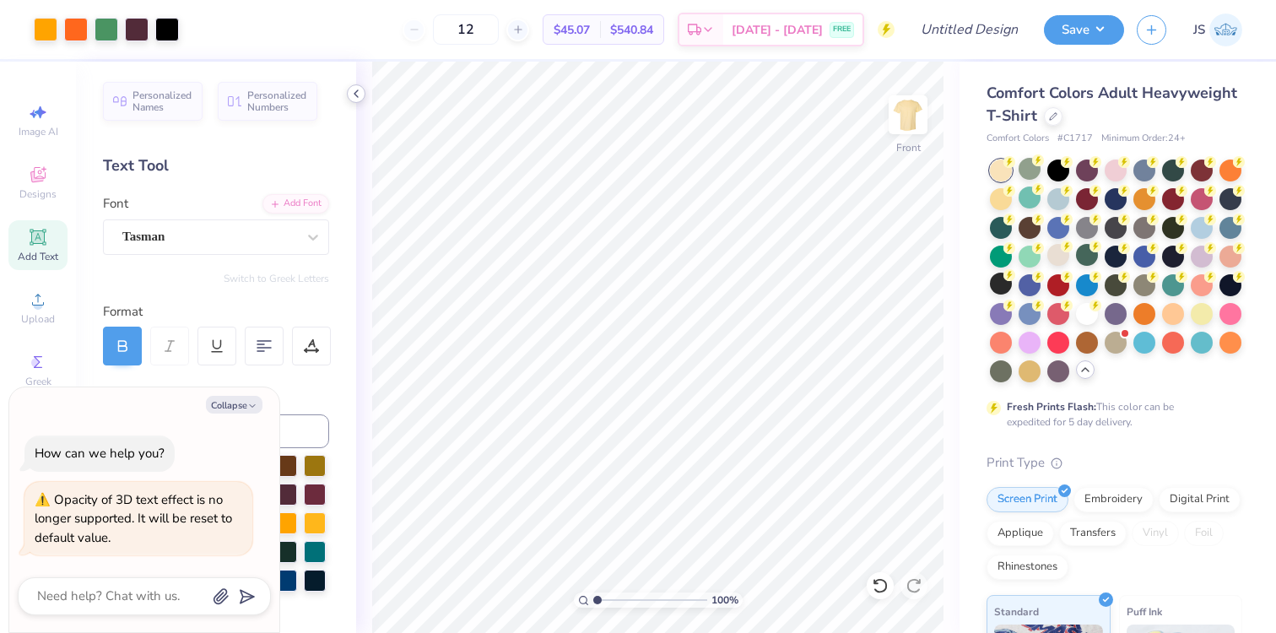
click at [356, 97] on icon at bounding box center [356, 94] width 14 height 14
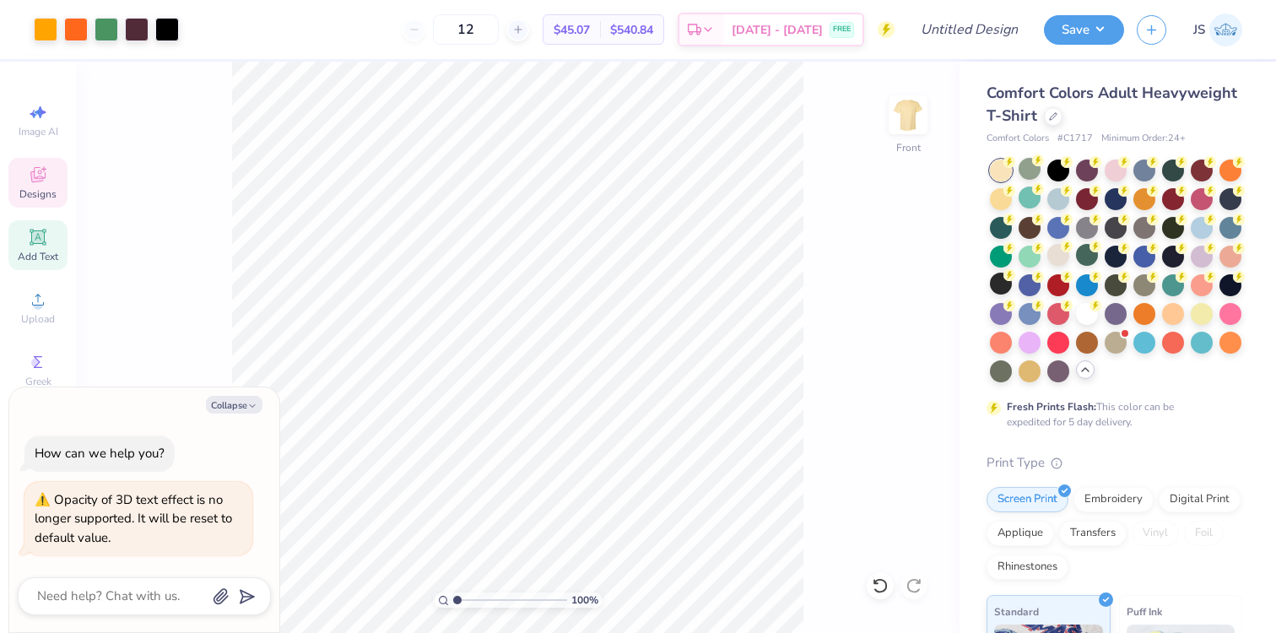
click at [44, 172] on icon at bounding box center [38, 175] width 20 height 20
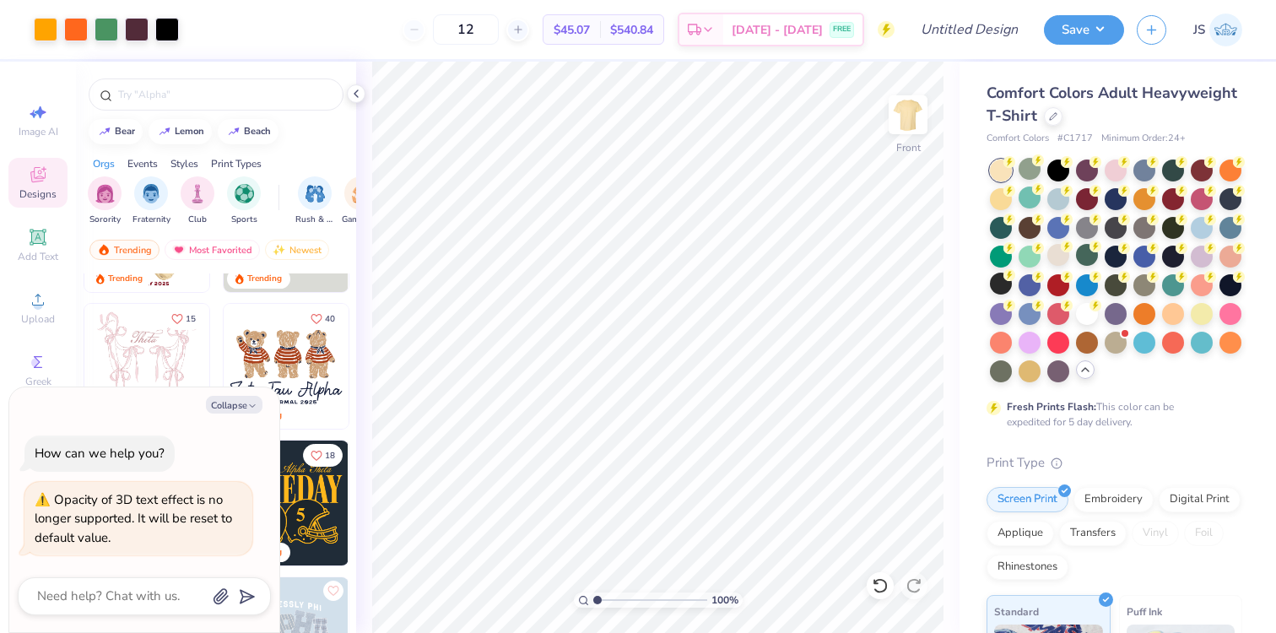
scroll to position [117, 0]
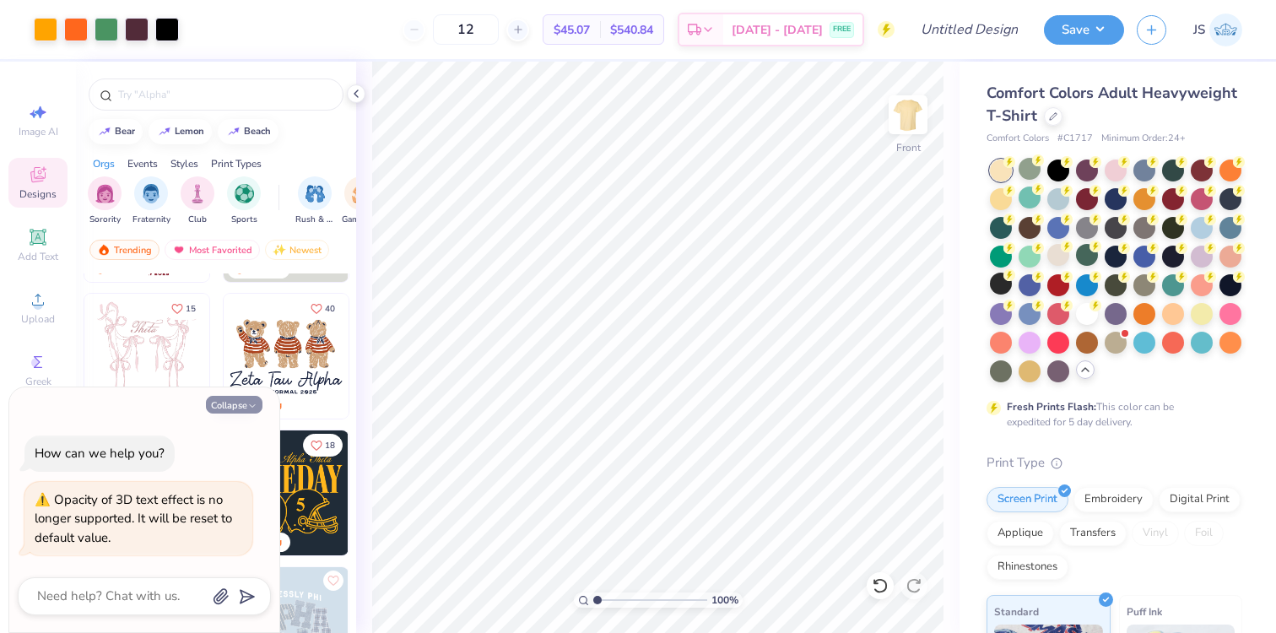
click at [248, 409] on icon "button" at bounding box center [252, 406] width 10 height 10
type textarea "x"
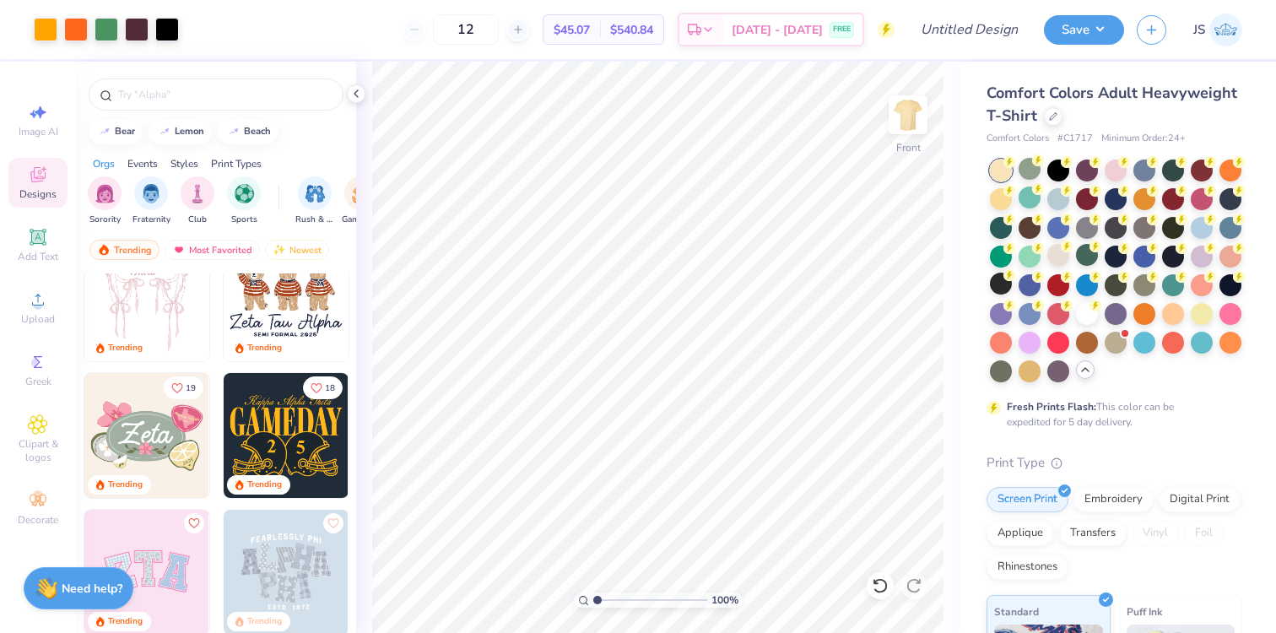
scroll to position [176, 0]
click at [202, 97] on input "text" at bounding box center [224, 94] width 216 height 17
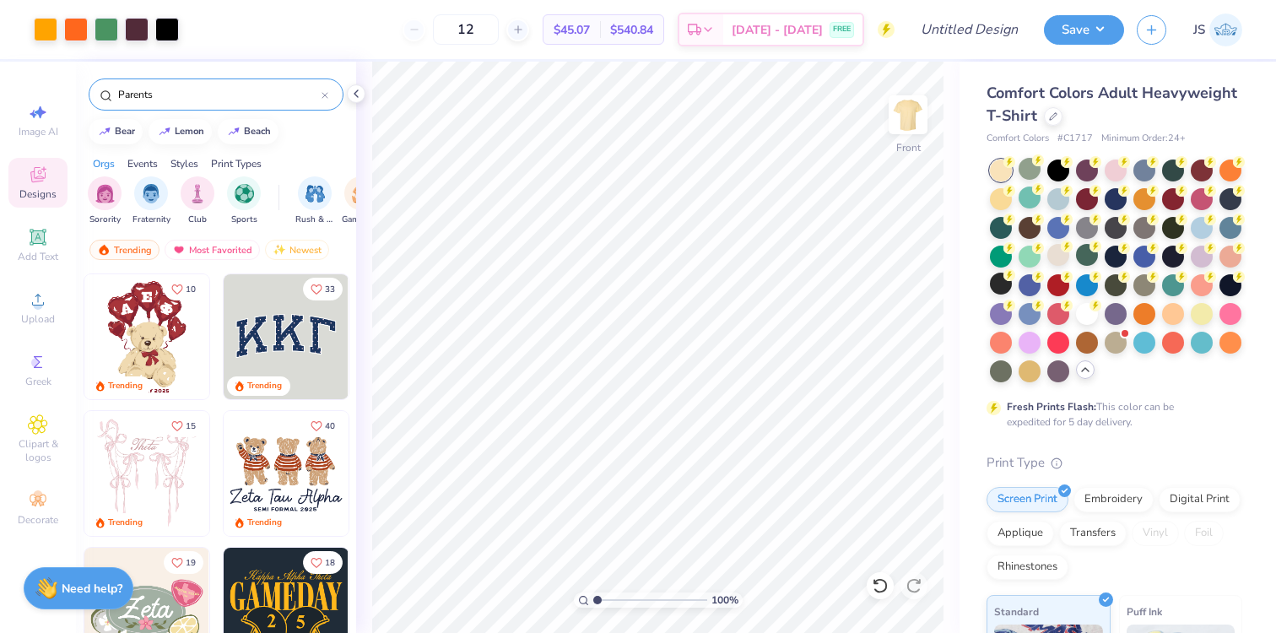
type input "Parents"
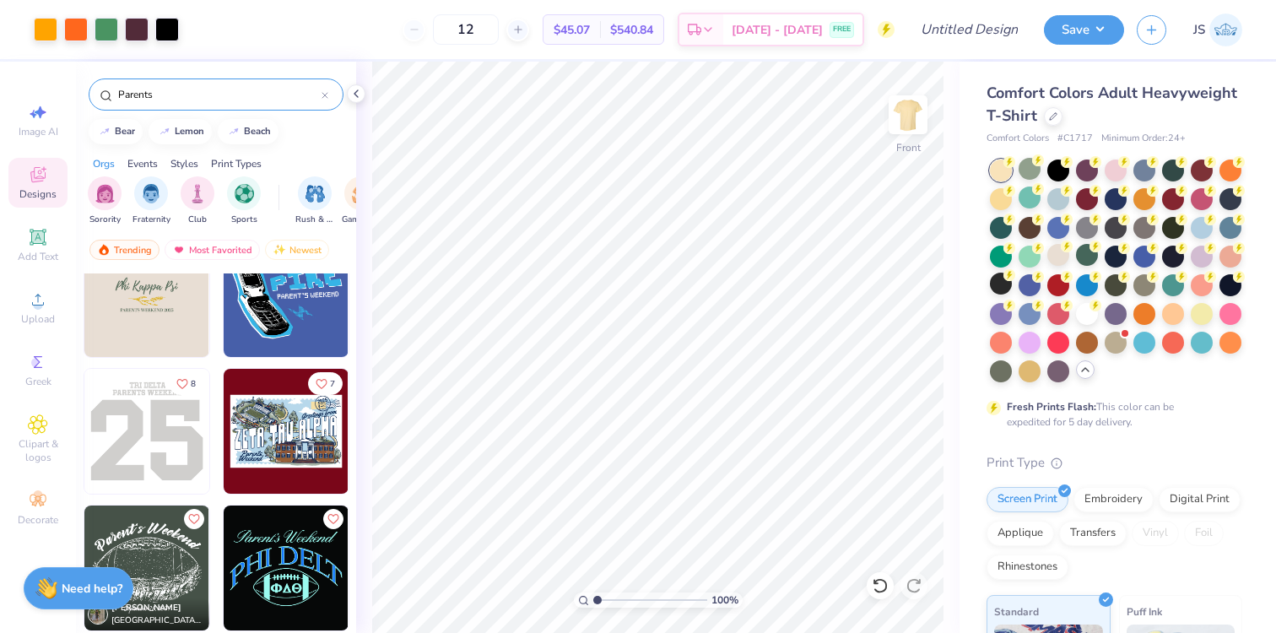
scroll to position [315, 0]
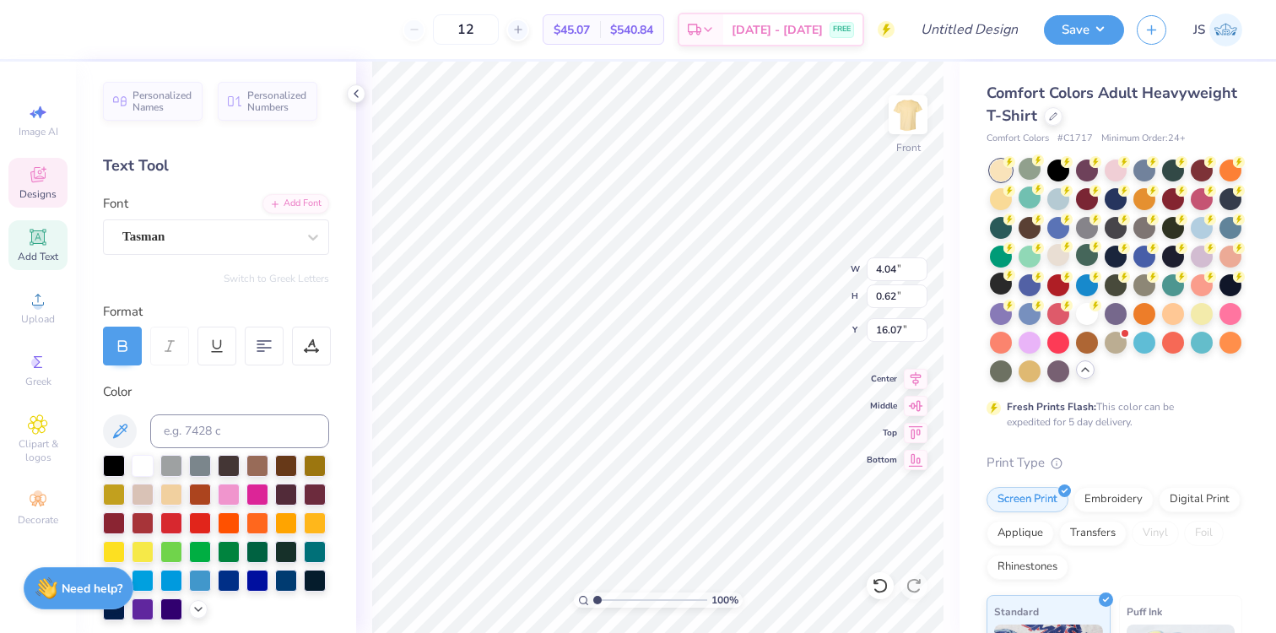
click at [522, 57] on div "12 $45.07 Per Item $540.84 Total Est. Delivery Aug 29 - Sep 1 FREE" at bounding box center [470, 29] width 848 height 59
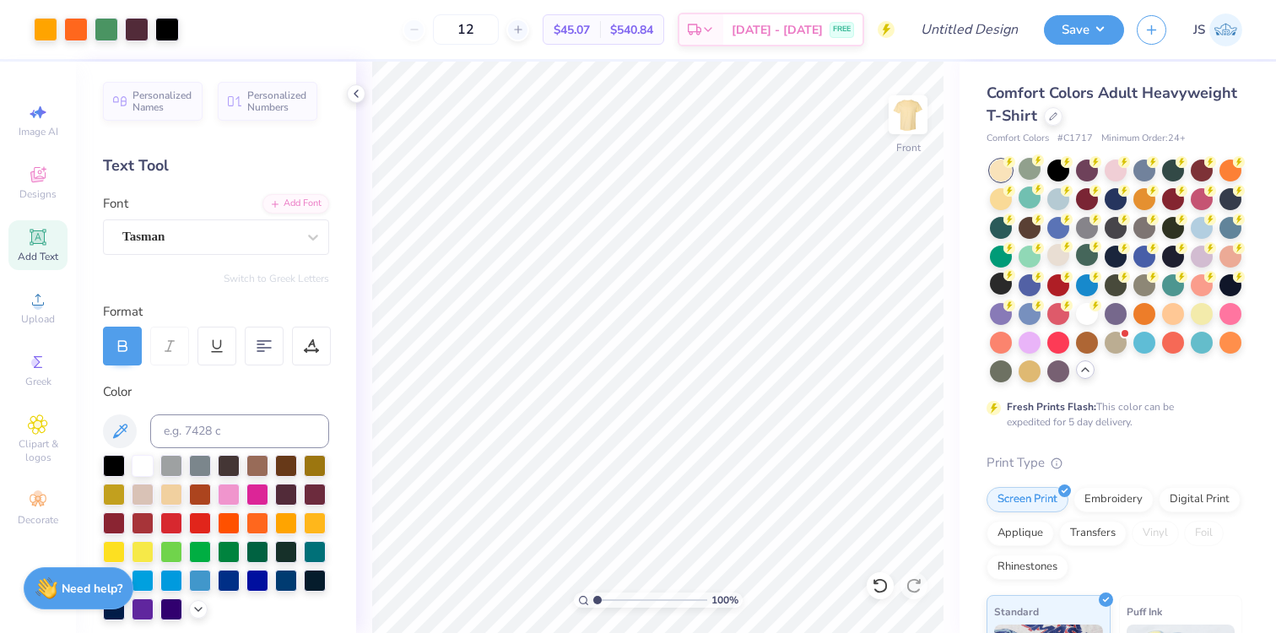
click at [26, 233] on div "Add Text" at bounding box center [37, 245] width 59 height 50
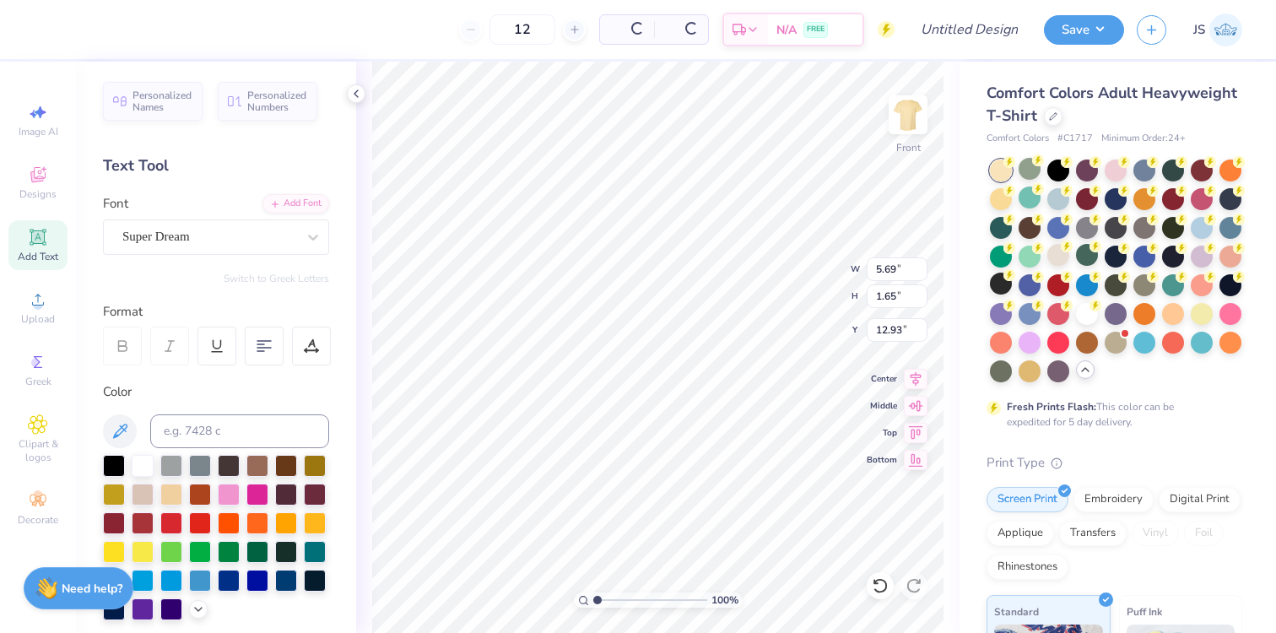
click at [26, 233] on div "Add Text" at bounding box center [37, 245] width 59 height 50
click at [45, 196] on span "Designs" at bounding box center [37, 194] width 37 height 14
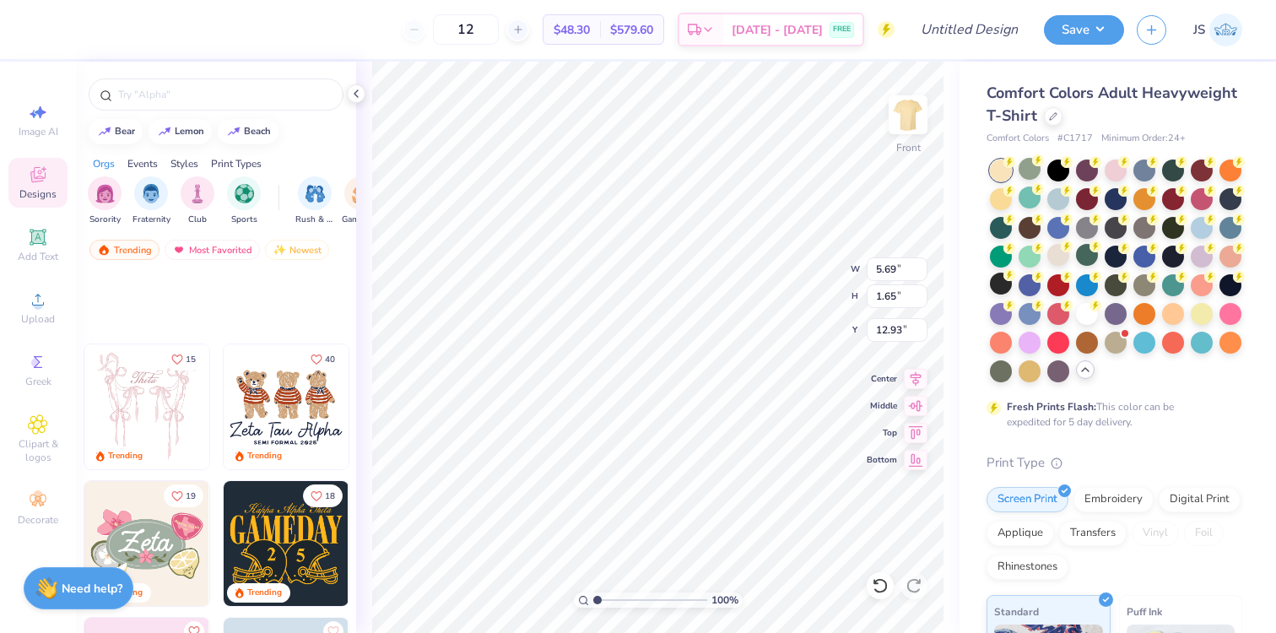
scroll to position [0, 0]
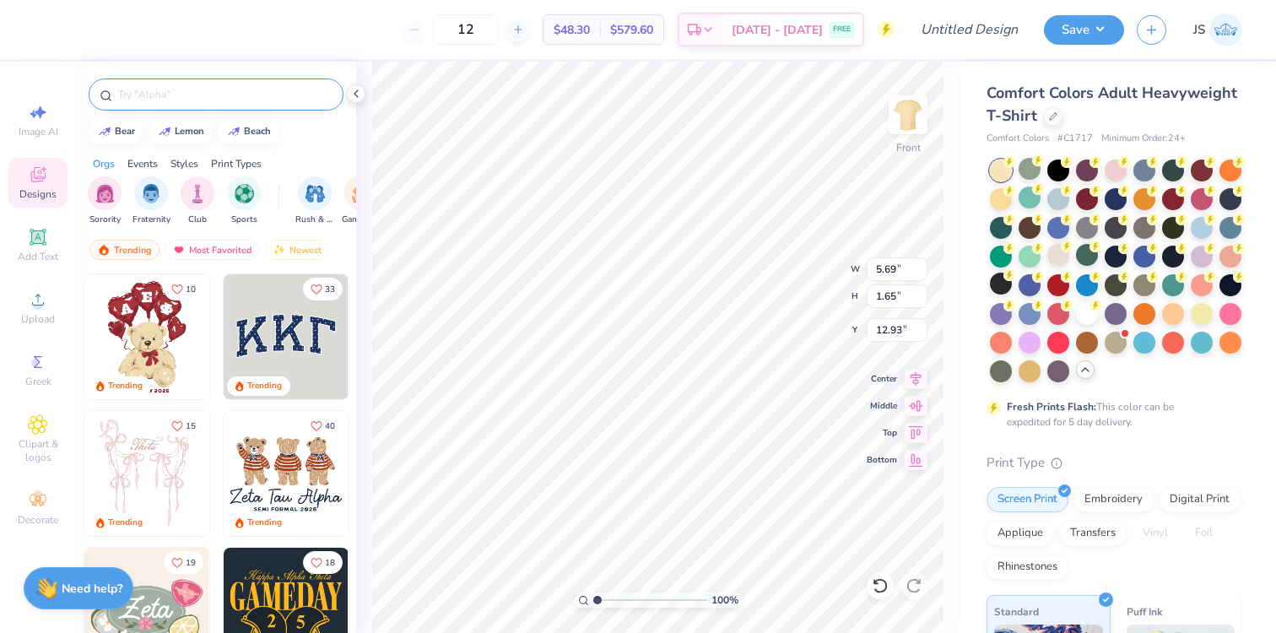
click at [200, 81] on div at bounding box center [216, 95] width 255 height 32
click at [162, 198] on div "filter for Fraternity" at bounding box center [151, 192] width 34 height 34
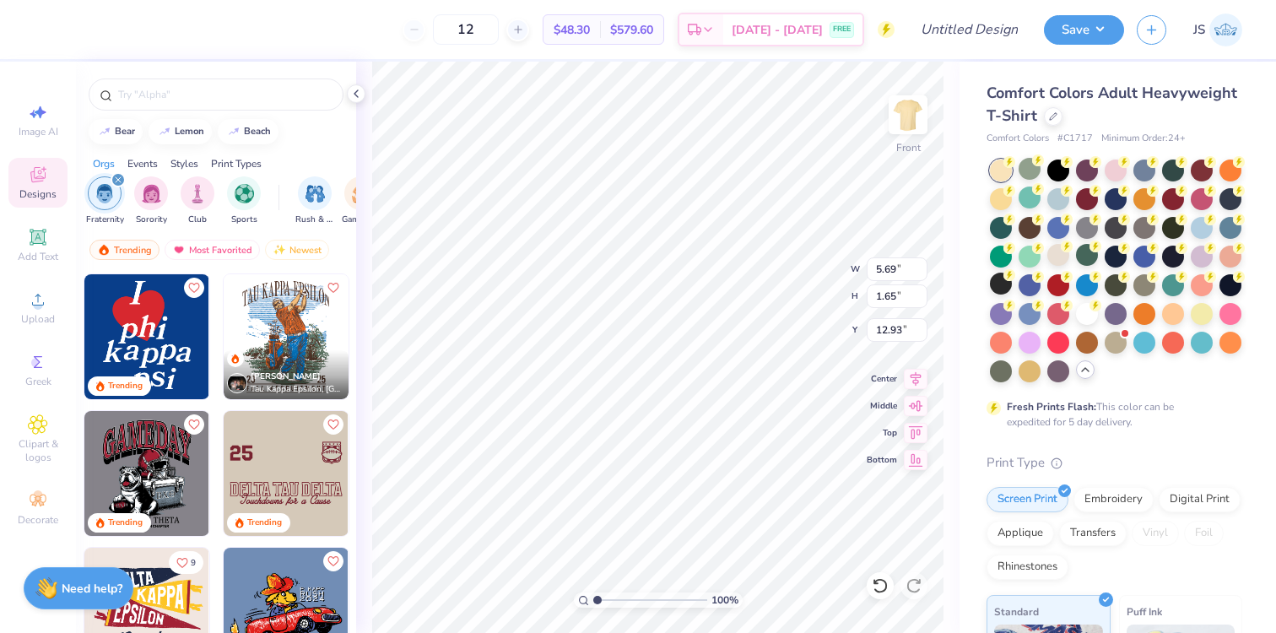
click at [120, 179] on icon "filter for Fraternity" at bounding box center [118, 179] width 7 height 7
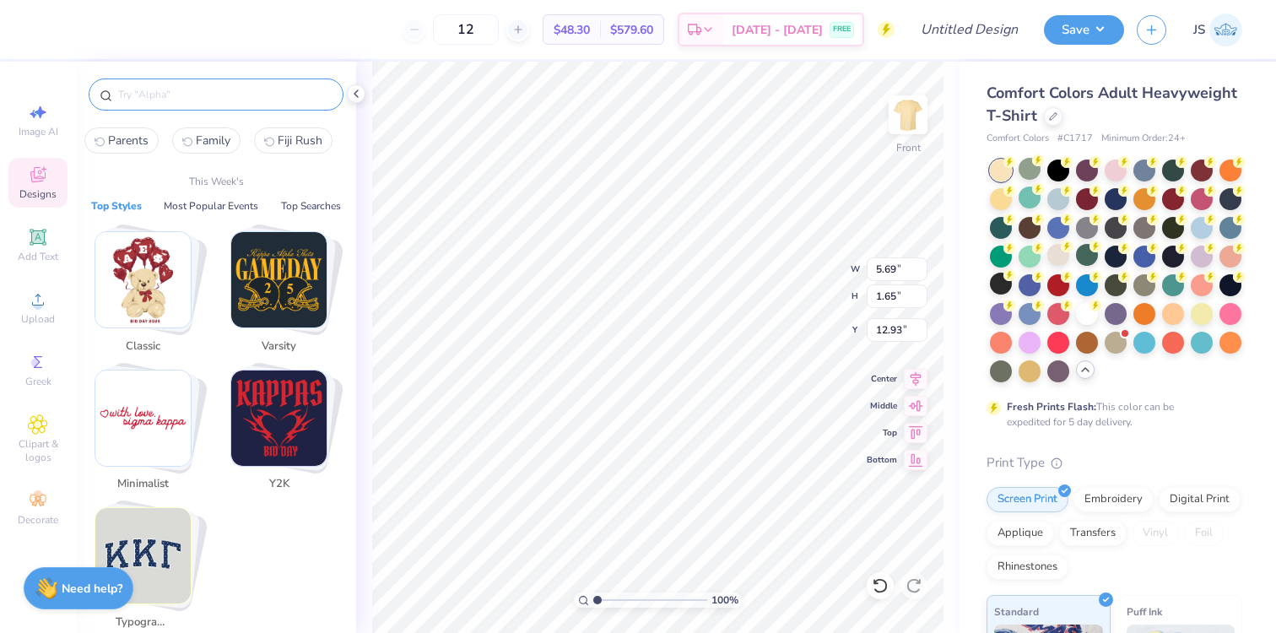
click at [201, 95] on input "text" at bounding box center [224, 94] width 216 height 17
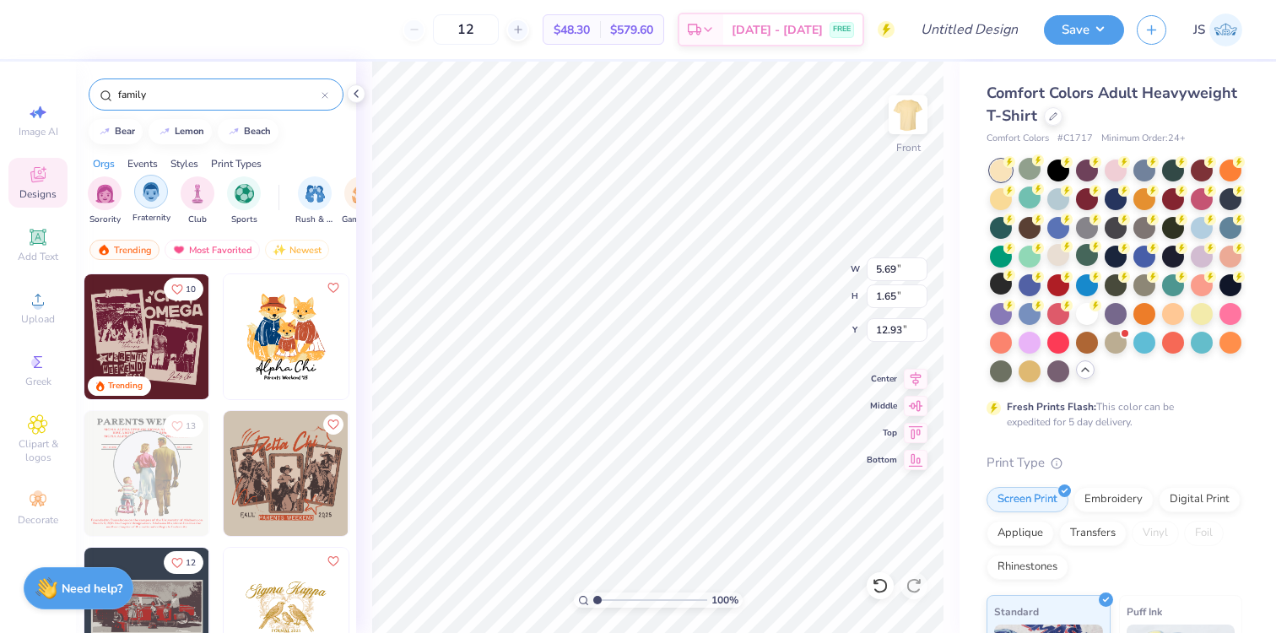
type input "family"
click at [140, 197] on div "filter for Fraternity" at bounding box center [151, 192] width 34 height 34
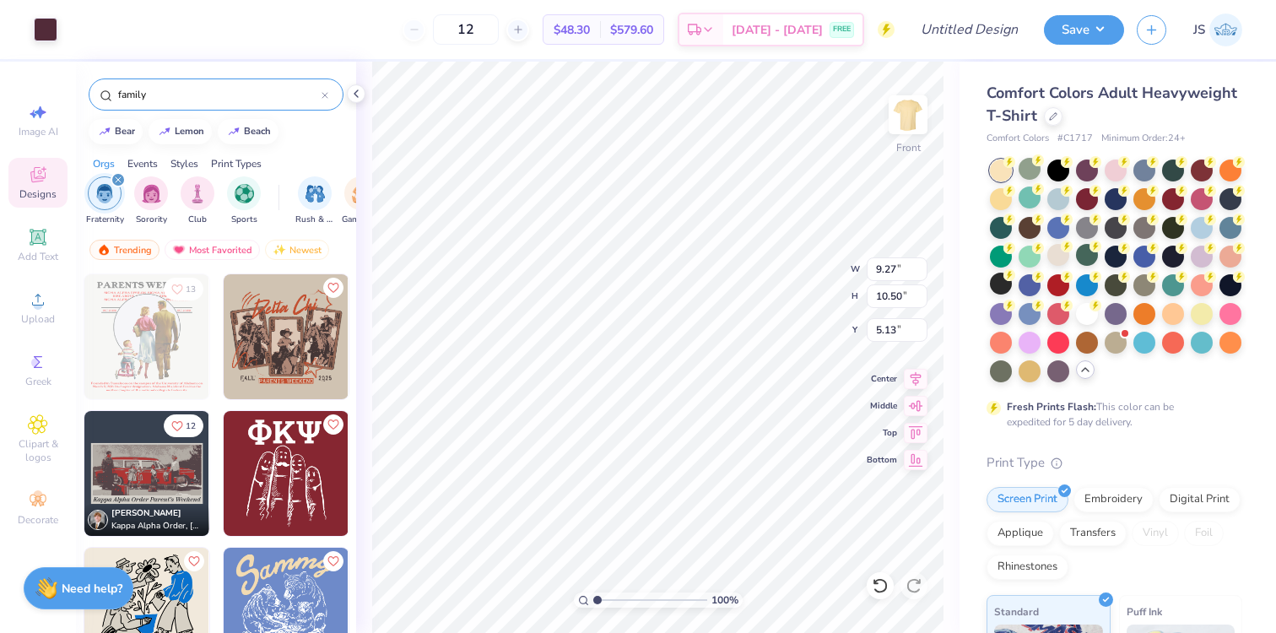
type input "9.27"
type input "10.50"
type input "5.24"
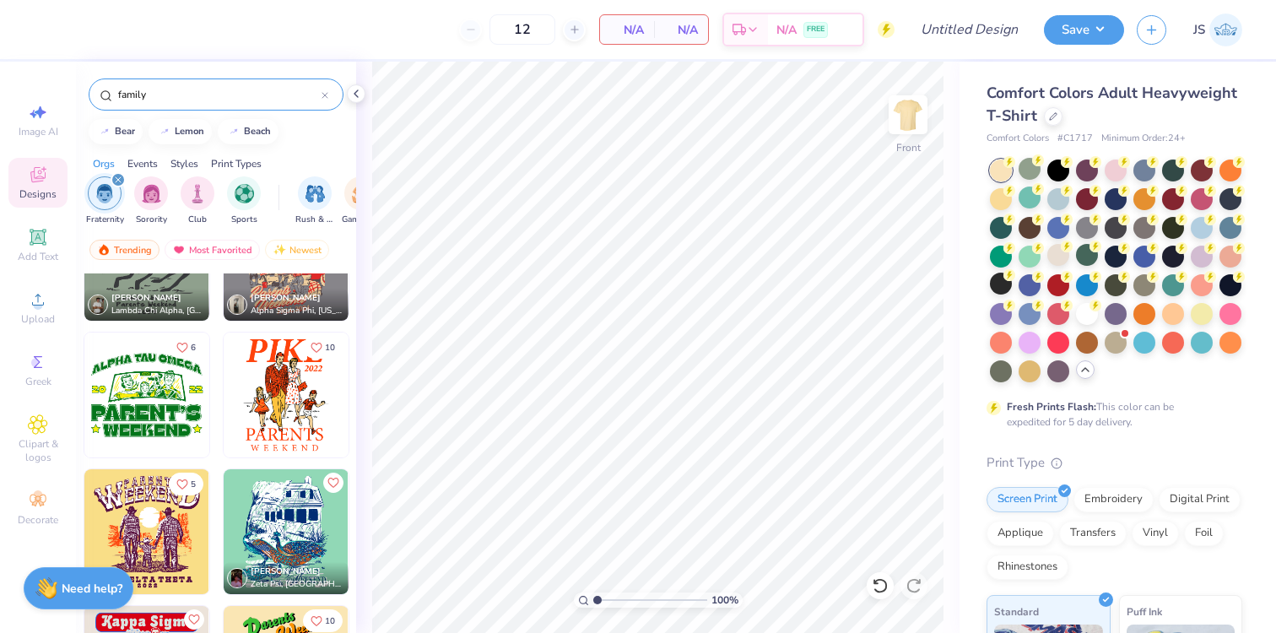
scroll to position [609, 0]
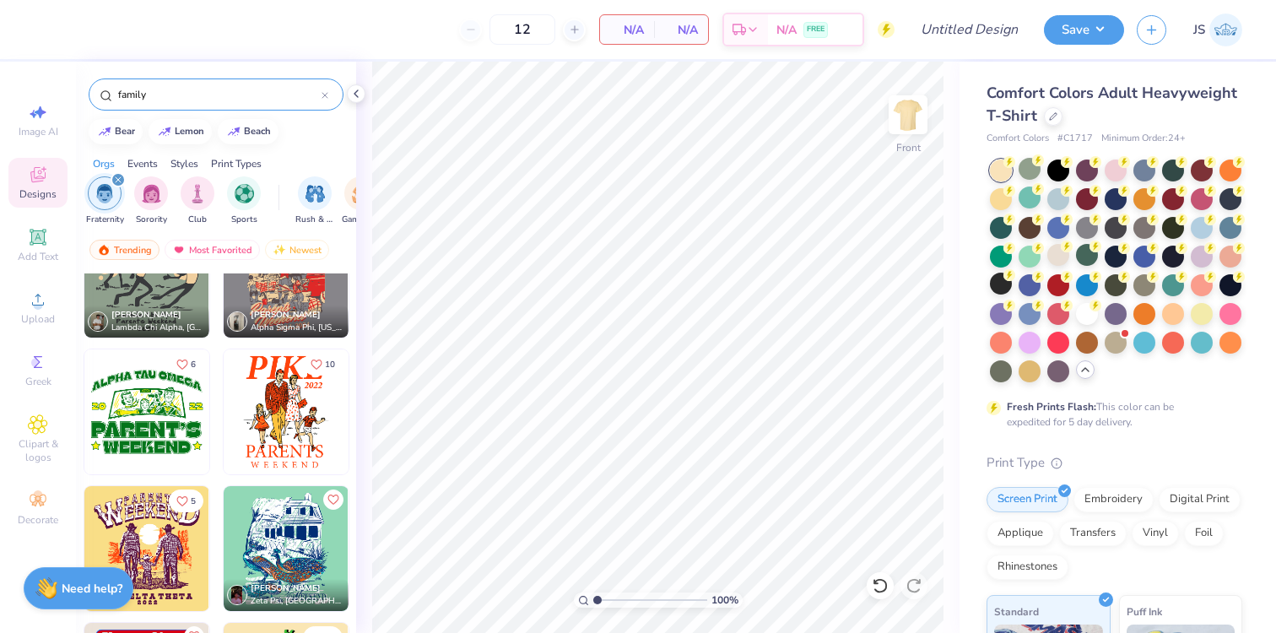
click at [274, 420] on img at bounding box center [286, 411] width 125 height 125
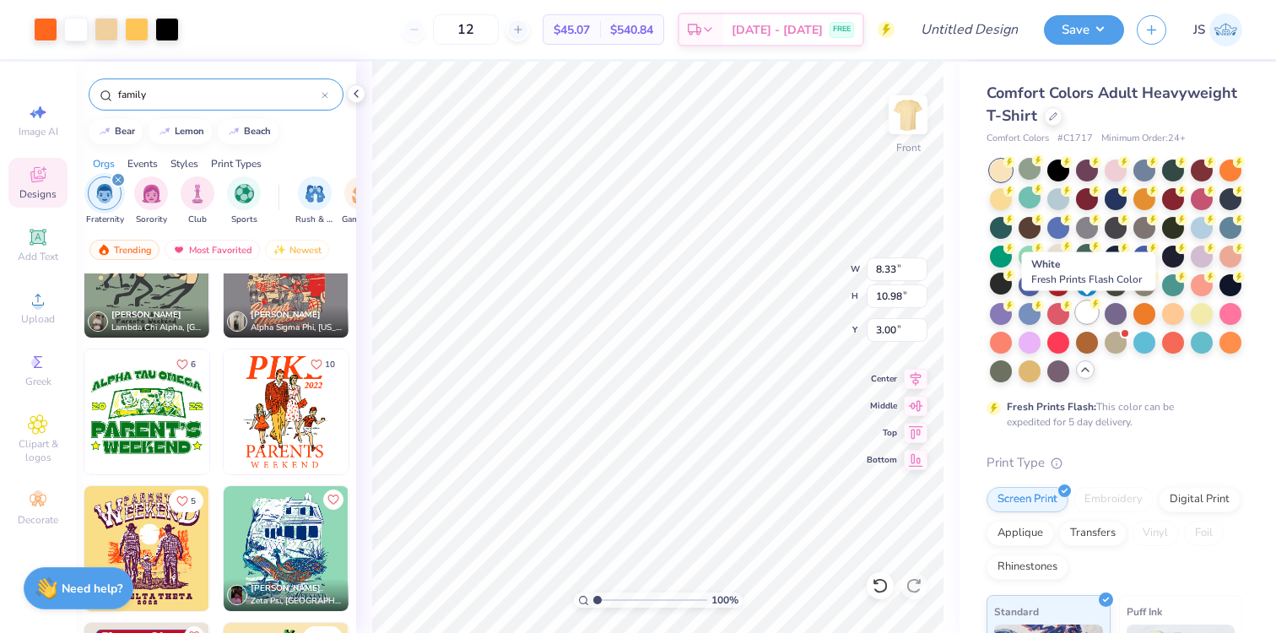
click at [1086, 309] on div at bounding box center [1087, 312] width 22 height 22
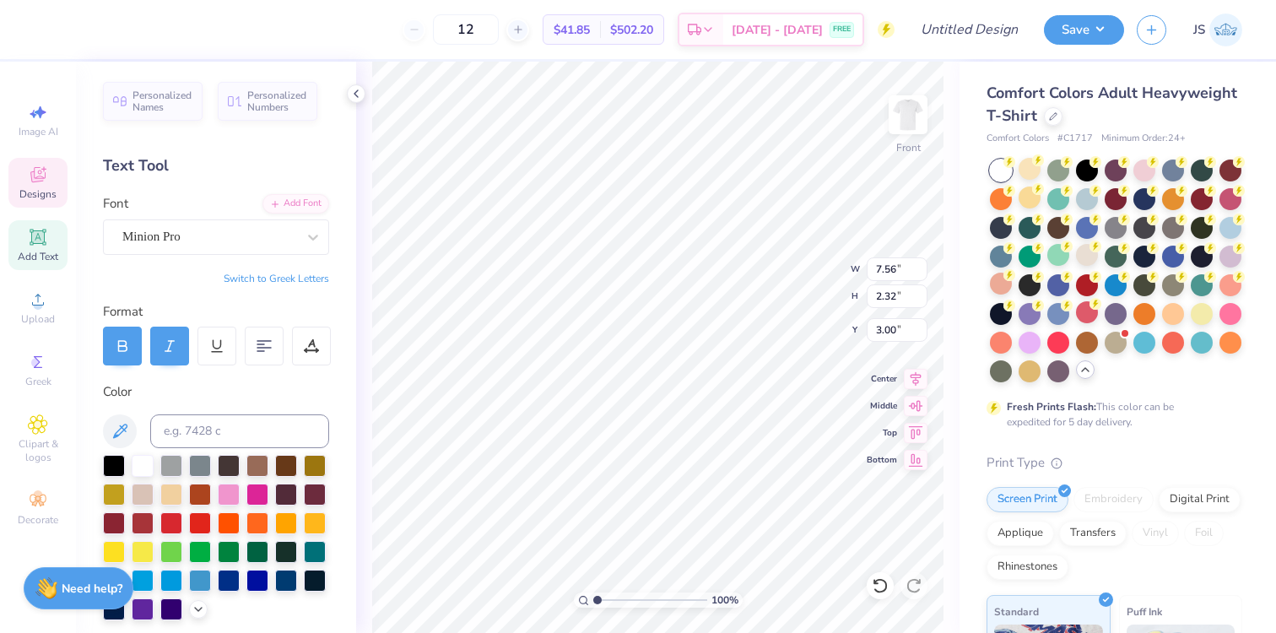
type textarea "FIJI"
type input "2.20"
